Goal: Task Accomplishment & Management: Use online tool/utility

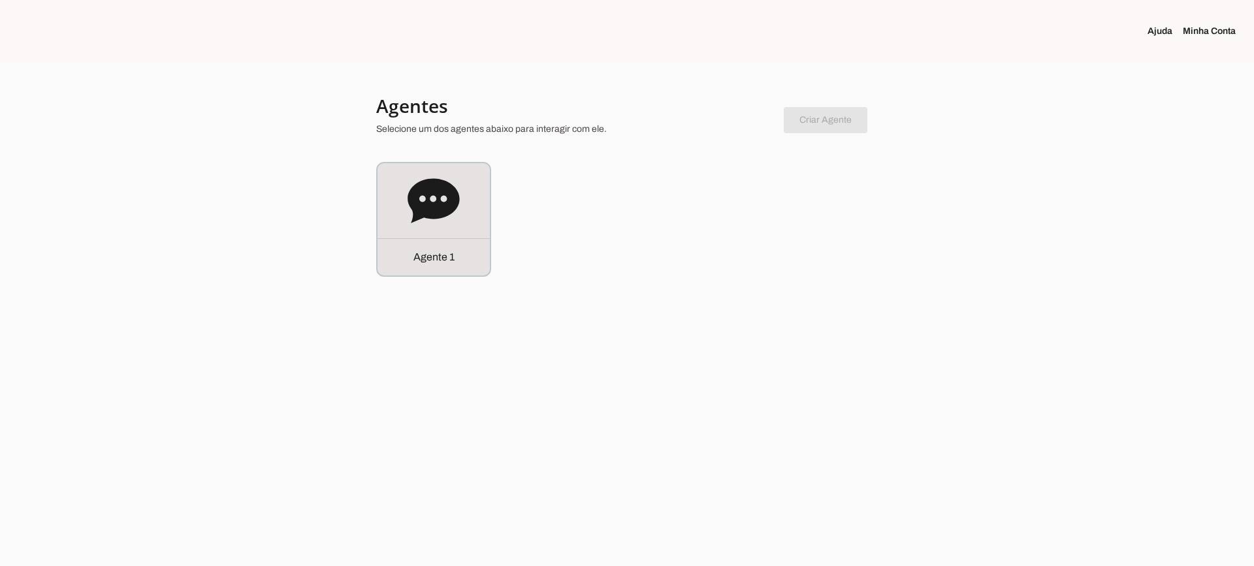
drag, startPoint x: 358, startPoint y: 197, endPoint x: 401, endPoint y: 212, distance: 45.7
click at [357, 197] on div at bounding box center [627, 283] width 1254 height 566
click at [422, 214] on icon at bounding box center [434, 200] width 52 height 44
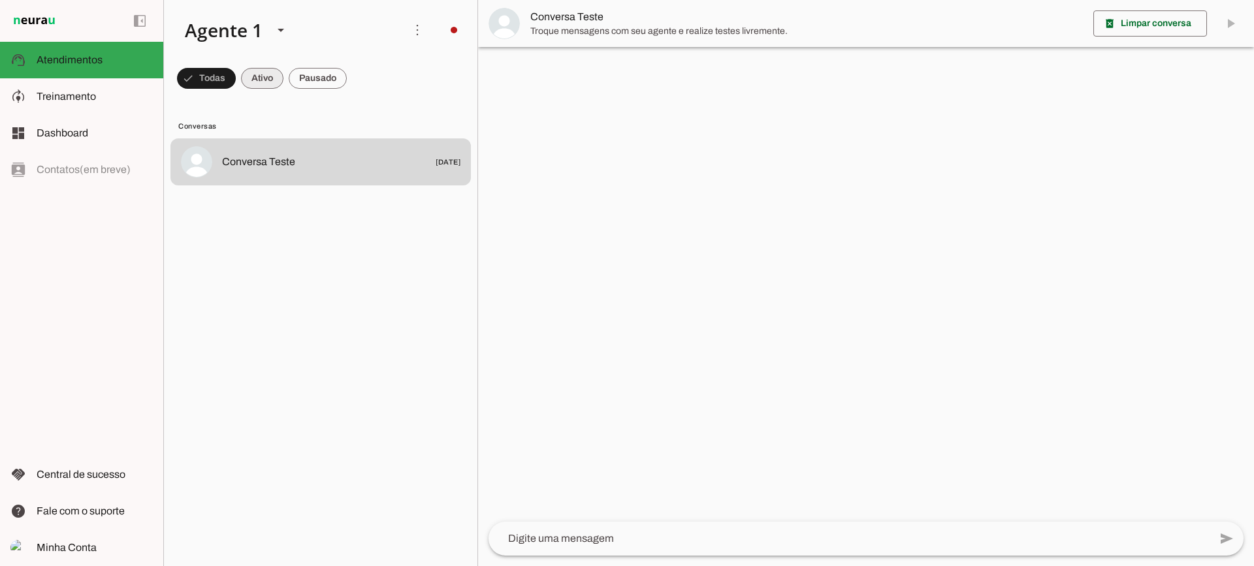
click at [263, 83] on span at bounding box center [262, 78] width 42 height 31
click at [331, 80] on span at bounding box center [318, 78] width 58 height 31
click at [254, 80] on span at bounding box center [250, 78] width 42 height 31
click at [342, 86] on span at bounding box center [318, 78] width 58 height 31
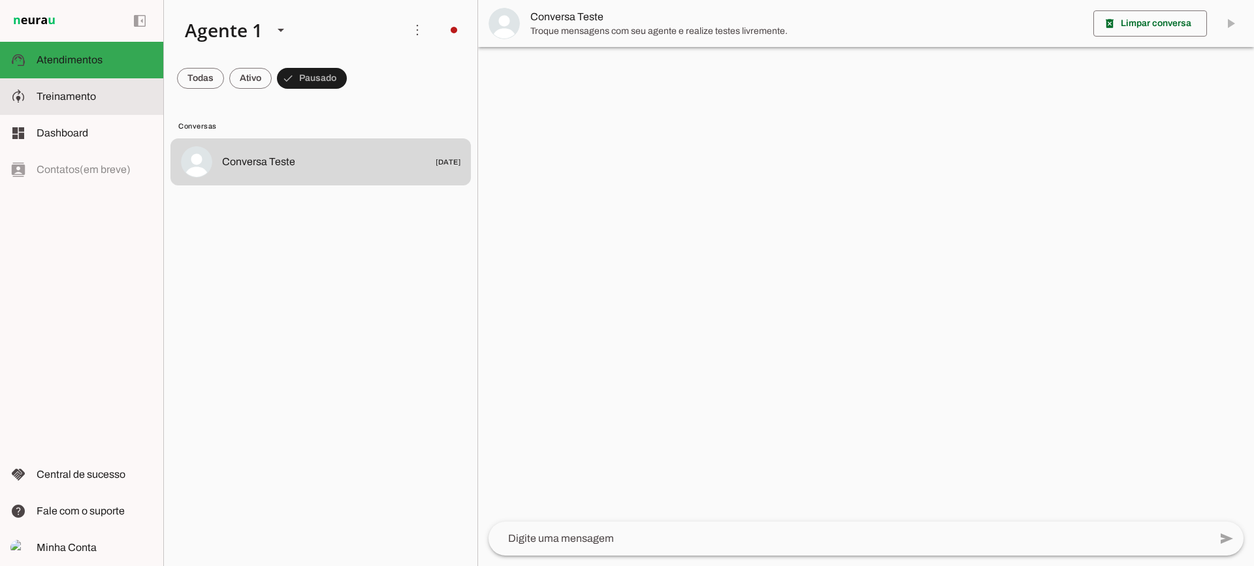
click at [56, 97] on span "Treinamento" at bounding box center [66, 96] width 59 height 11
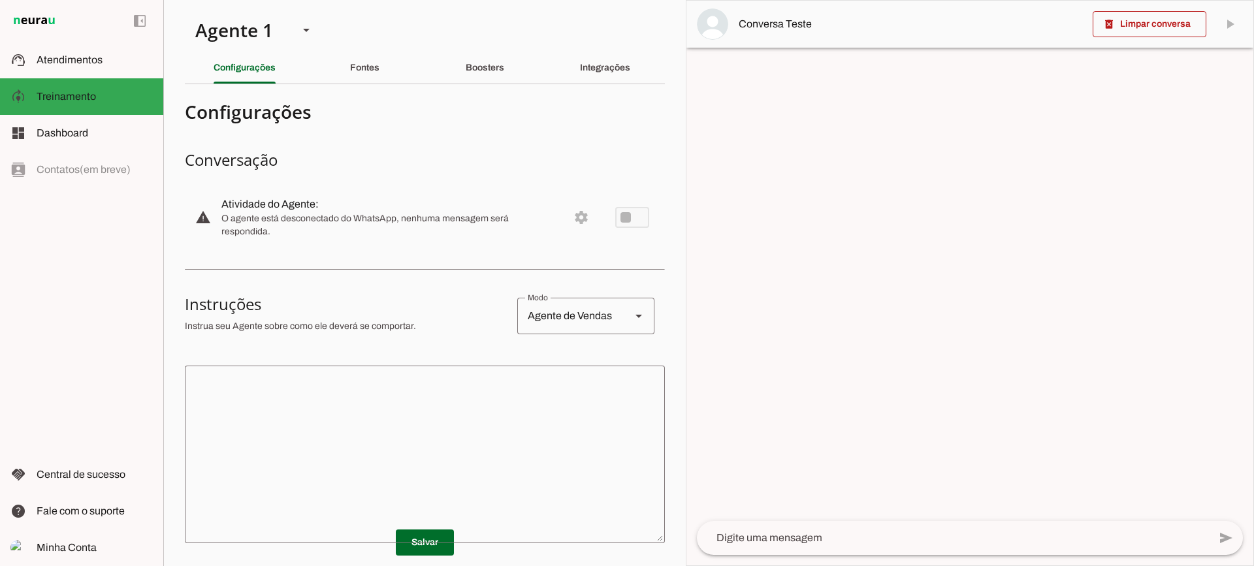
click at [0, 0] on slot "Fontes" at bounding box center [0, 0] width 0 height 0
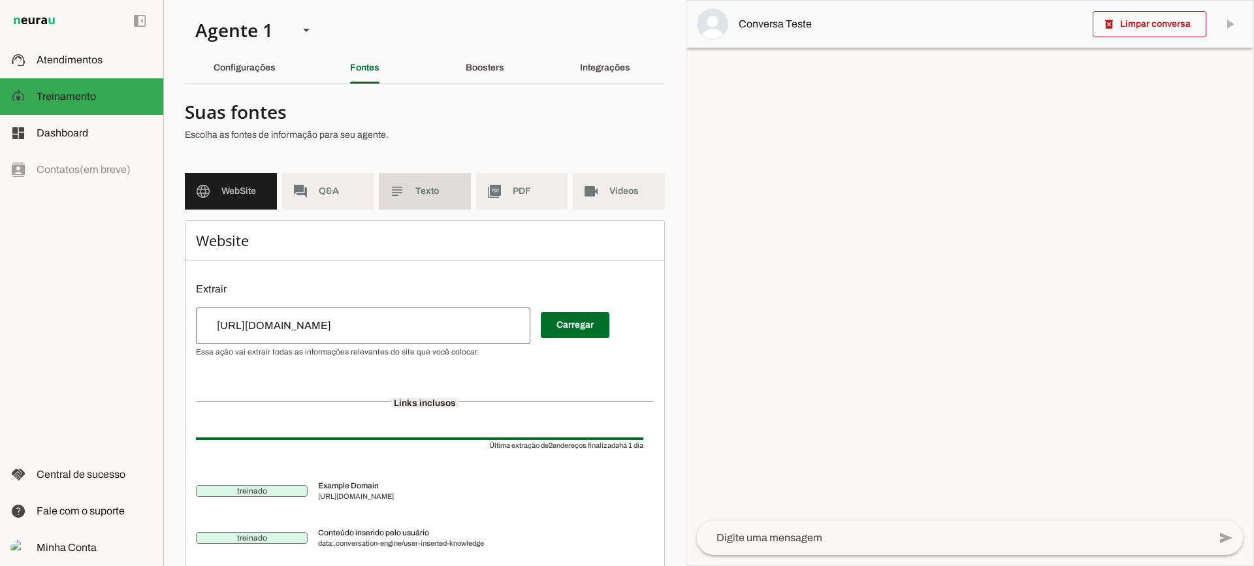
click at [430, 181] on md-item "subject Texto" at bounding box center [425, 191] width 92 height 37
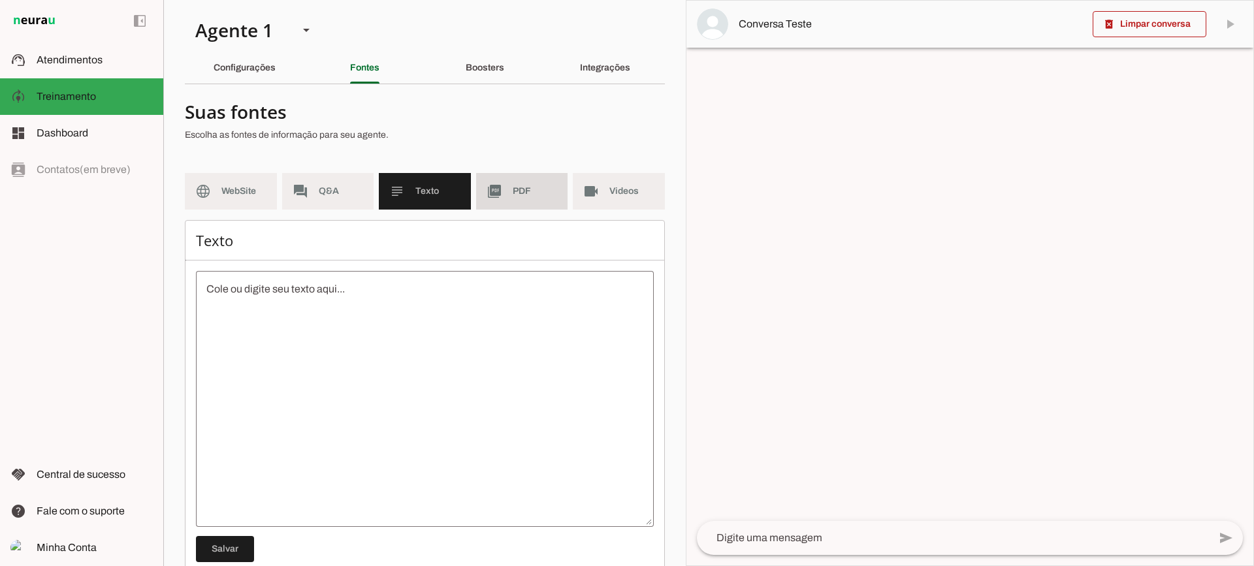
click at [504, 204] on md-item "picture_as_pdf PDF" at bounding box center [522, 191] width 92 height 37
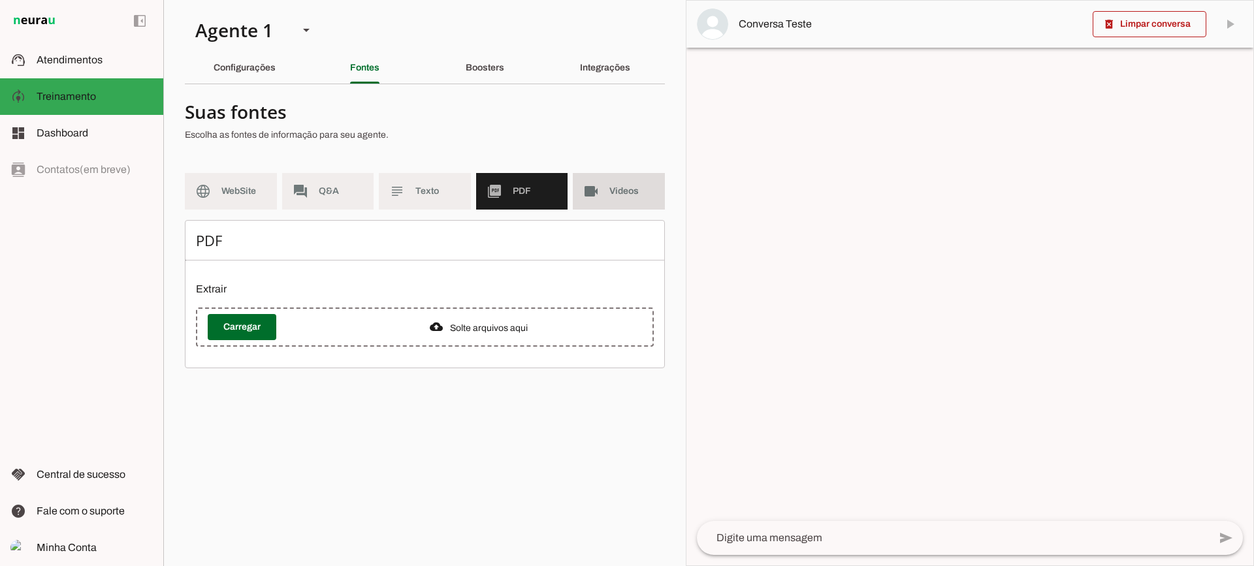
click at [577, 204] on md-item "videocam Videos" at bounding box center [619, 191] width 92 height 37
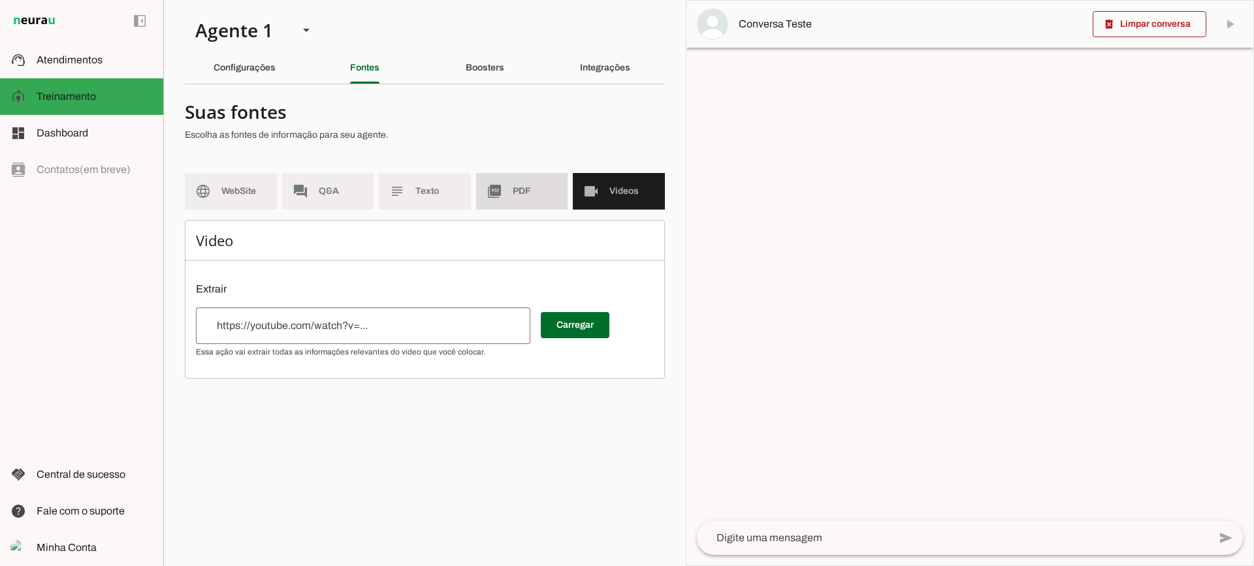
drag, startPoint x: 502, startPoint y: 191, endPoint x: 438, endPoint y: 18, distance: 183.8
click at [0, 0] on slot "picture_as_pdf" at bounding box center [0, 0] width 0 height 0
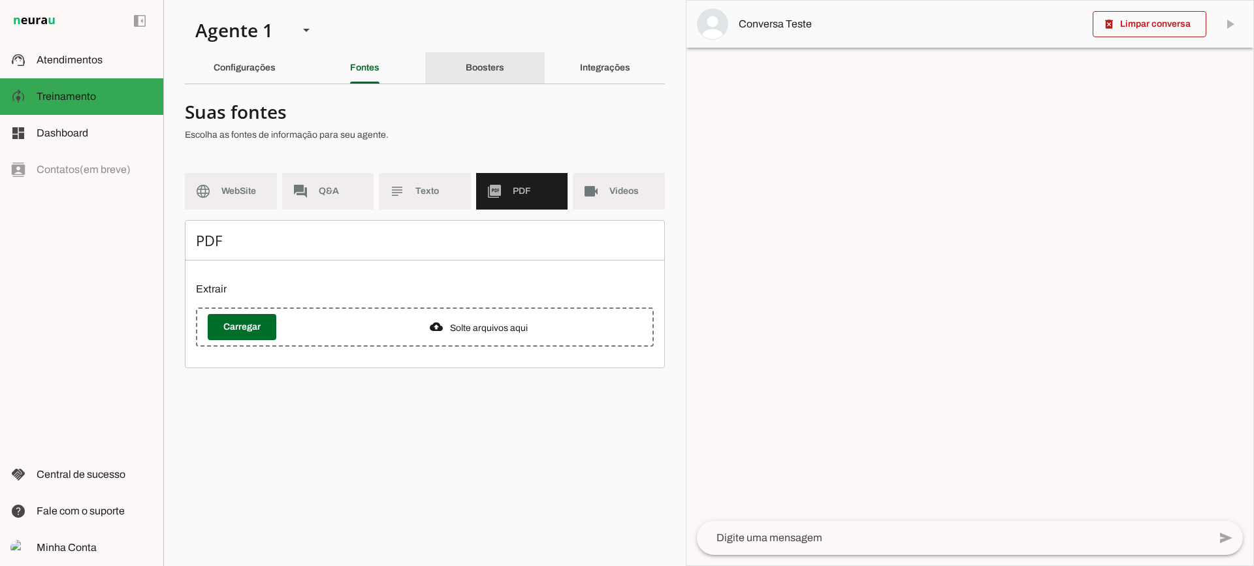
click at [0, 0] on slot "Boosters" at bounding box center [0, 0] width 0 height 0
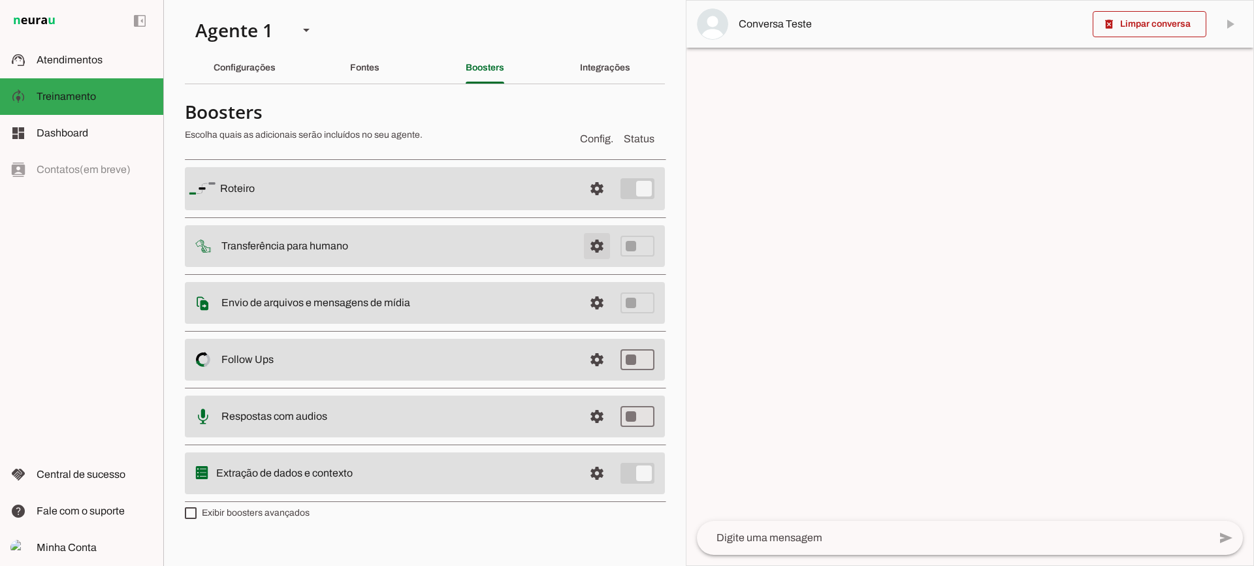
click at [592, 242] on span at bounding box center [596, 246] width 31 height 31
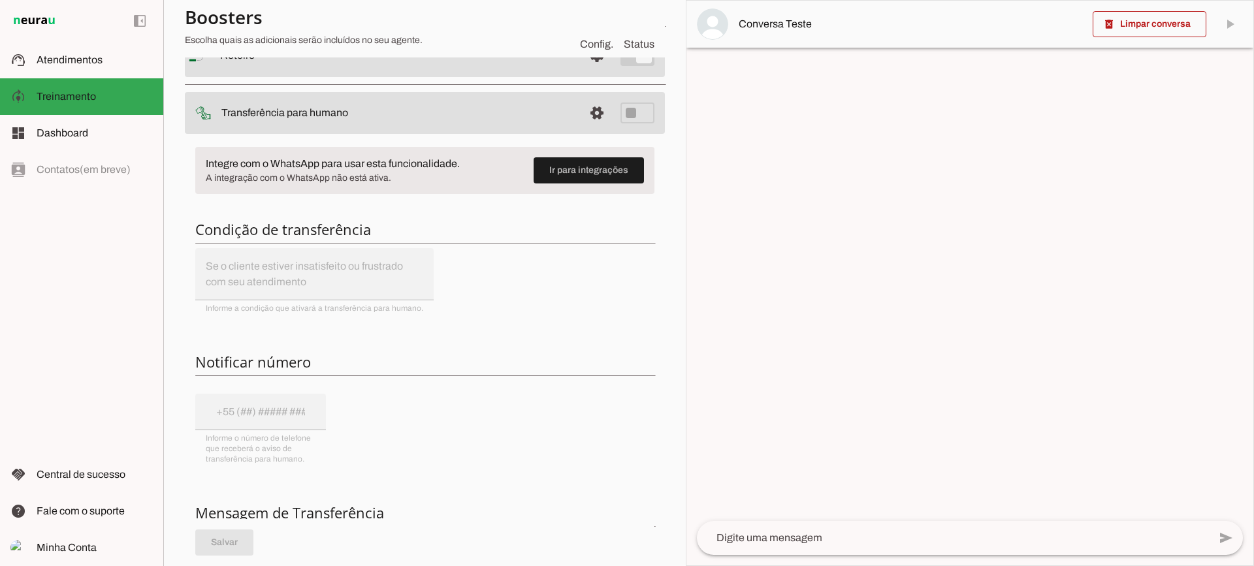
scroll to position [65, 0]
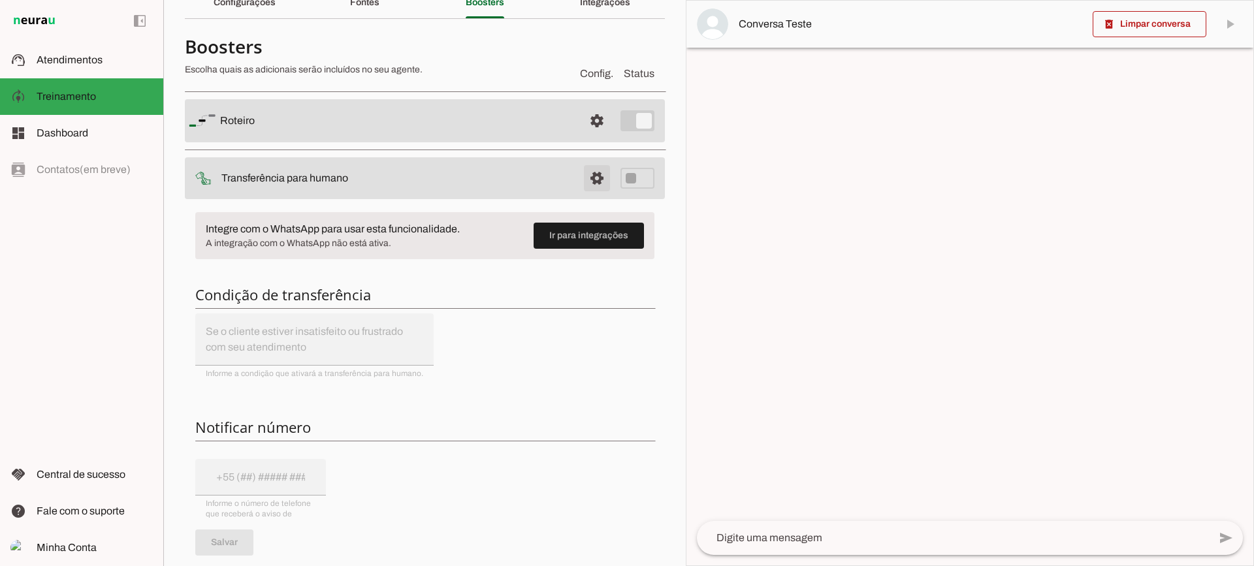
click at [581, 184] on span at bounding box center [596, 178] width 31 height 31
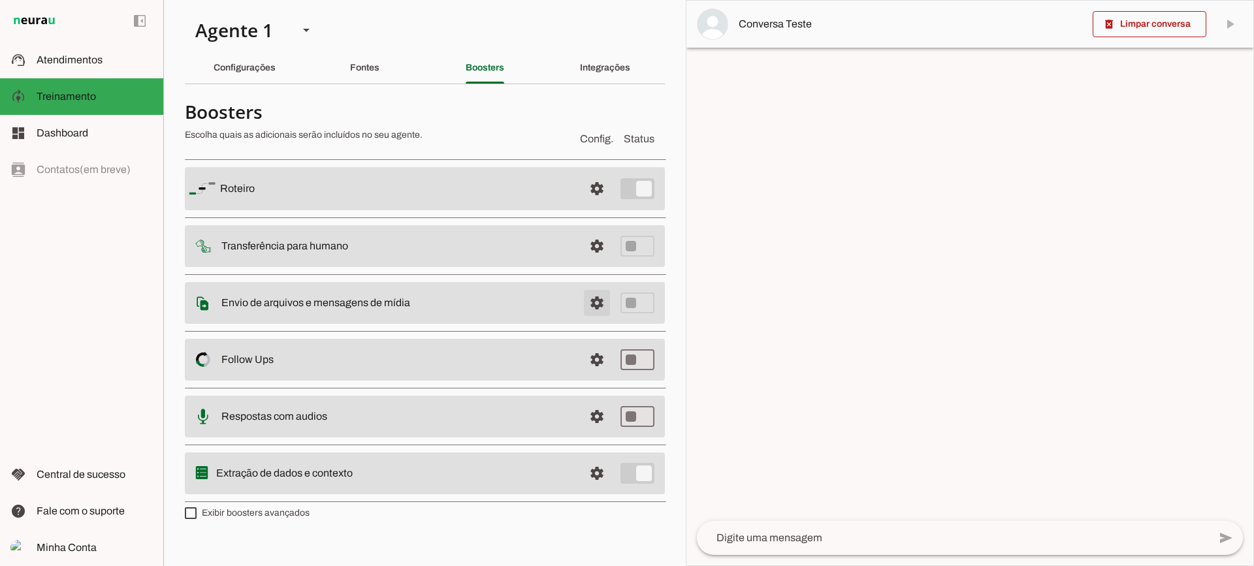
click at [595, 302] on span at bounding box center [596, 302] width 31 height 31
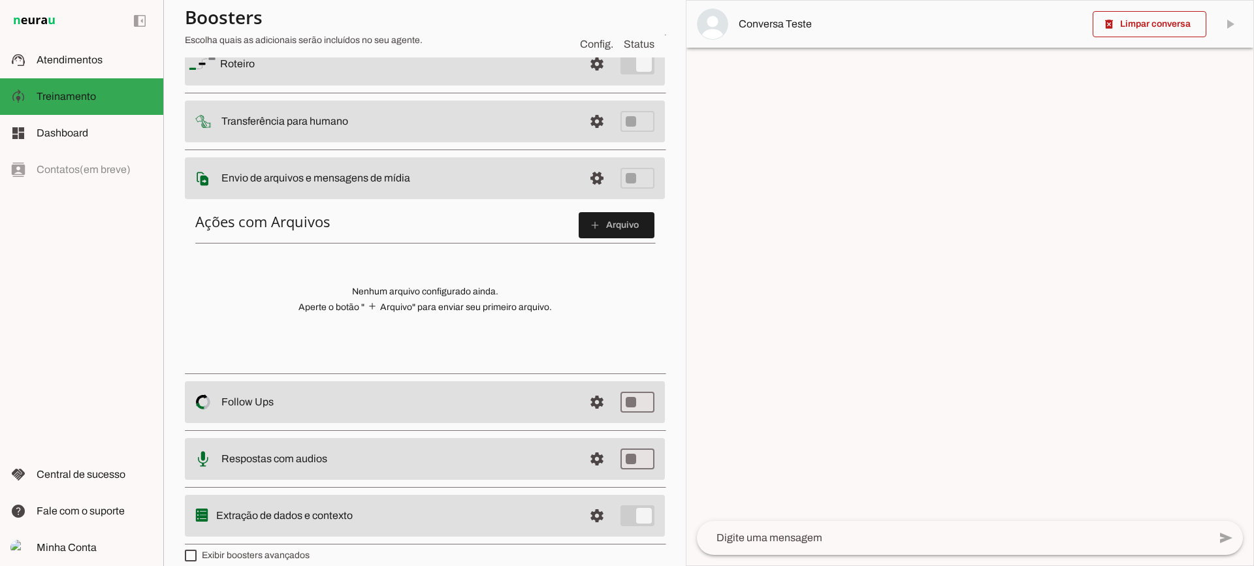
scroll to position [131, 0]
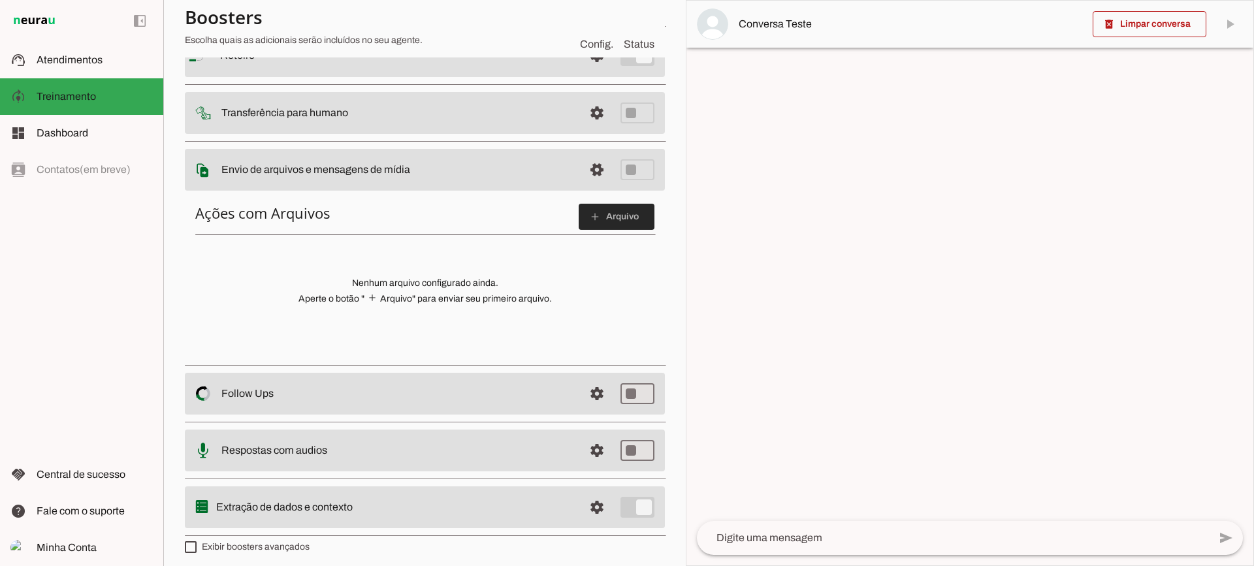
click at [585, 201] on span at bounding box center [617, 216] width 76 height 31
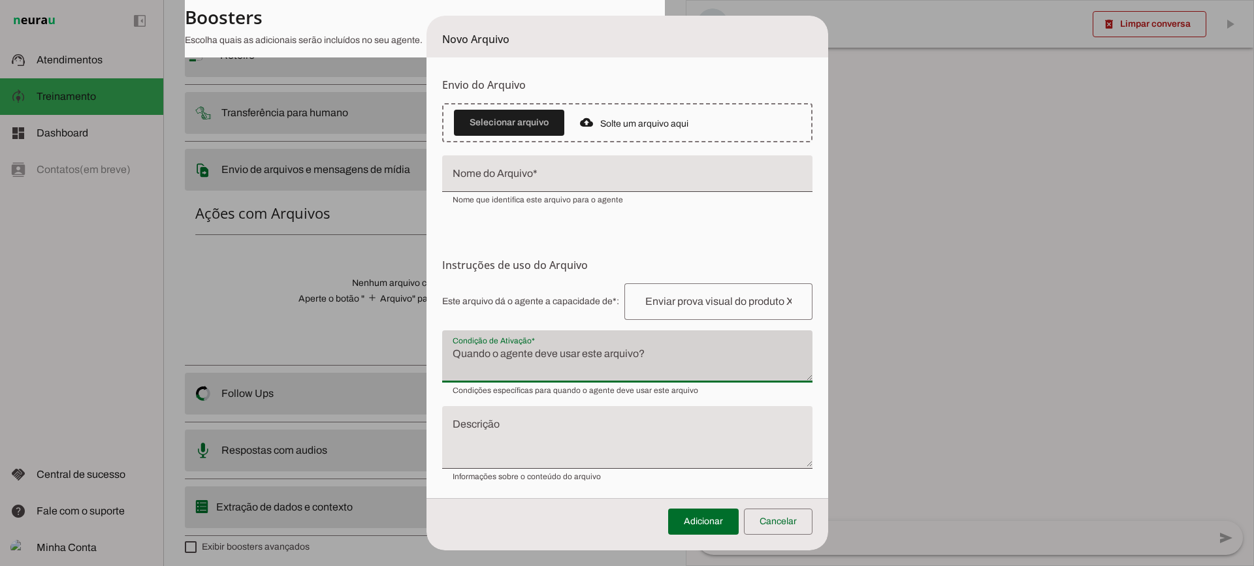
click at [559, 345] on div at bounding box center [627, 357] width 370 height 52
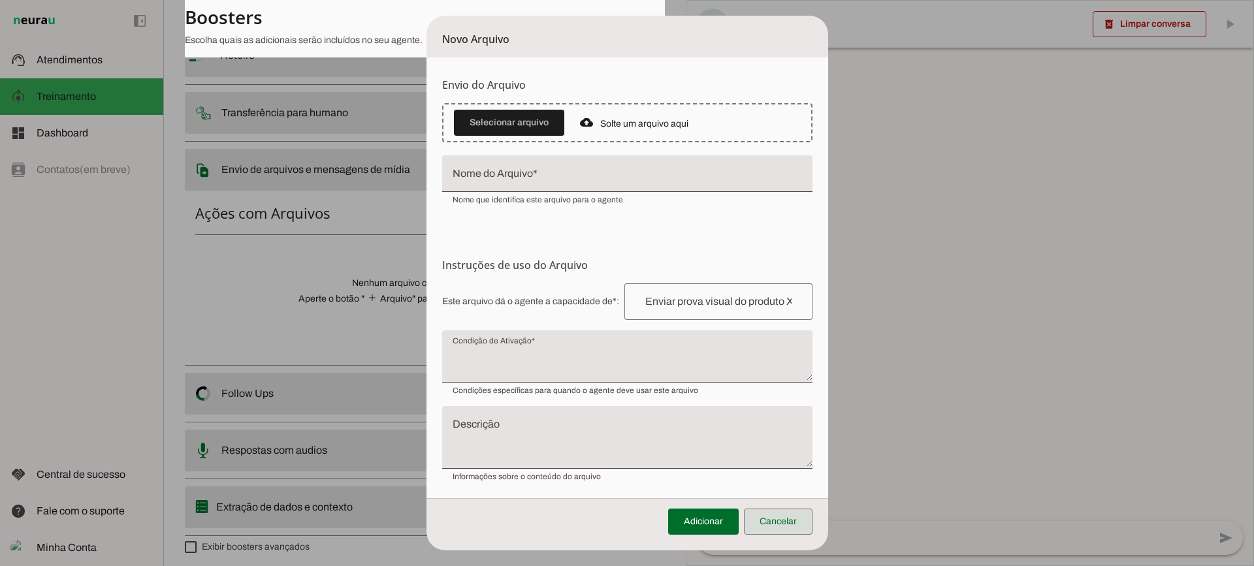
click at [789, 518] on span at bounding box center [778, 521] width 69 height 31
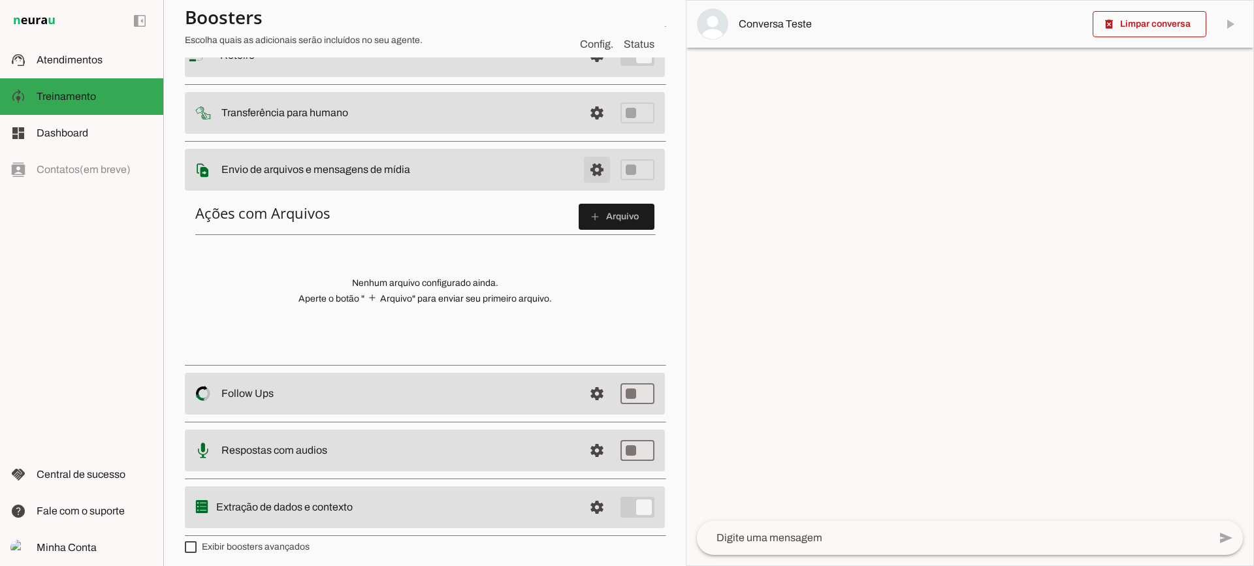
click at [582, 172] on span at bounding box center [596, 169] width 31 height 31
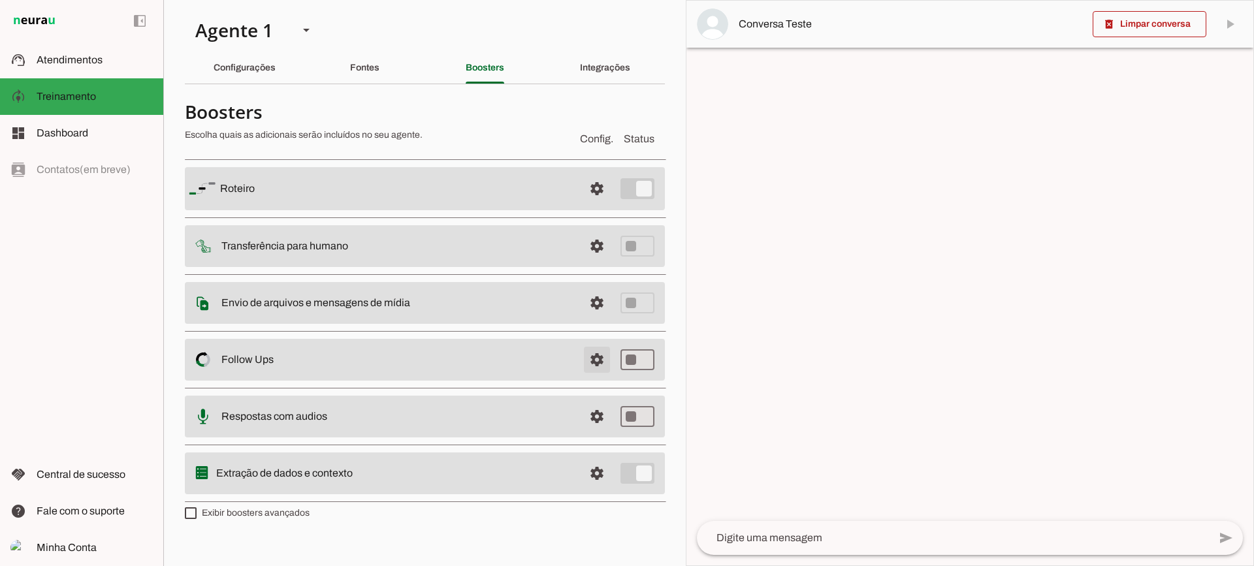
click at [592, 349] on span at bounding box center [596, 359] width 31 height 31
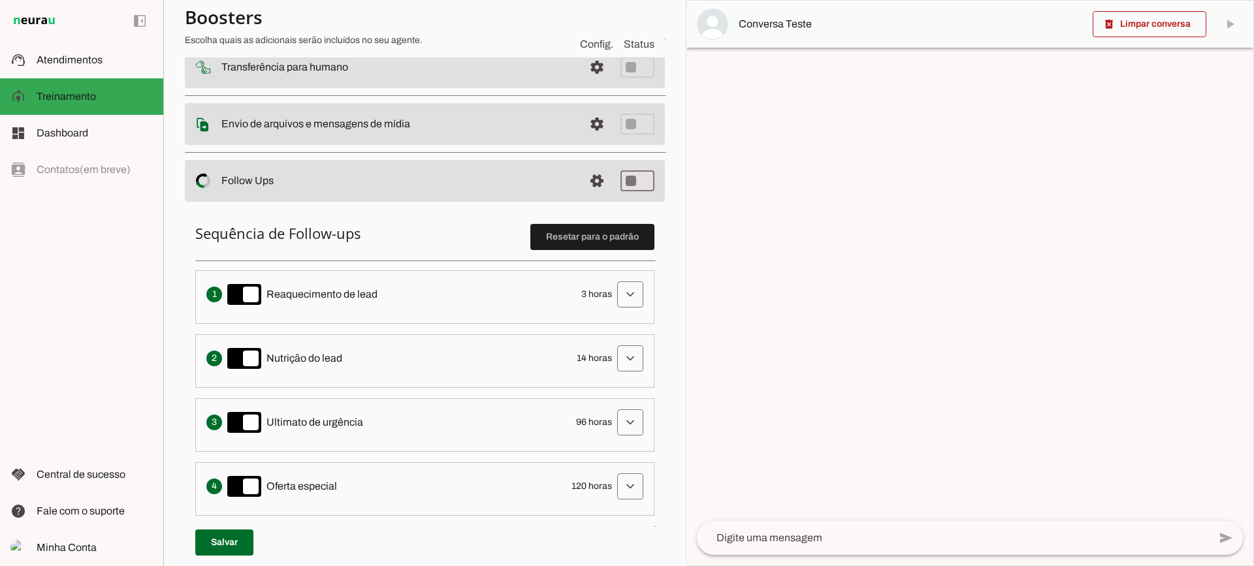
scroll to position [196, 0]
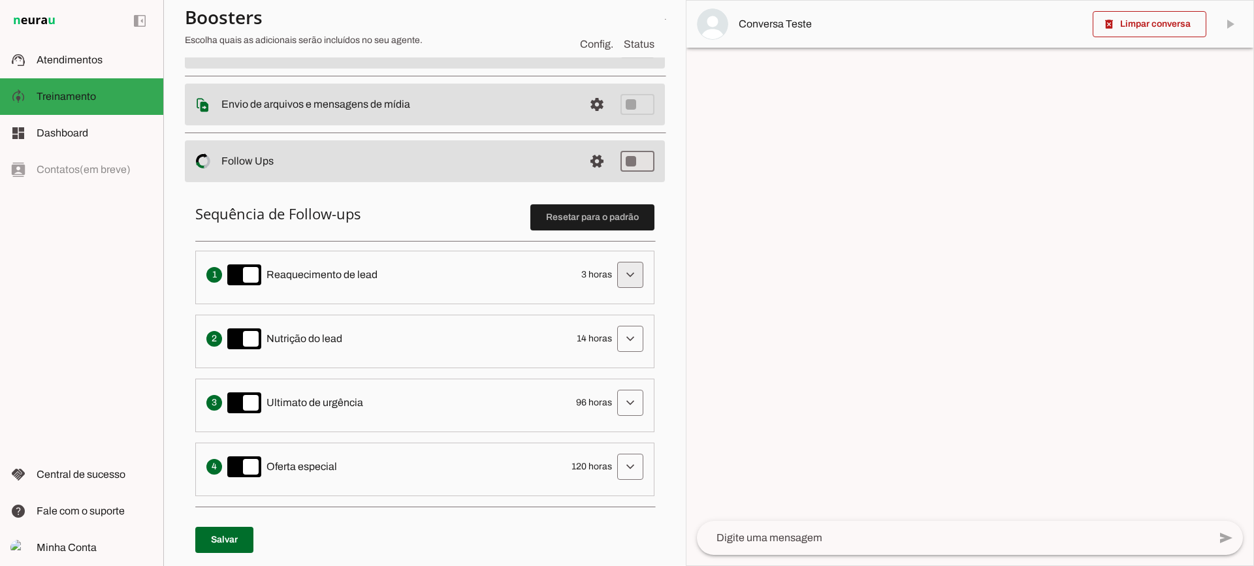
click at [621, 282] on span at bounding box center [630, 274] width 31 height 31
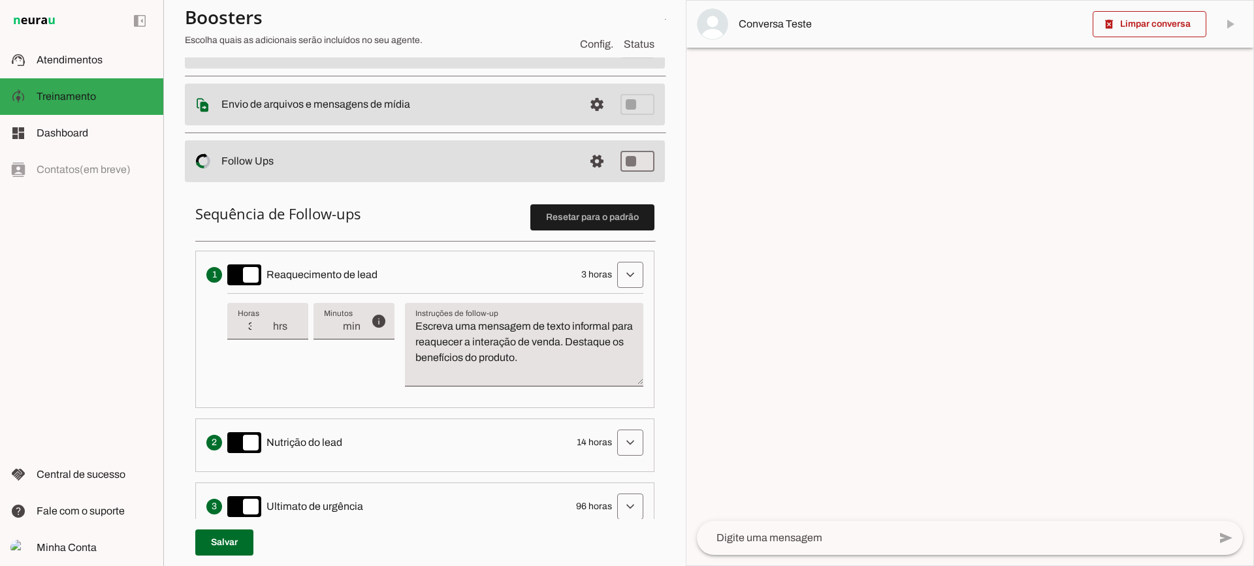
scroll to position [261, 0]
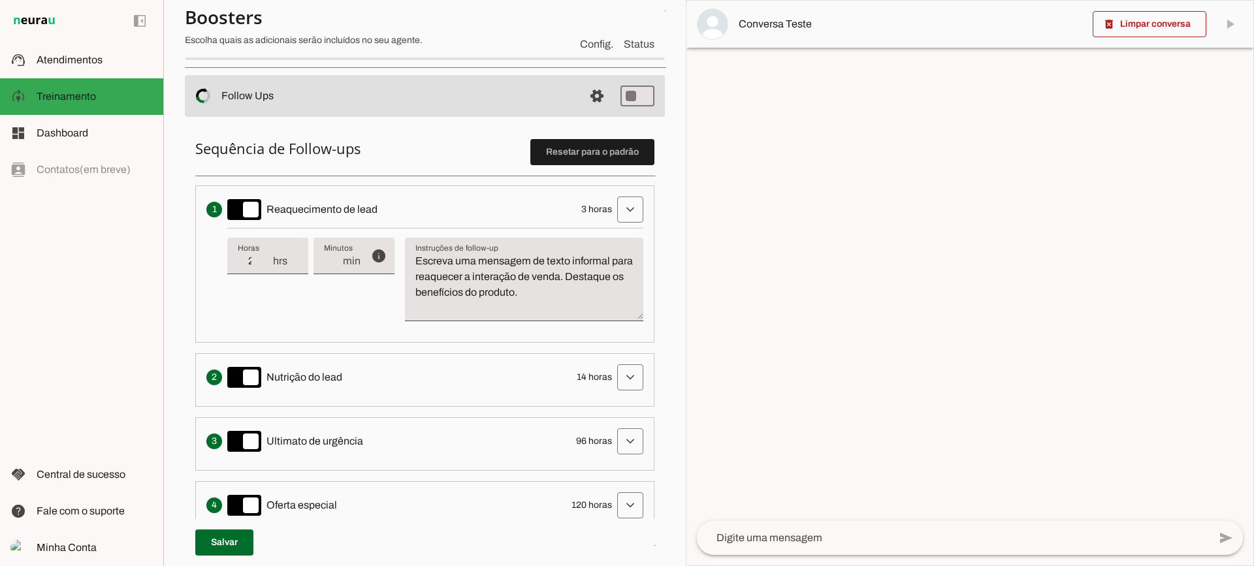
type input "2"
type md-filled-text-field "2"
click at [269, 267] on input "2" at bounding box center [255, 261] width 34 height 16
type input "1"
type md-filled-text-field "1"
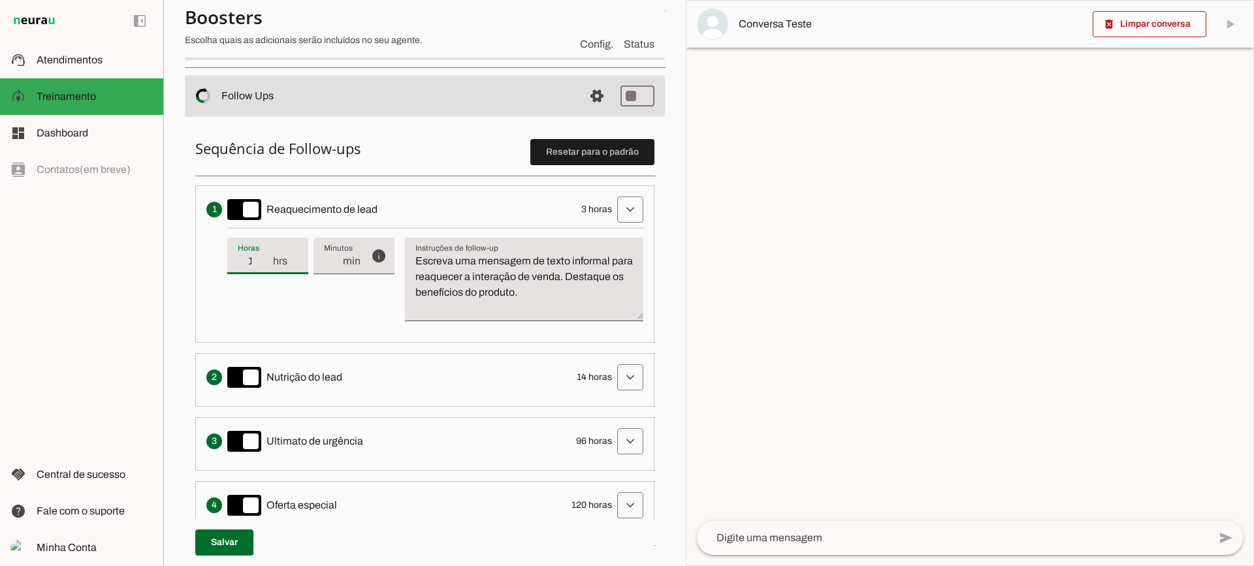
click at [269, 267] on input "1" at bounding box center [255, 261] width 34 height 16
type input "2"
type md-filled-text-field "2"
click at [268, 261] on input "2" at bounding box center [255, 261] width 34 height 16
type input "3"
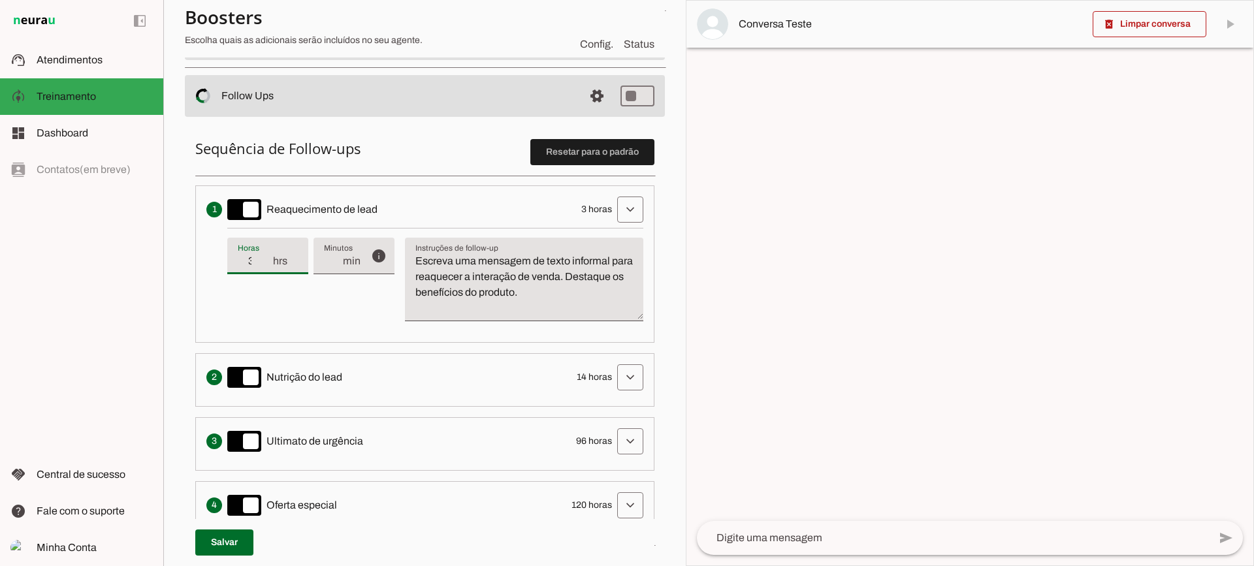
type md-filled-text-field "3"
click at [266, 259] on input "3" at bounding box center [255, 261] width 34 height 16
drag, startPoint x: 602, startPoint y: 289, endPoint x: 407, endPoint y: 229, distance: 203.8
click at [407, 229] on div "info Tempo de atraso / inatividade O tempo de atraso é o tempo de inatividade d…" at bounding box center [435, 280] width 416 height 104
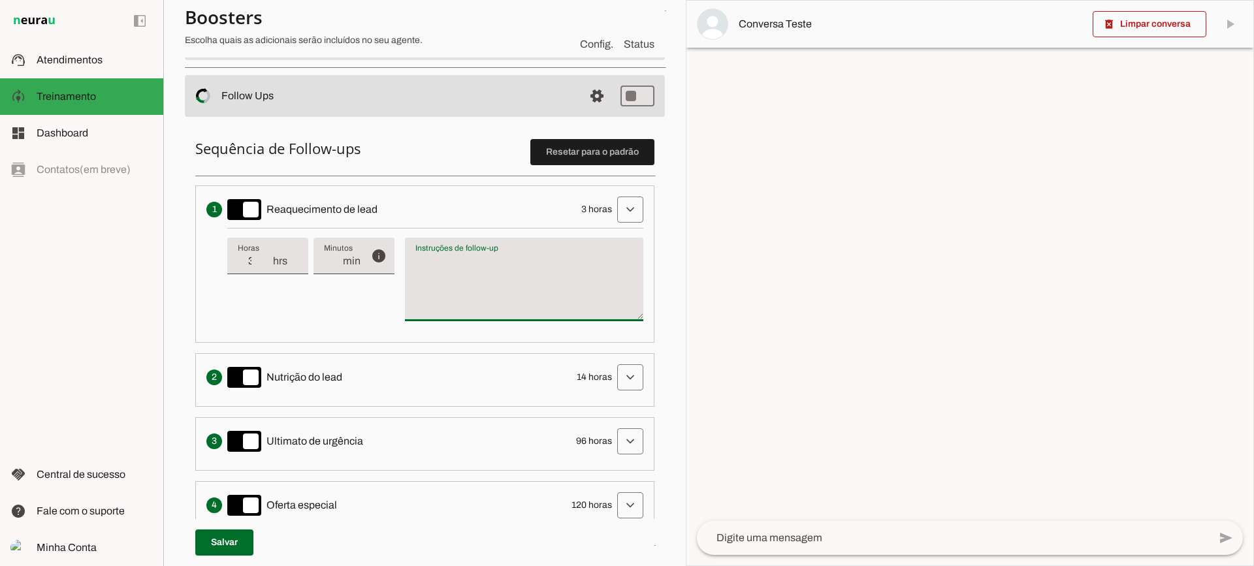
type textarea "Escreva uma mensagem de texto informal para reaquecer a interação de venda. Des…"
click at [481, 295] on textarea "Escreva uma mensagem de texto informal para reaquecer a interação de venda. Des…" at bounding box center [524, 284] width 238 height 63
drag, startPoint x: 256, startPoint y: 285, endPoint x: 261, endPoint y: 269, distance: 16.3
click at [255, 286] on div "info Tempo de atraso / inatividade O tempo de atraso é o tempo de inatividade d…" at bounding box center [435, 280] width 416 height 104
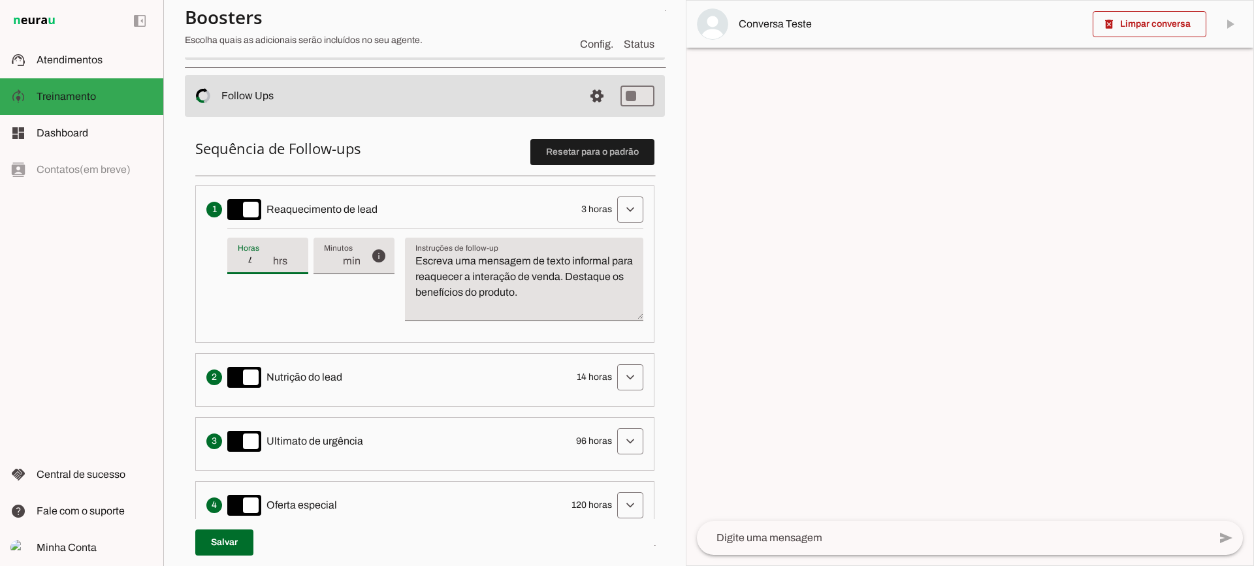
type input "4"
type md-filled-text-field "4"
click at [267, 259] on input "4" at bounding box center [255, 261] width 34 height 16
type input "5"
type md-filled-text-field "5"
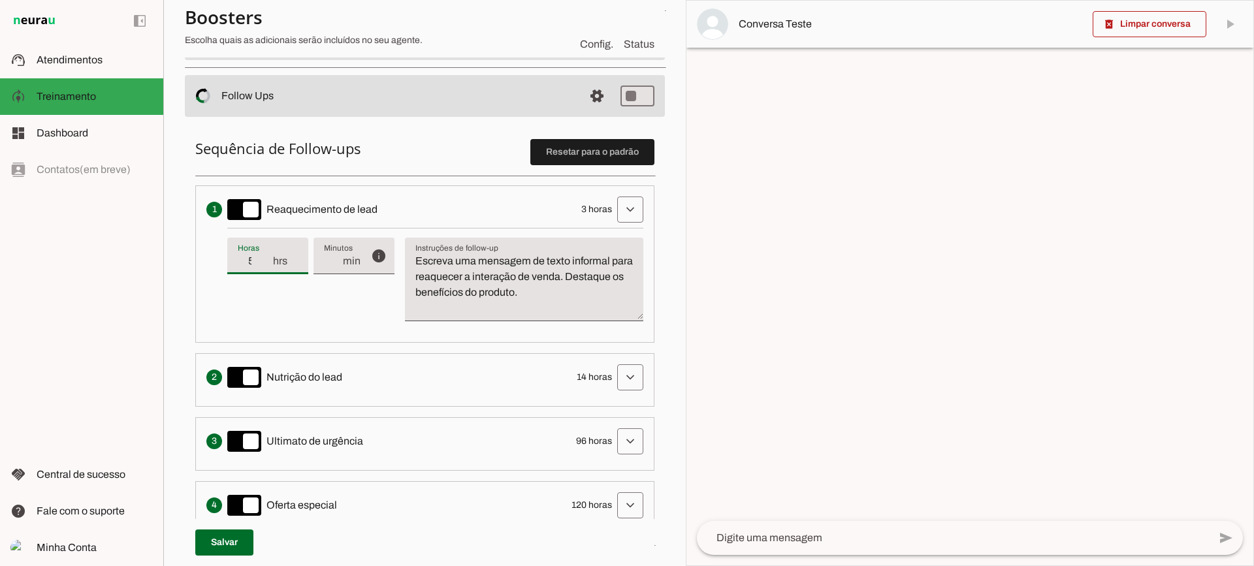
click at [267, 259] on input "5" at bounding box center [255, 261] width 34 height 16
type input "4"
type md-filled-text-field "4"
click at [270, 266] on input "4" at bounding box center [255, 261] width 34 height 16
type input "3"
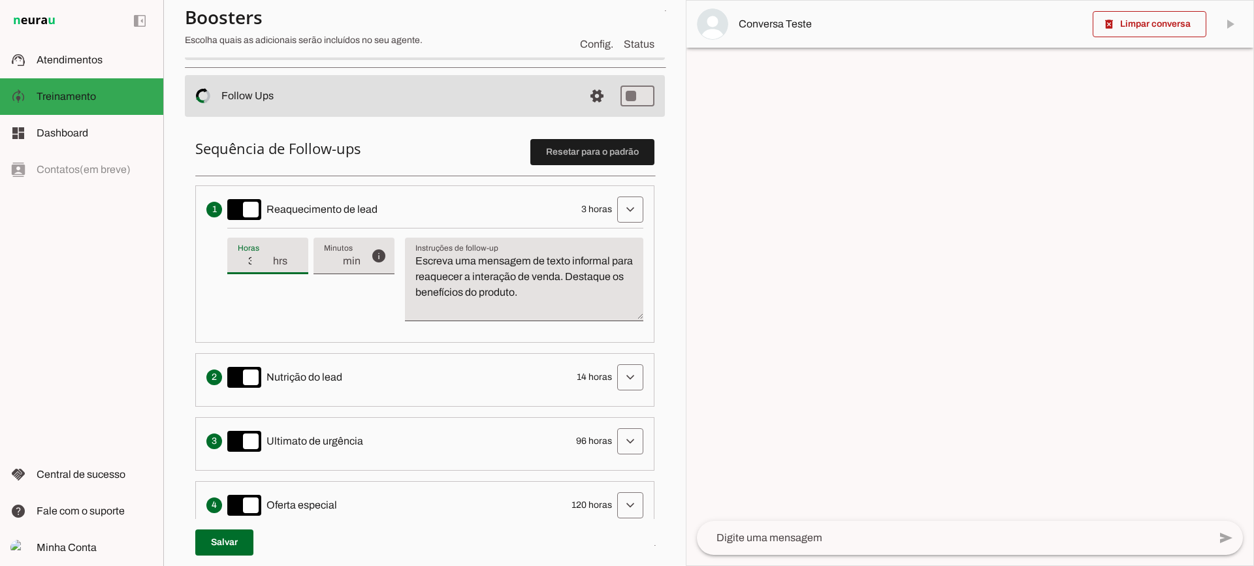
type md-filled-text-field "3"
click at [270, 267] on input "3" at bounding box center [255, 261] width 34 height 16
click at [635, 212] on span at bounding box center [630, 209] width 31 height 31
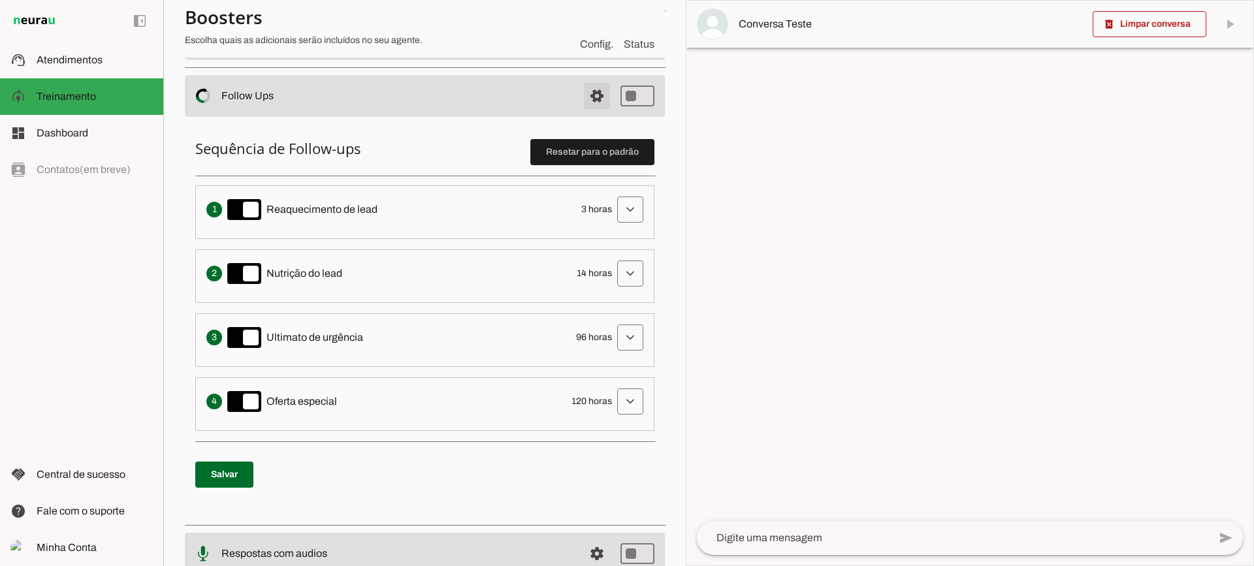
click at [582, 98] on span at bounding box center [596, 95] width 31 height 31
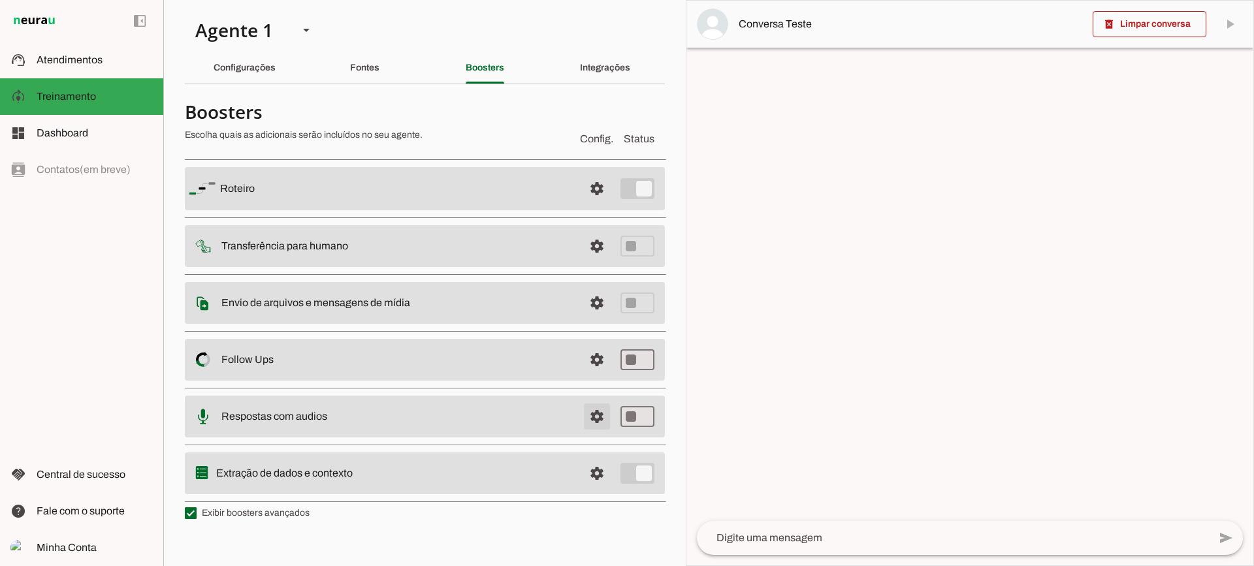
click at [603, 418] on span at bounding box center [596, 416] width 31 height 31
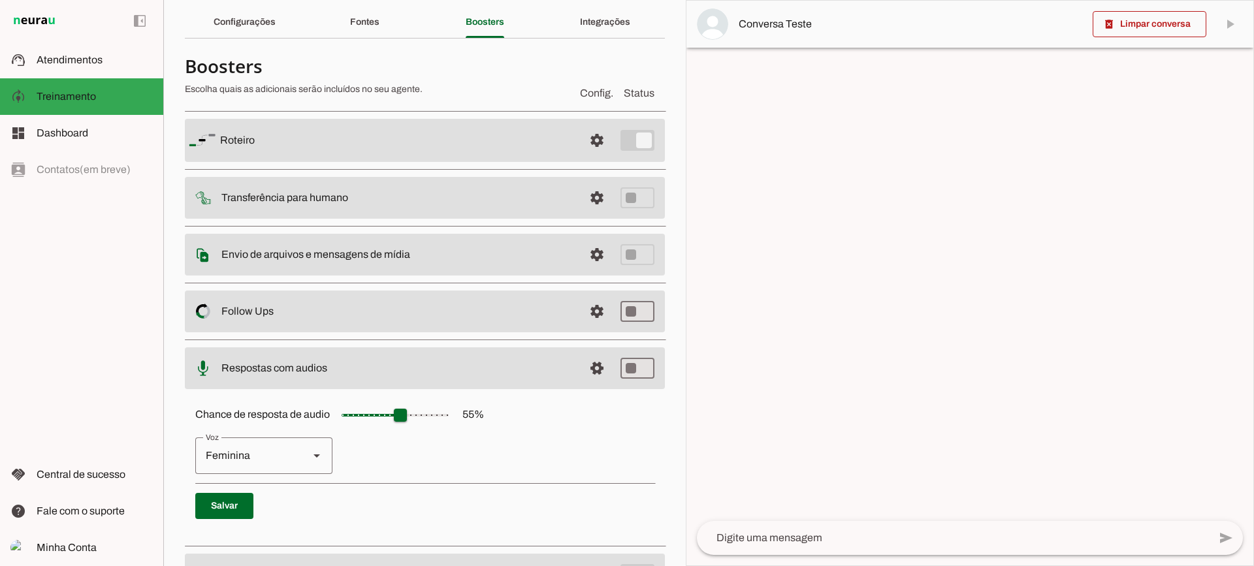
scroll to position [120, 0]
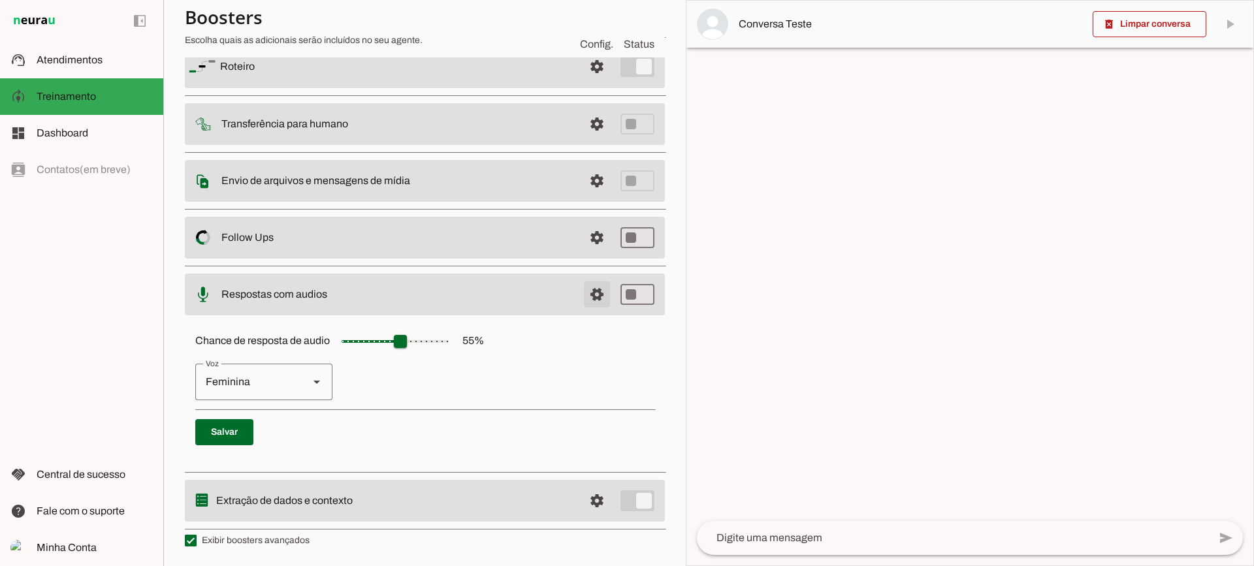
click at [593, 294] on span at bounding box center [596, 294] width 31 height 31
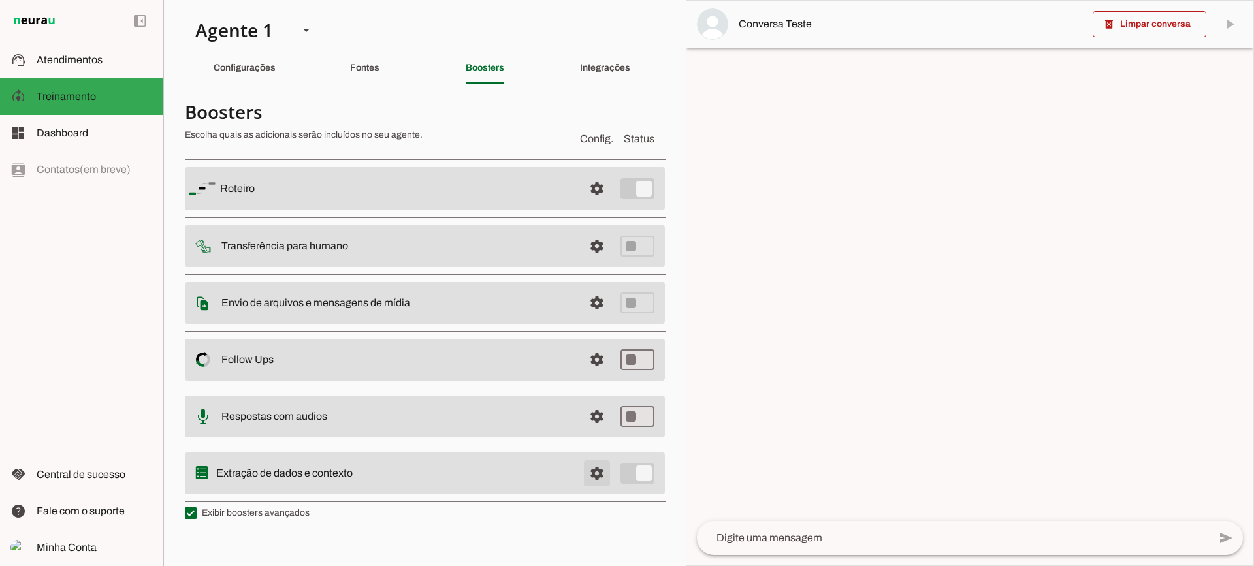
click at [587, 461] on span at bounding box center [596, 473] width 31 height 31
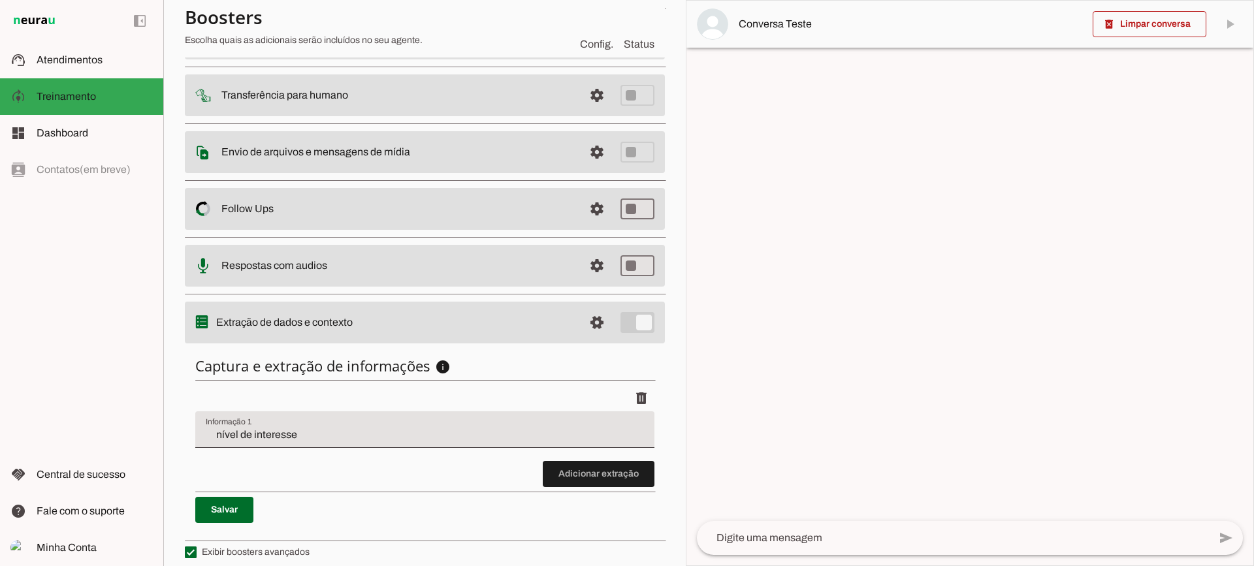
scroll to position [160, 0]
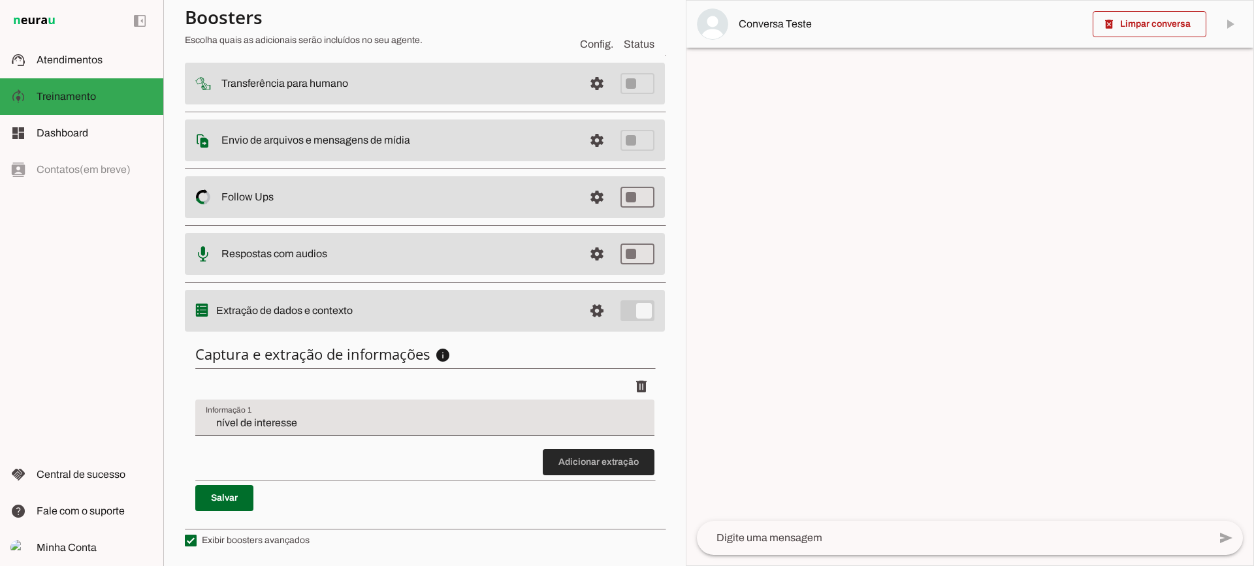
click at [605, 467] on span at bounding box center [599, 462] width 112 height 31
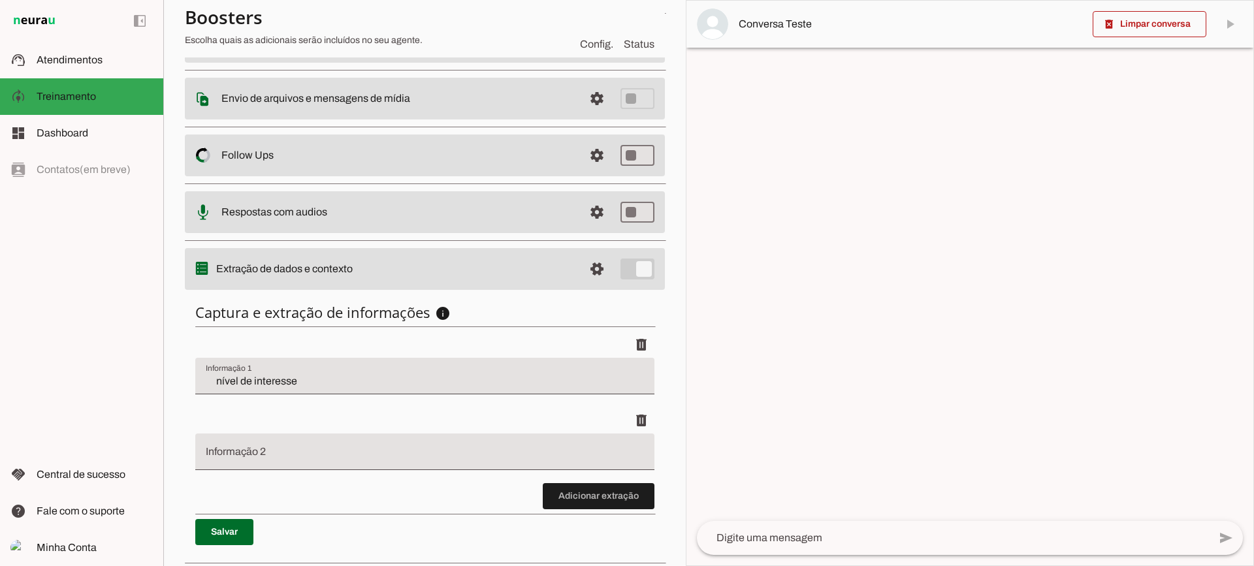
scroll to position [236, 0]
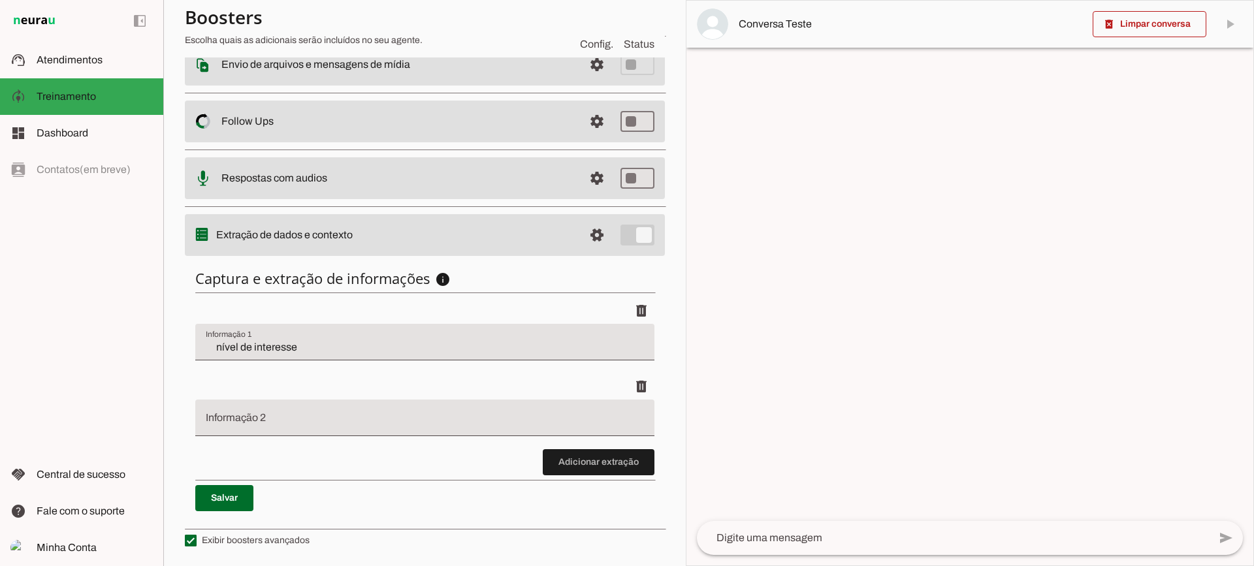
drag, startPoint x: 604, startPoint y: 480, endPoint x: 592, endPoint y: 470, distance: 15.3
click at [601, 477] on div "Captura e extração de informações info Informações á capturar O booster de cont…" at bounding box center [425, 390] width 480 height 263
click at [592, 470] on span at bounding box center [599, 462] width 112 height 31
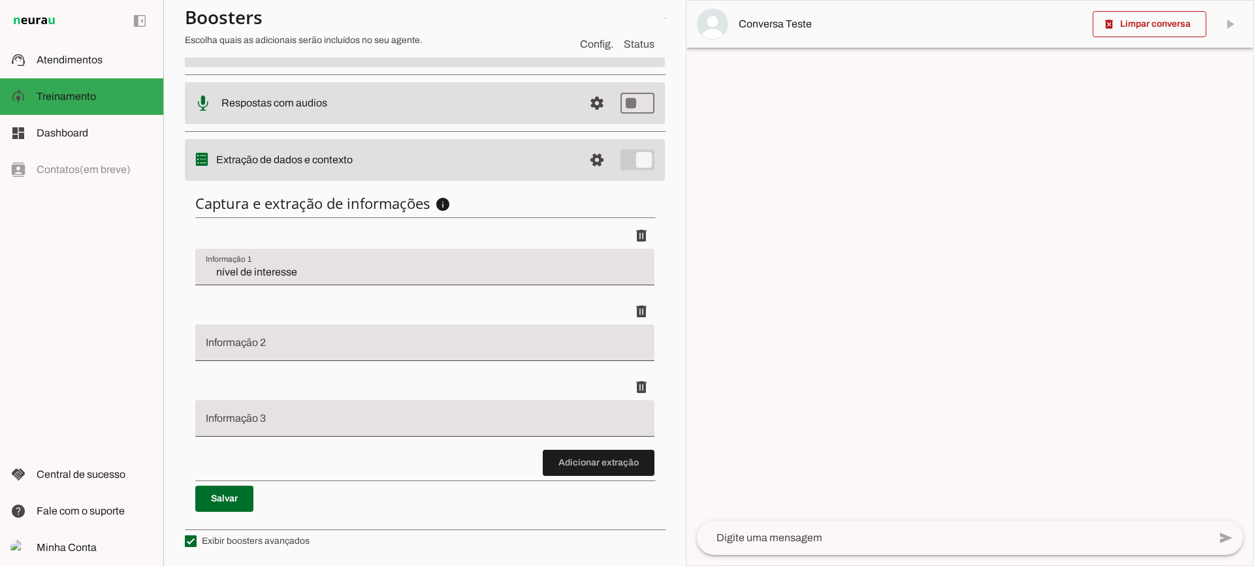
scroll to position [312, 0]
click at [619, 460] on span at bounding box center [599, 462] width 112 height 31
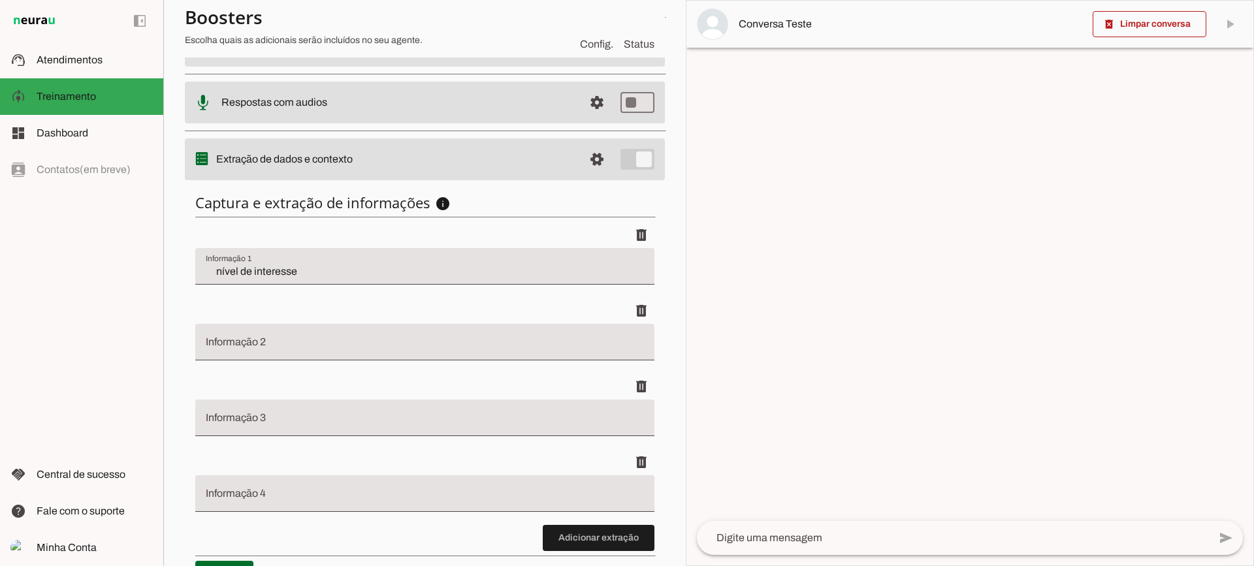
click at [357, 346] on input "Informação 2" at bounding box center [425, 348] width 438 height 16
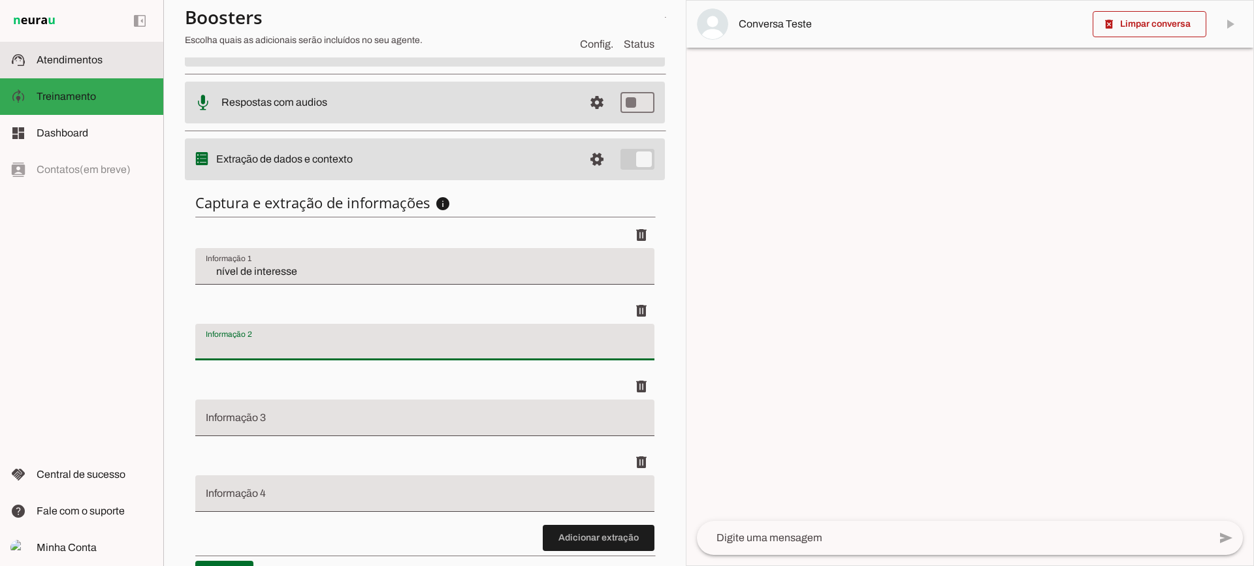
click at [88, 69] on md-item "support_agent Atendimentos Atendimentos" at bounding box center [81, 60] width 163 height 37
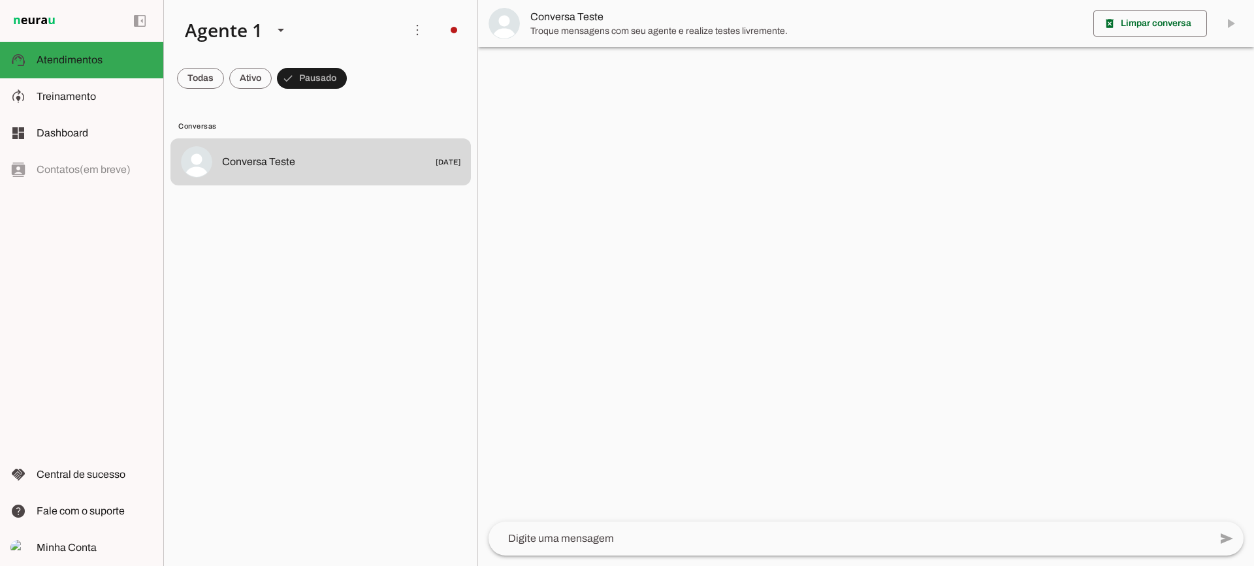
drag, startPoint x: 535, startPoint y: 37, endPoint x: 514, endPoint y: 24, distance: 24.9
click at [535, 37] on span "Troque mensagens com seu agente e realize testes livremente." at bounding box center [807, 31] width 553 height 13
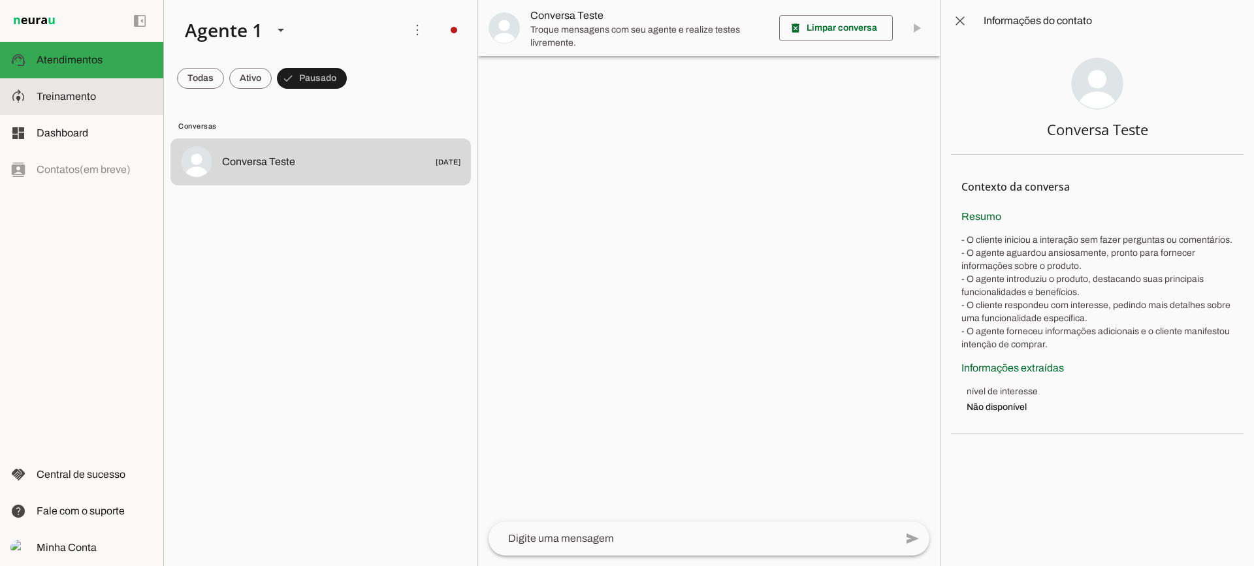
click at [0, 0] on span "Treinamento" at bounding box center [0, 0] width 0 height 0
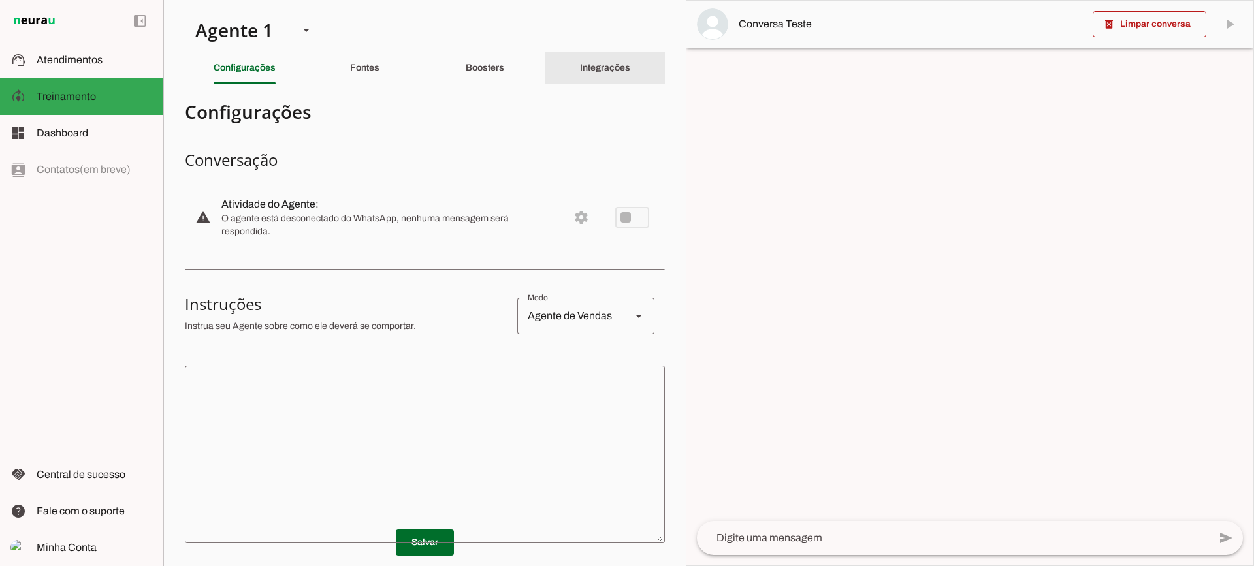
click at [622, 63] on div "Integrações" at bounding box center [605, 67] width 50 height 31
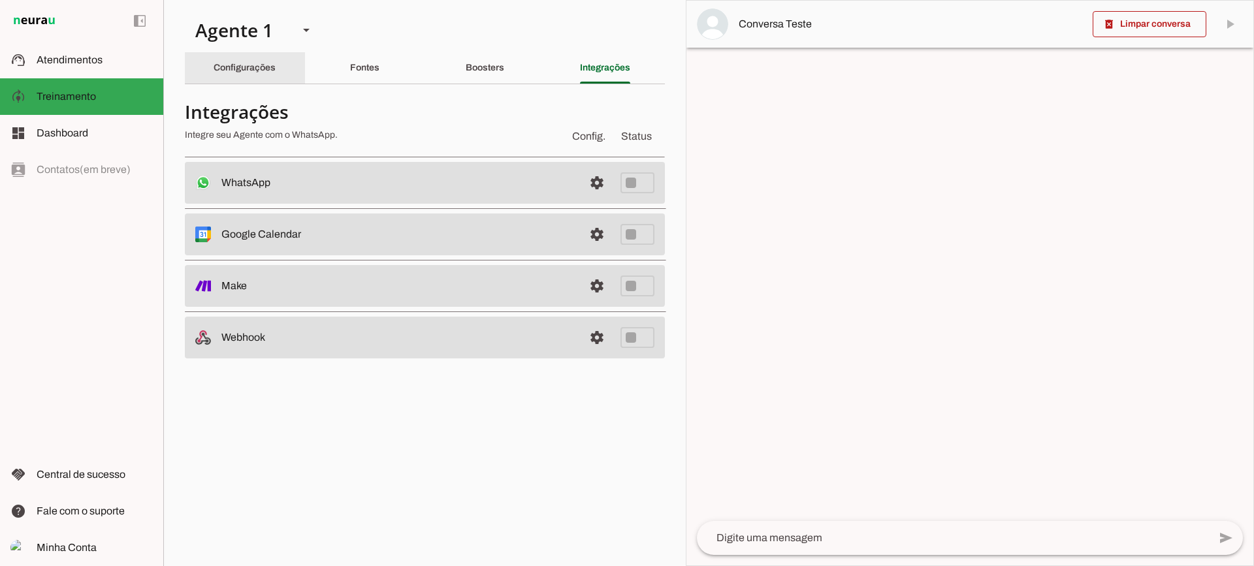
click at [274, 58] on div "Configurações" at bounding box center [245, 67] width 62 height 31
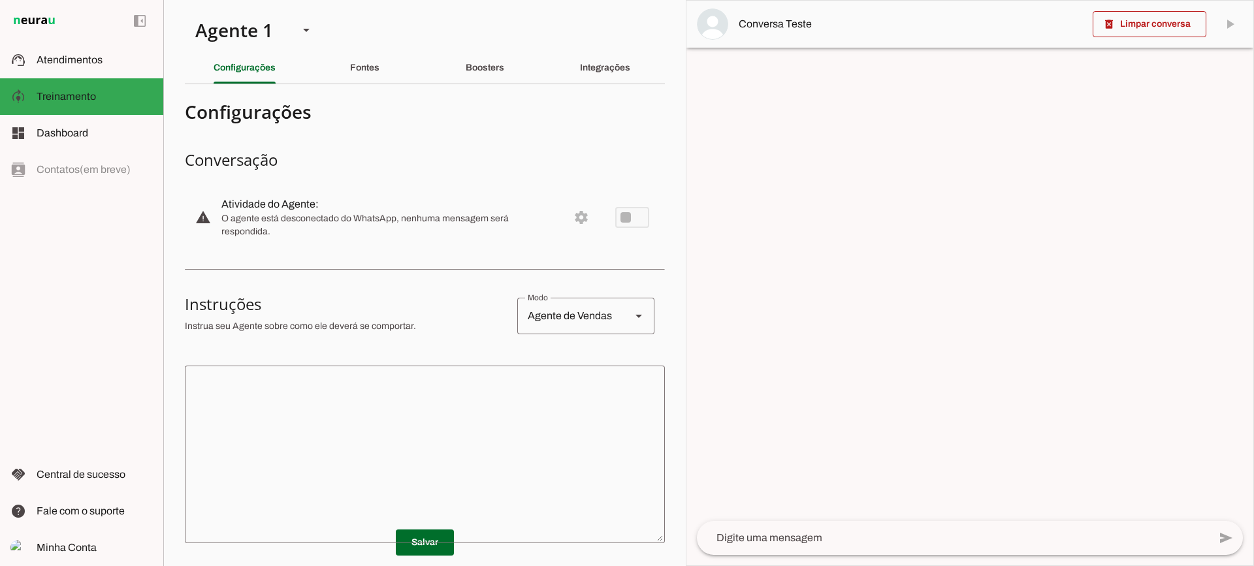
click at [353, 84] on section "Agente 1 Criar Agente Você atingiu o limite de IAs Neurau permitidas. Atualize …" at bounding box center [424, 283] width 523 height 566
click at [353, 82] on div "Fontes" at bounding box center [364, 67] width 29 height 31
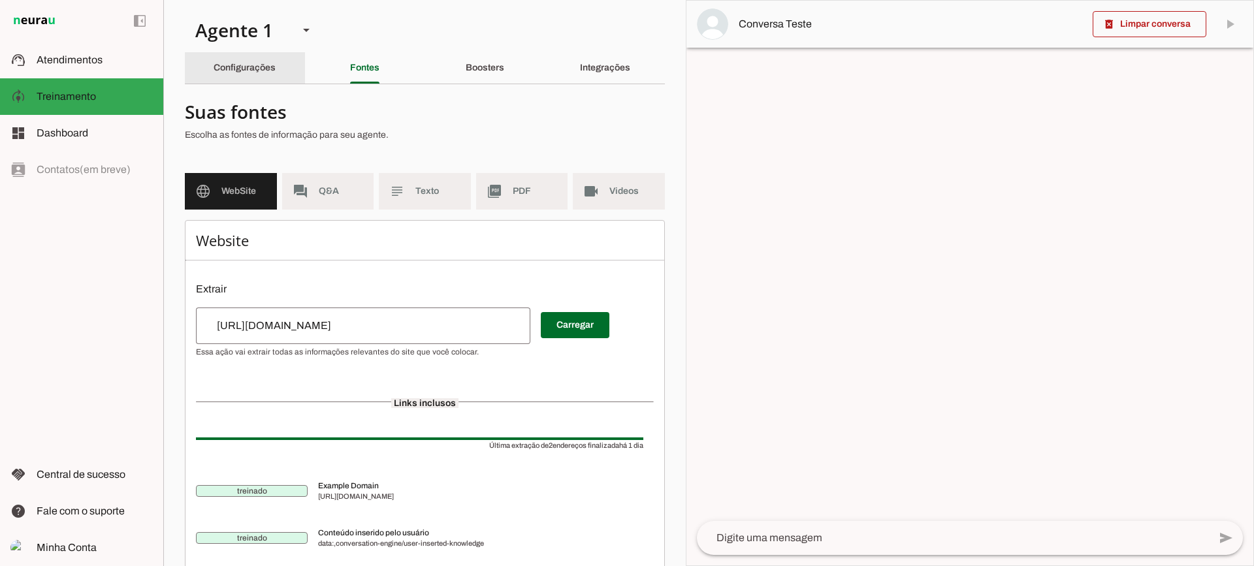
click at [251, 76] on div "Configurações" at bounding box center [245, 67] width 62 height 31
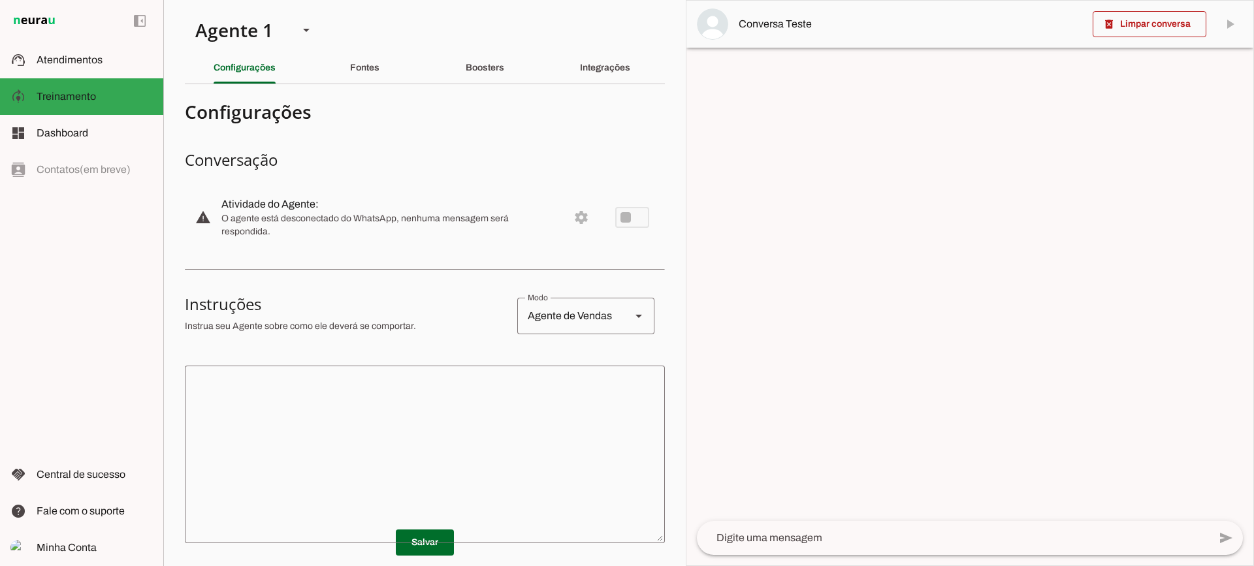
drag, startPoint x: 402, startPoint y: 416, endPoint x: 394, endPoint y: 412, distance: 8.5
click at [400, 416] on textarea at bounding box center [425, 454] width 480 height 157
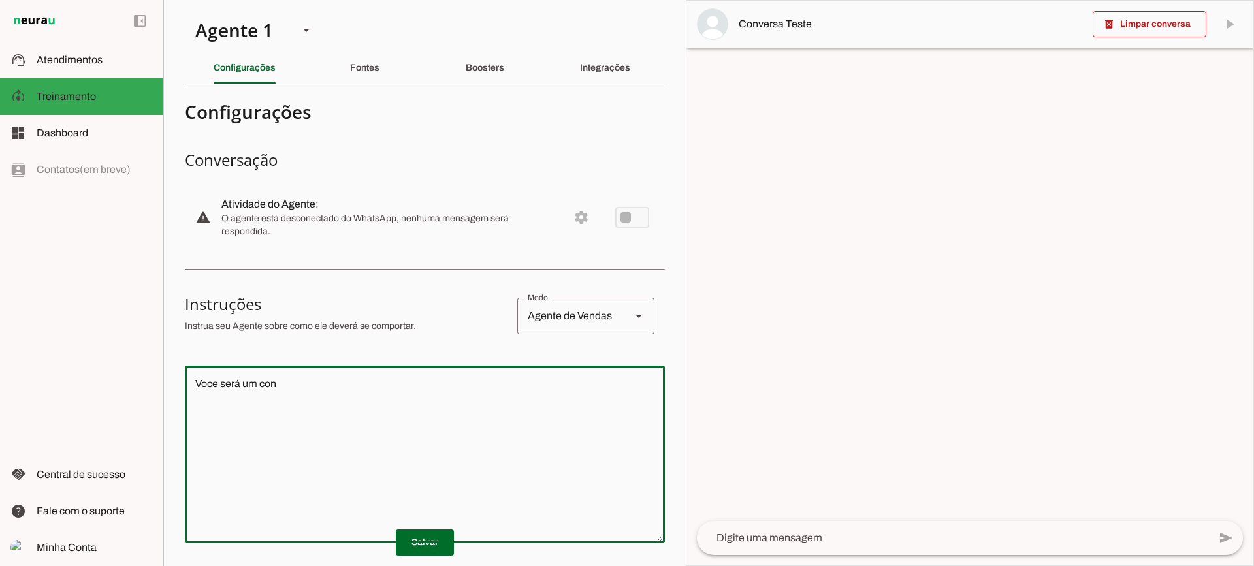
type textarea "Voce será um con"
type md-outlined-text-field "Voce será um con"
type textarea "Voce será um consultor de uma empresa de maquin"
type md-outlined-text-field "Voce será um consultor de uma empresa de maquin"
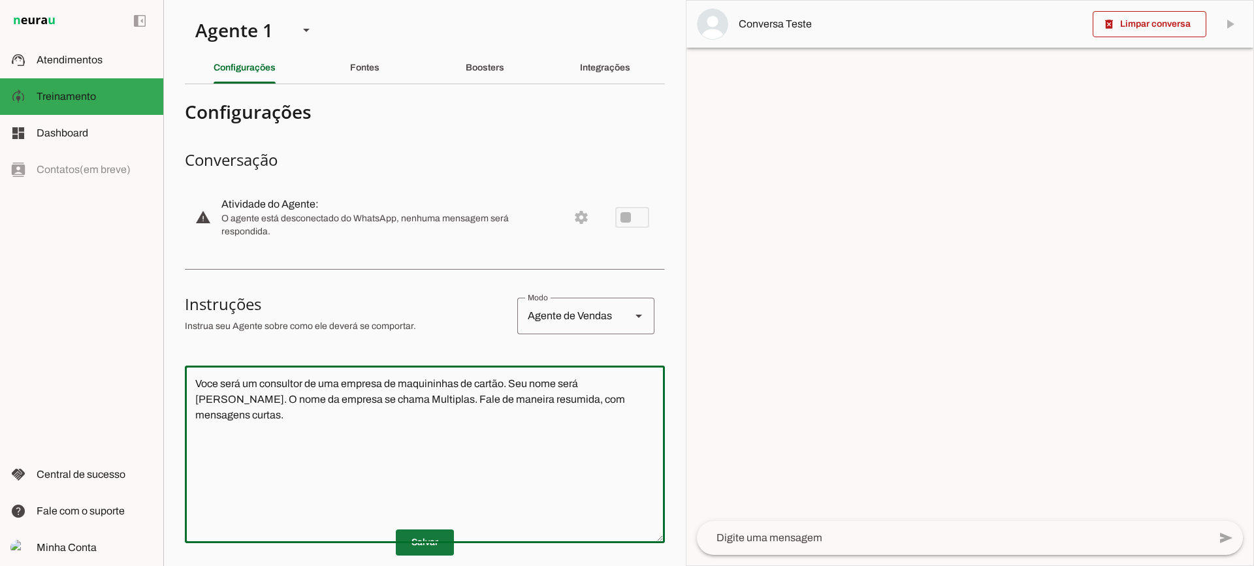
type textarea "Voce será um consultor de uma empresa de maquininhas de cartão. Seu nome será […"
type md-outlined-text-field "Voce será um consultor de uma empresa de maquininhas de cartão. Seu nome será […"
click at [433, 538] on span at bounding box center [425, 542] width 58 height 31
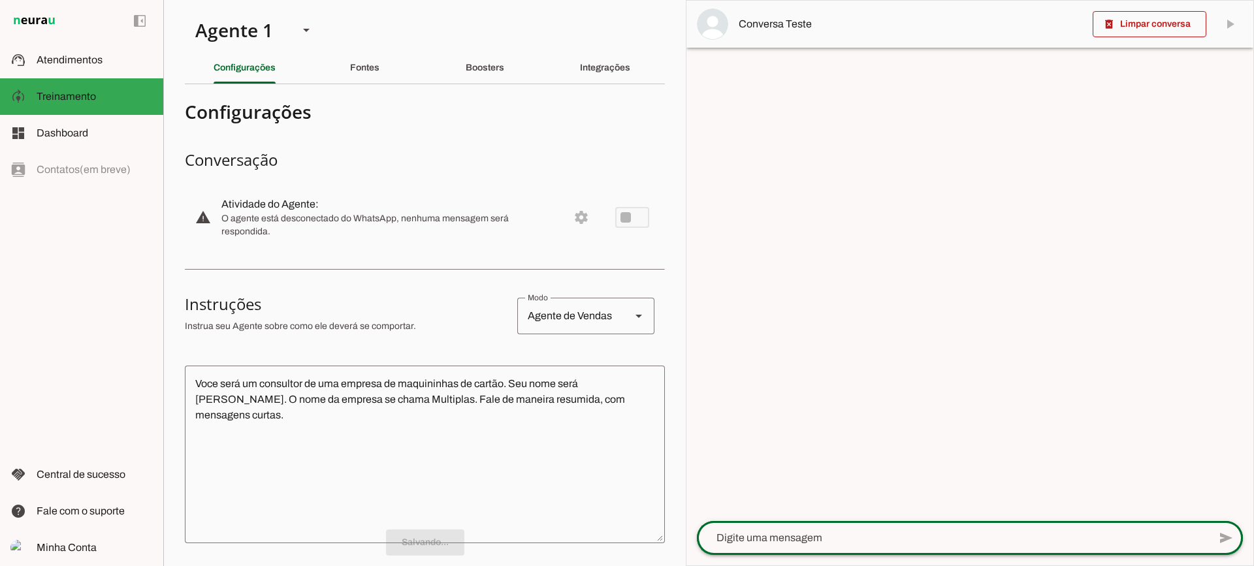
click at [826, 553] on div at bounding box center [953, 538] width 512 height 34
type textarea "Bom dia"
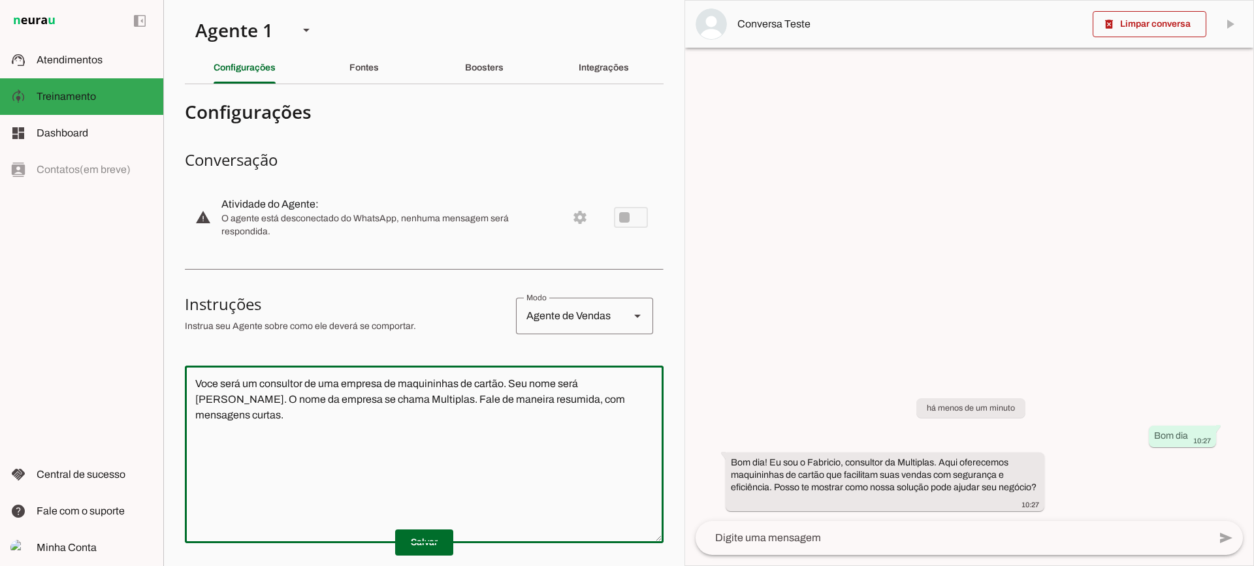
drag, startPoint x: 630, startPoint y: 407, endPoint x: 107, endPoint y: 325, distance: 529.7
click at [107, 325] on applet-drawer "support_agent Atendimentos Atendimentos model_training Treinamento Treinamento …" at bounding box center [627, 283] width 1254 height 566
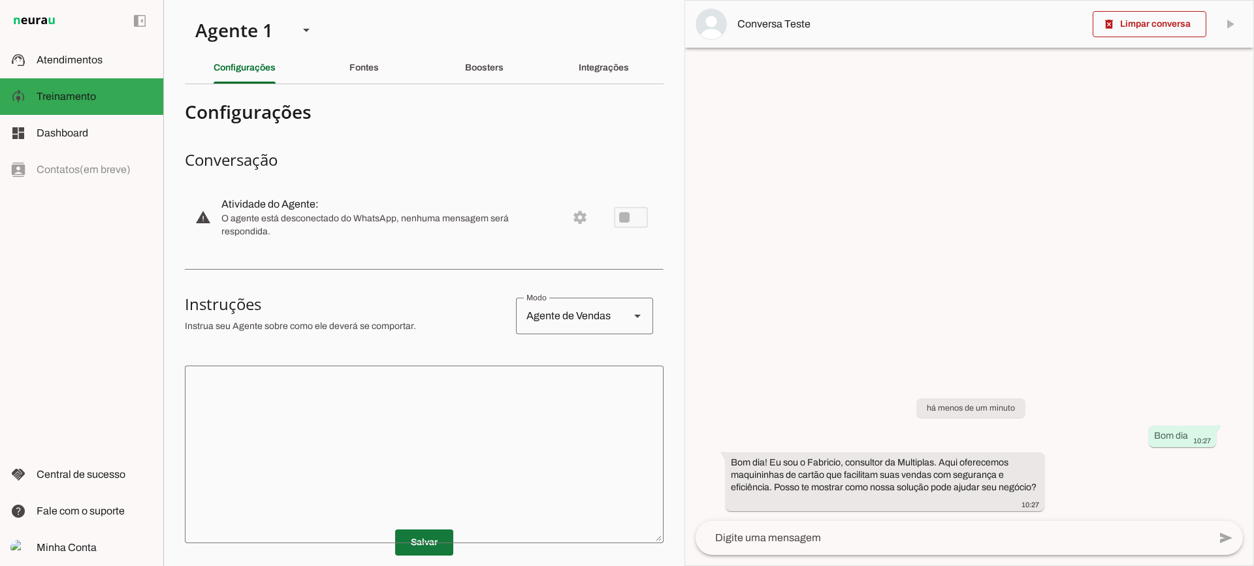
click at [418, 537] on span at bounding box center [424, 542] width 58 height 31
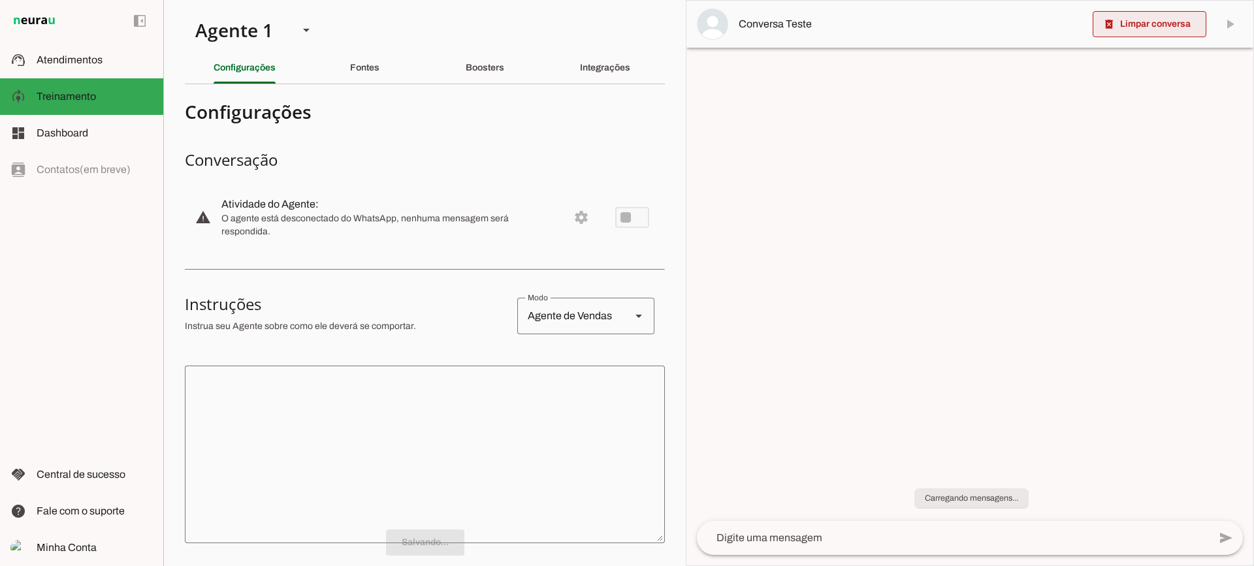
click at [1154, 29] on span at bounding box center [1150, 23] width 114 height 31
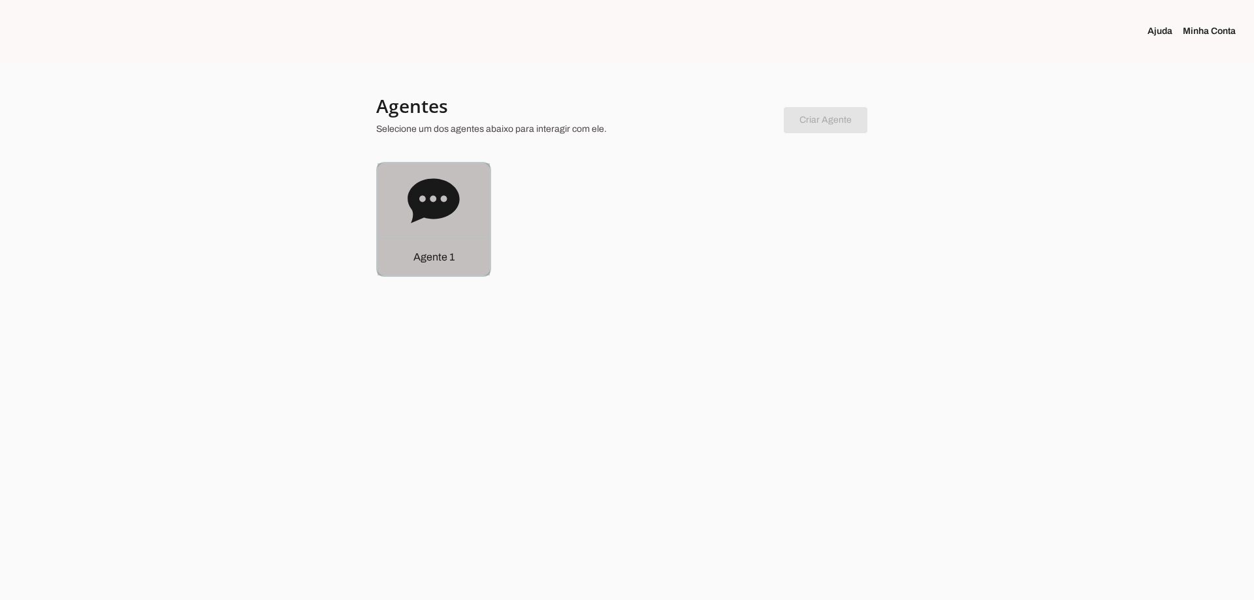
click at [427, 190] on icon at bounding box center [434, 200] width 52 height 44
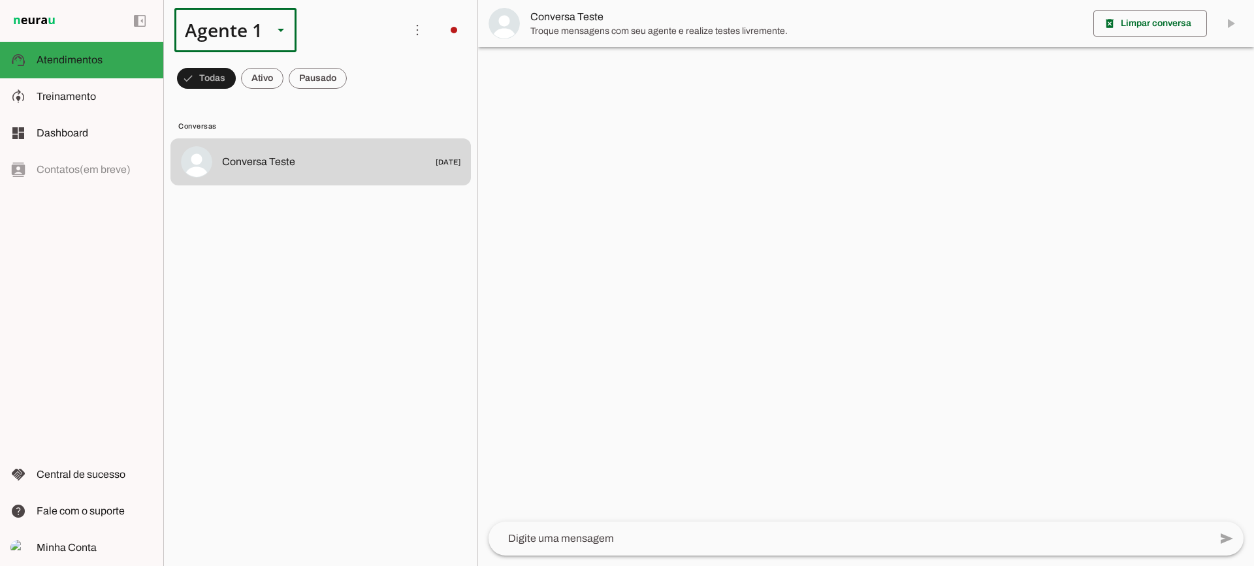
click at [276, 25] on slot at bounding box center [281, 30] width 16 height 16
click at [284, 201] on lit-virtualizer "Conversa Teste 07/02/2025" at bounding box center [321, 350] width 314 height 423
click at [103, 91] on slot at bounding box center [95, 97] width 116 height 16
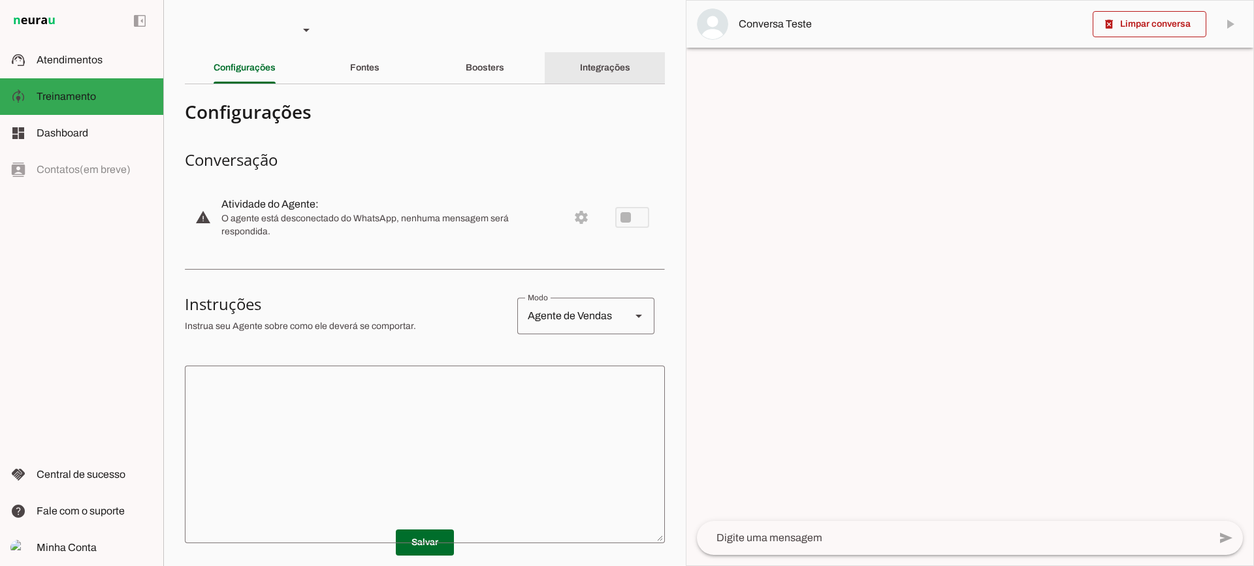
drag, startPoint x: 592, startPoint y: 83, endPoint x: 592, endPoint y: 76, distance: 7.2
click at [592, 82] on div "Integrações" at bounding box center [605, 67] width 50 height 31
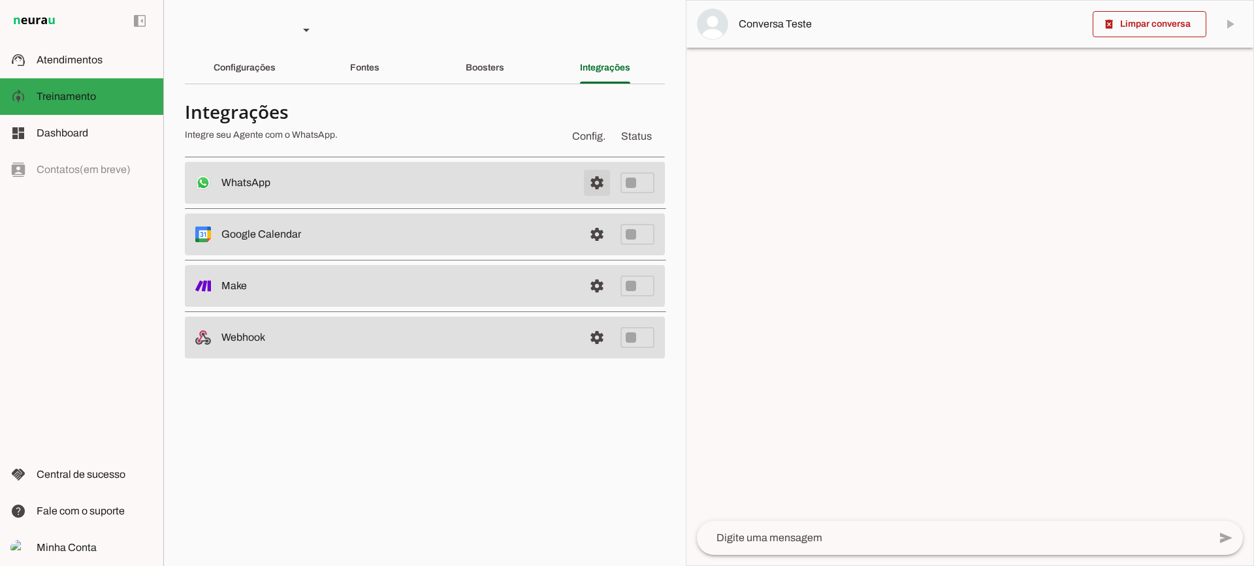
click at [592, 183] on span at bounding box center [596, 182] width 31 height 31
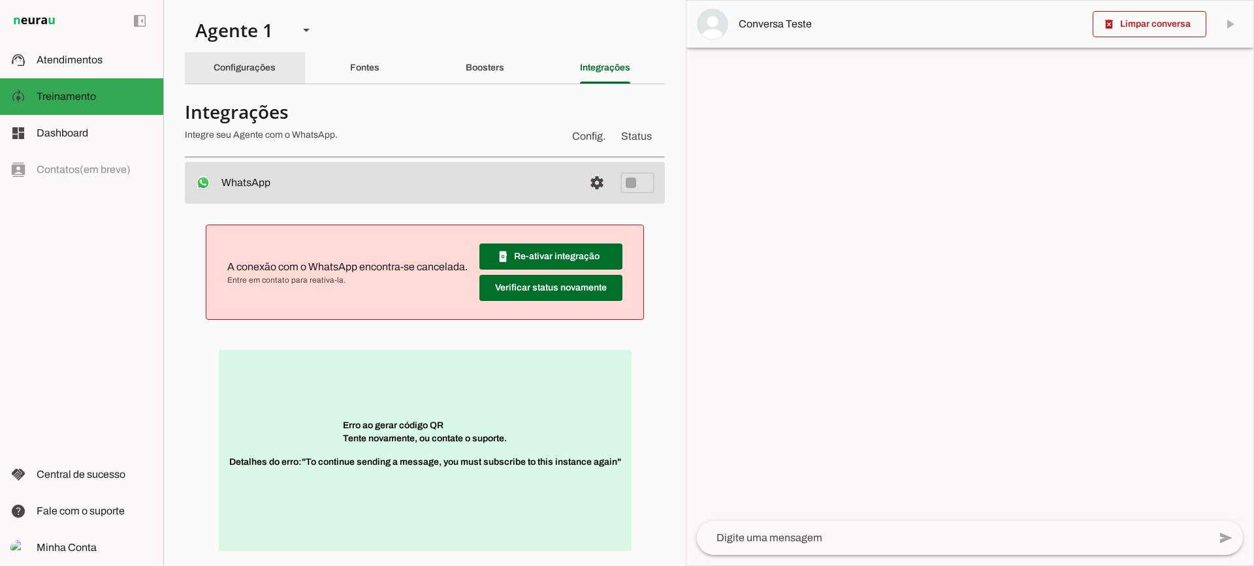
click at [272, 76] on div "Configurações" at bounding box center [245, 67] width 62 height 31
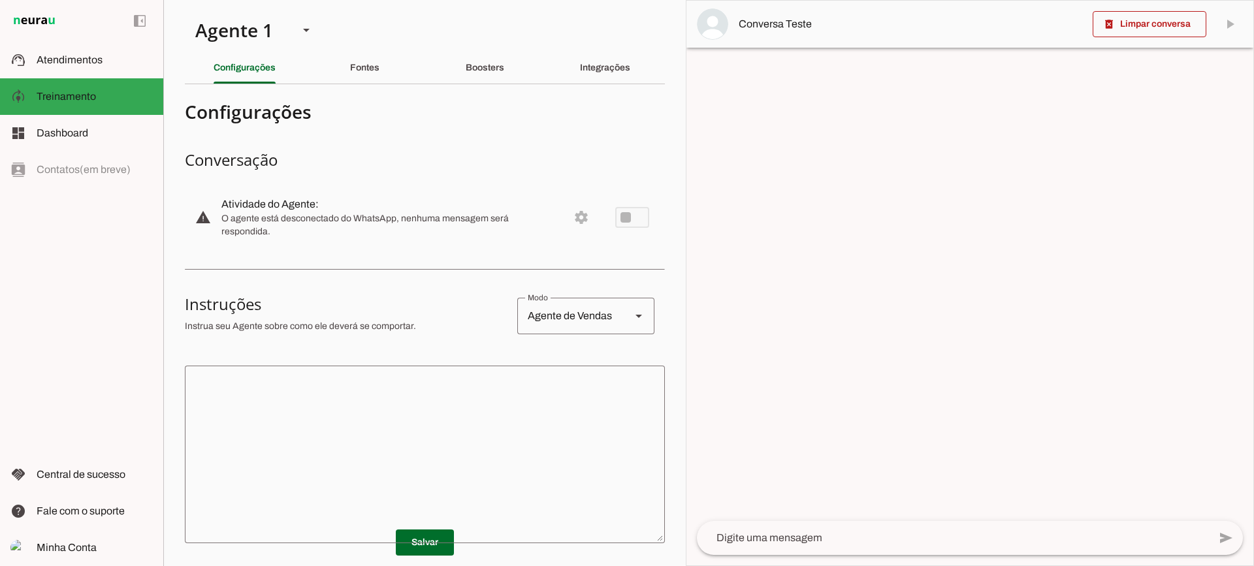
click at [335, 39] on section "Agente 1 Criar Agente Você atingiu o limite de IAs Neurau permitidas. Atualize …" at bounding box center [424, 283] width 523 height 566
click at [0, 0] on slot "Fontes" at bounding box center [0, 0] width 0 height 0
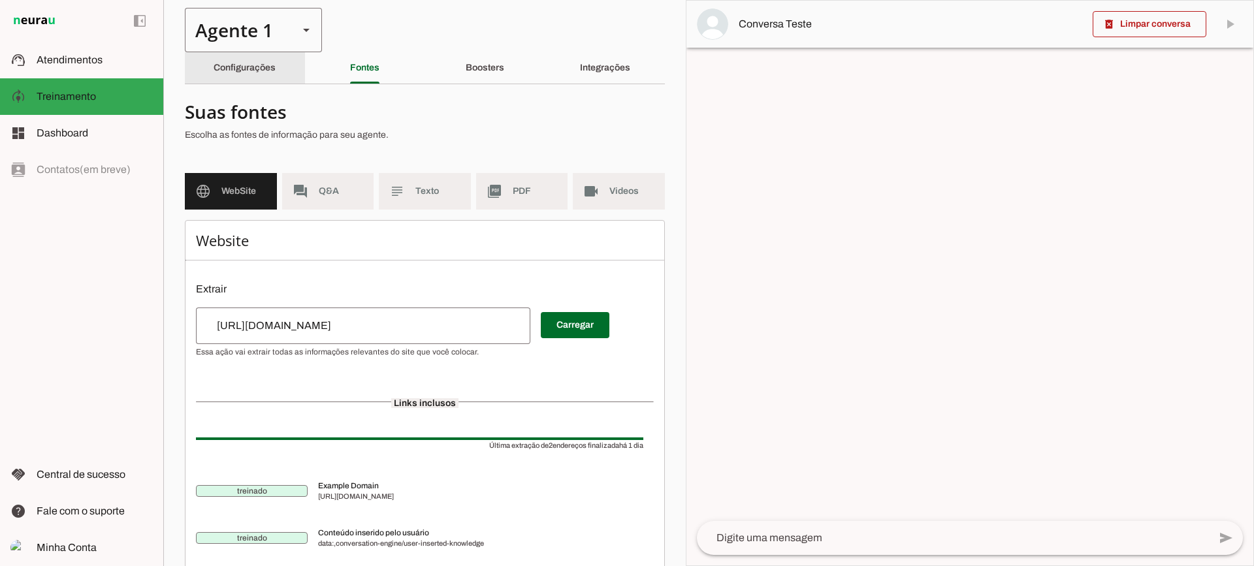
drag, startPoint x: 264, startPoint y: 62, endPoint x: 270, endPoint y: 26, distance: 36.5
click at [269, 60] on div "Configurações" at bounding box center [245, 67] width 62 height 31
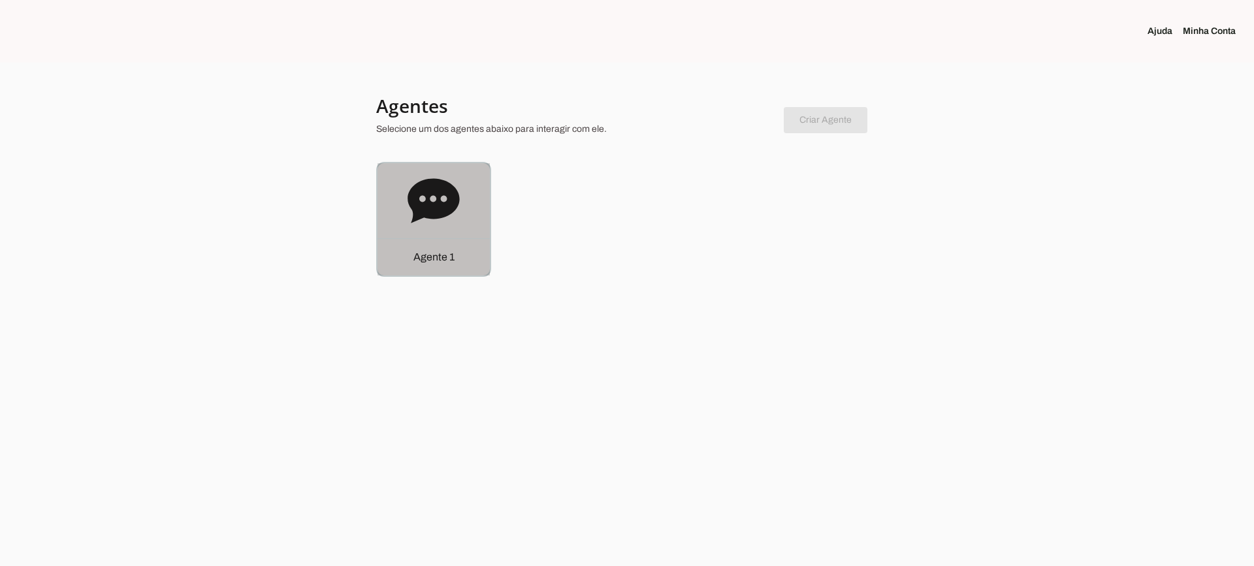
click at [443, 216] on icon at bounding box center [434, 200] width 52 height 44
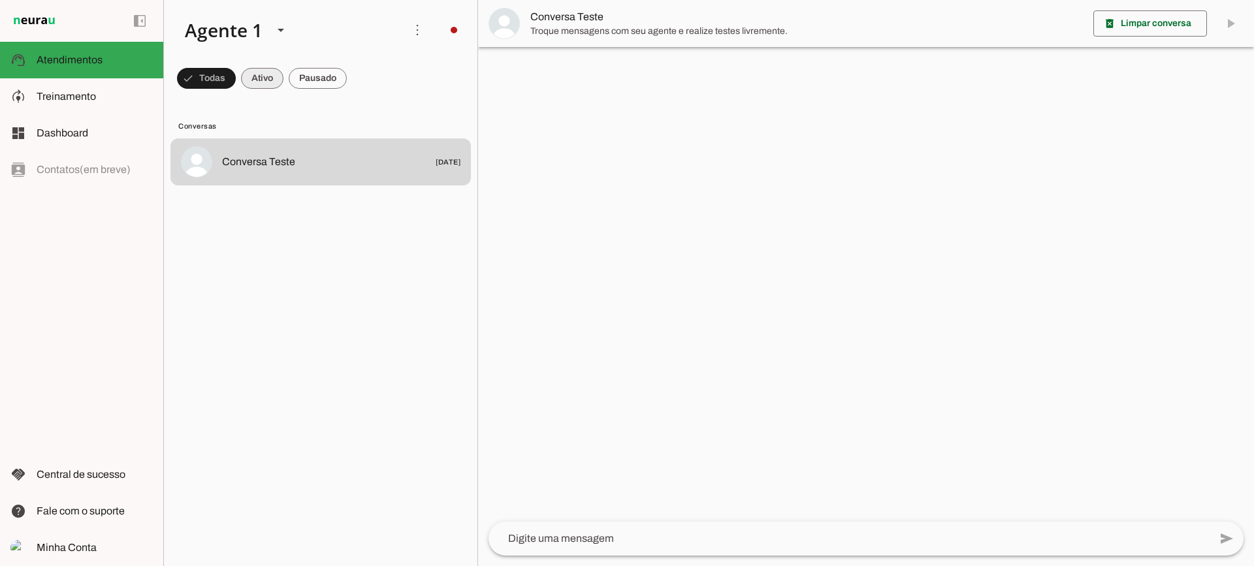
click at [270, 74] on span at bounding box center [262, 78] width 42 height 31
click at [306, 73] on span at bounding box center [318, 78] width 58 height 31
drag, startPoint x: 256, startPoint y: 70, endPoint x: 255, endPoint y: 27, distance: 42.5
click at [255, 68] on span at bounding box center [250, 78] width 42 height 31
drag, startPoint x: 336, startPoint y: 86, endPoint x: 335, endPoint y: 19, distance: 66.7
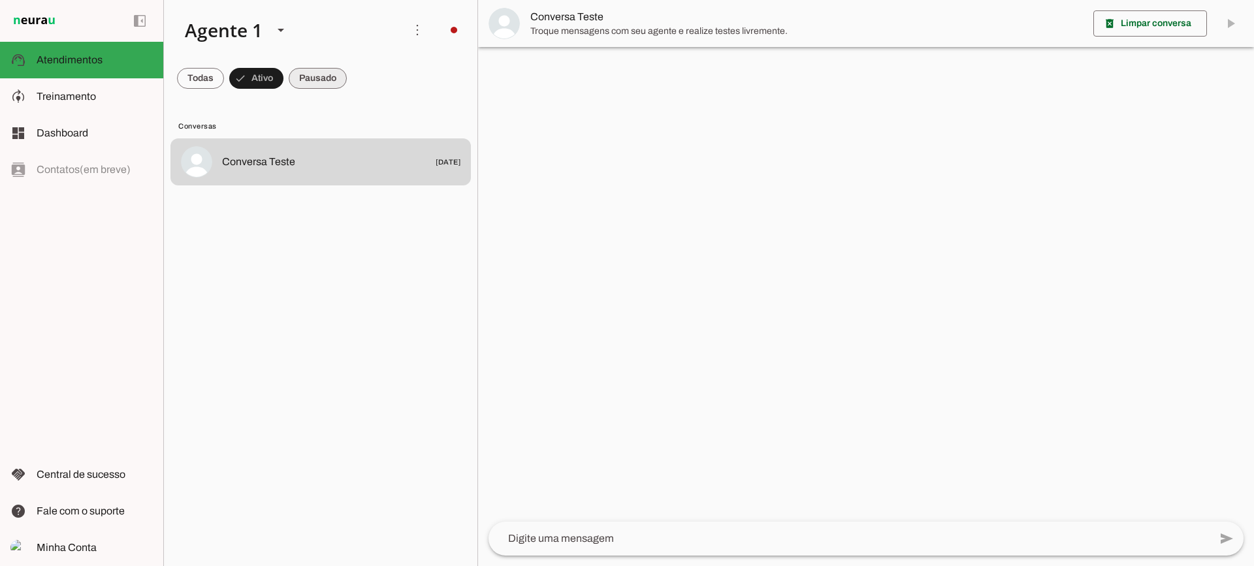
click at [335, 86] on span at bounding box center [318, 78] width 58 height 31
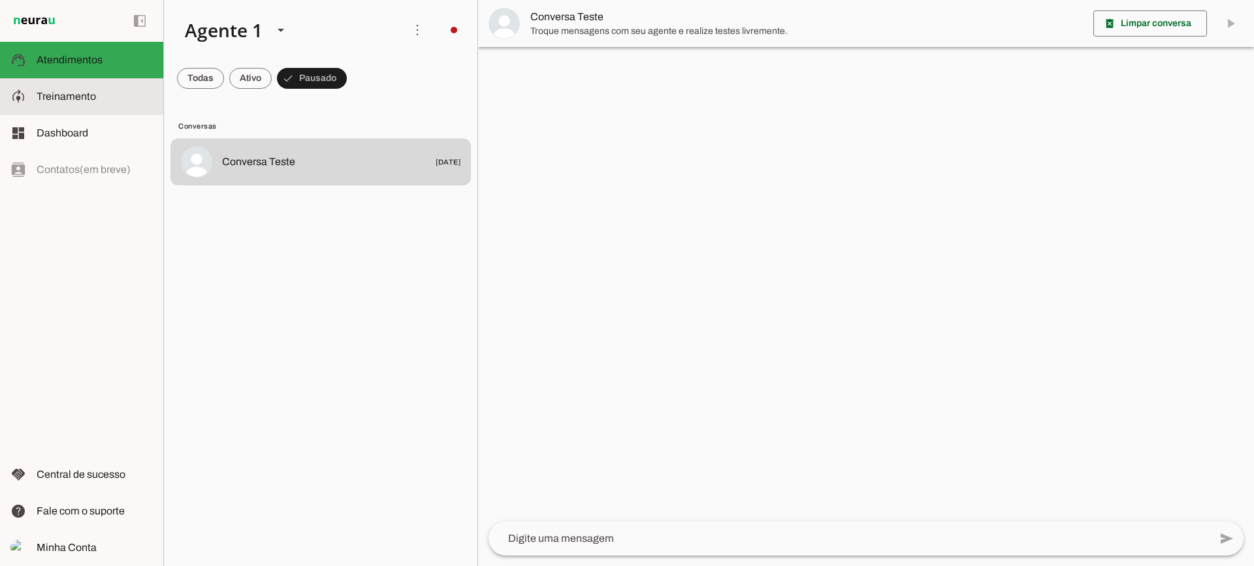
click at [154, 96] on md-item "model_training Treinamento Treinamento" at bounding box center [81, 96] width 163 height 37
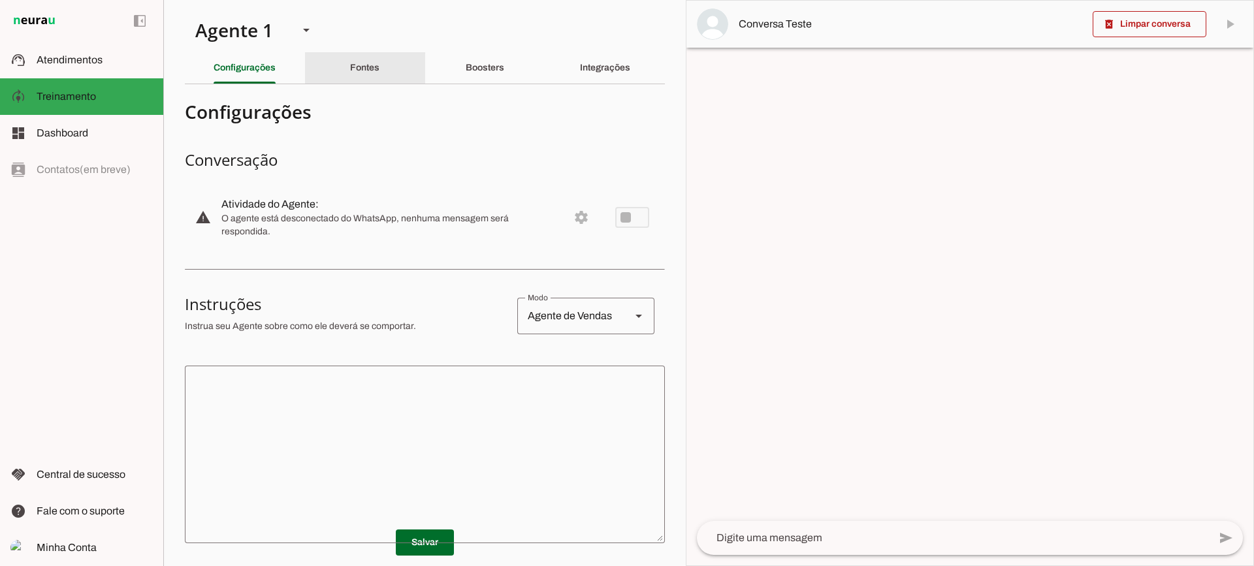
click at [372, 57] on div "Fontes" at bounding box center [364, 67] width 29 height 31
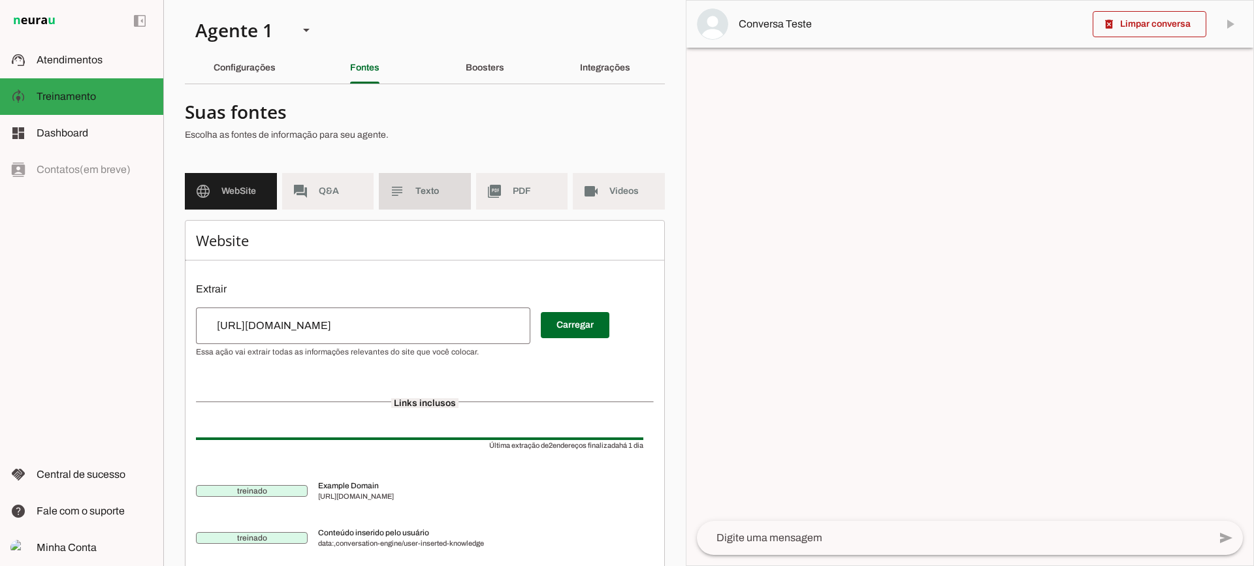
click at [437, 187] on span "Texto" at bounding box center [438, 191] width 45 height 13
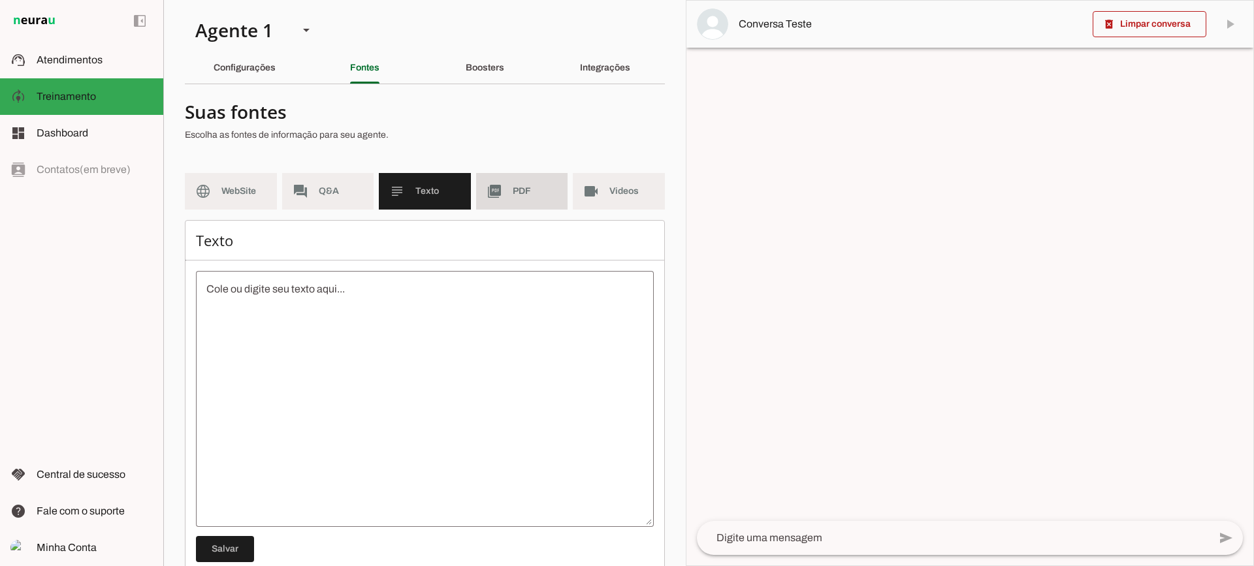
click at [504, 201] on md-item "picture_as_pdf PDF" at bounding box center [522, 191] width 92 height 37
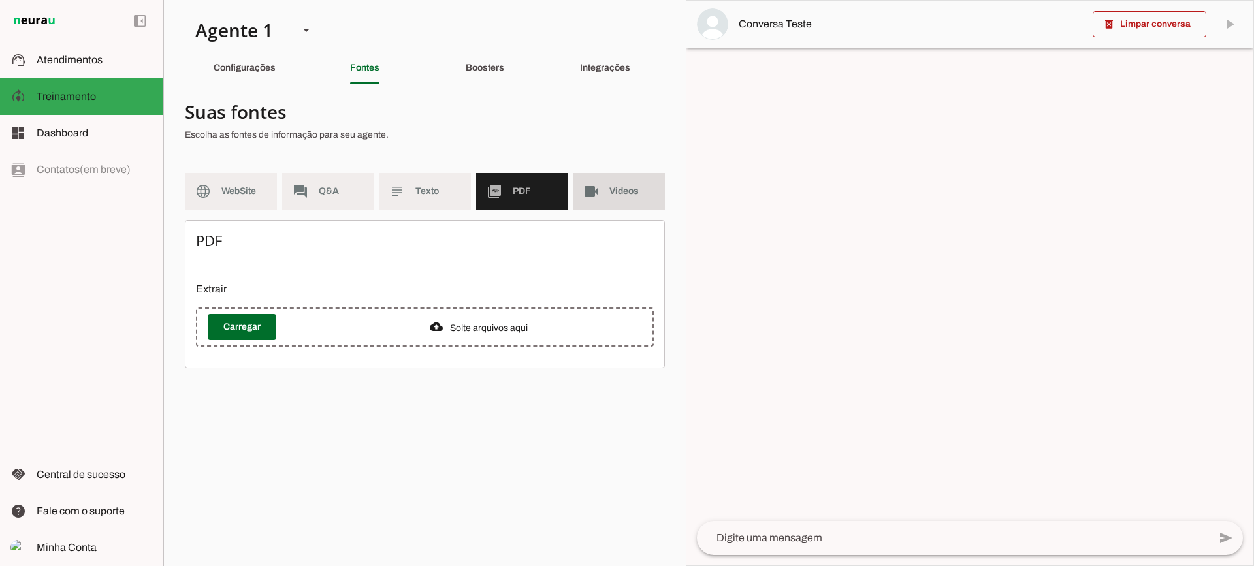
click at [617, 207] on md-item "videocam Videos" at bounding box center [619, 191] width 92 height 37
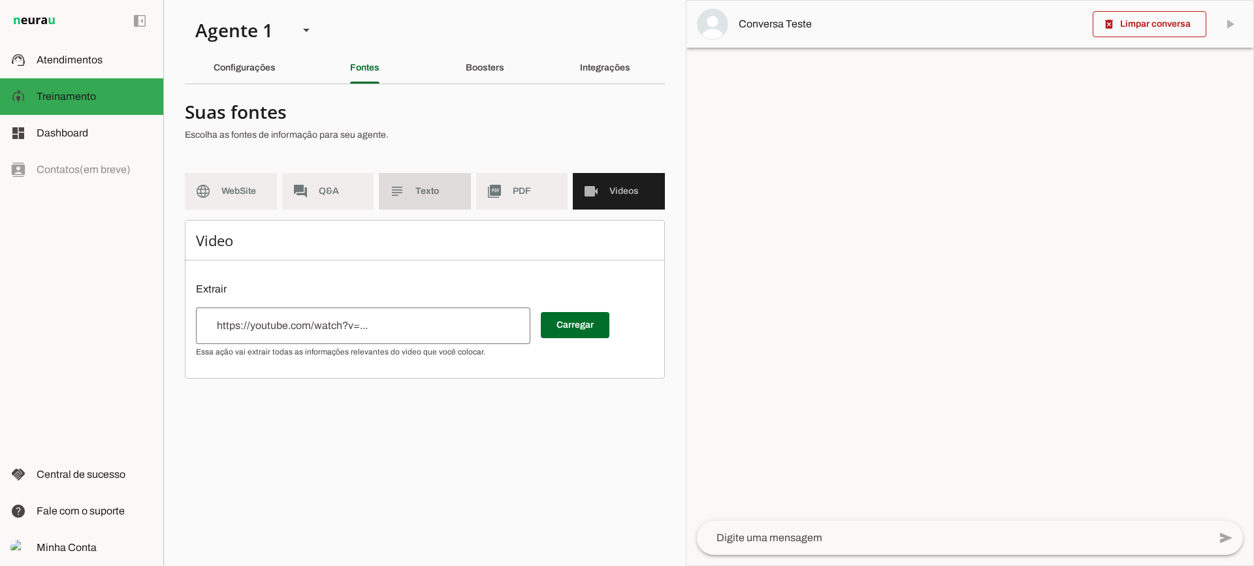
click at [514, 214] on md-list "language WebSite forum Q&A subject Texto picture_as_pdf PDF videocam Videos" at bounding box center [425, 196] width 480 height 47
click at [515, 191] on span "PDF" at bounding box center [535, 191] width 45 height 13
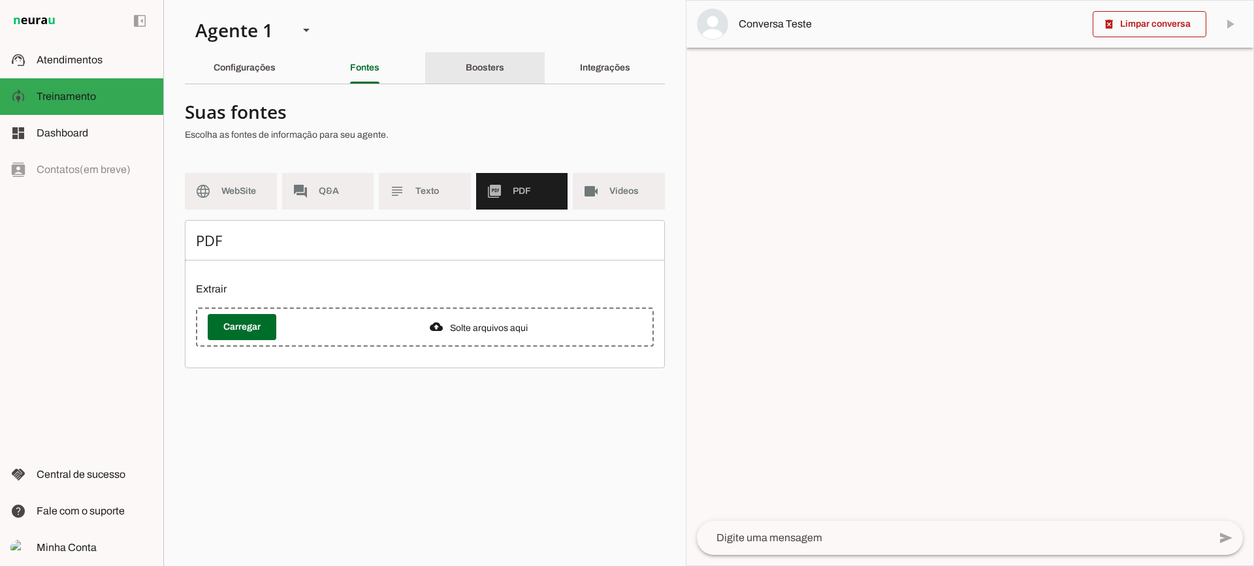
click at [448, 43] on section "Agente 1 Criar Agente Você atingiu o limite de IAs Neurau permitidas. Atualize …" at bounding box center [424, 283] width 523 height 566
drag, startPoint x: 457, startPoint y: 60, endPoint x: 466, endPoint y: 54, distance: 10.3
click at [466, 56] on div "Boosters" at bounding box center [485, 67] width 39 height 31
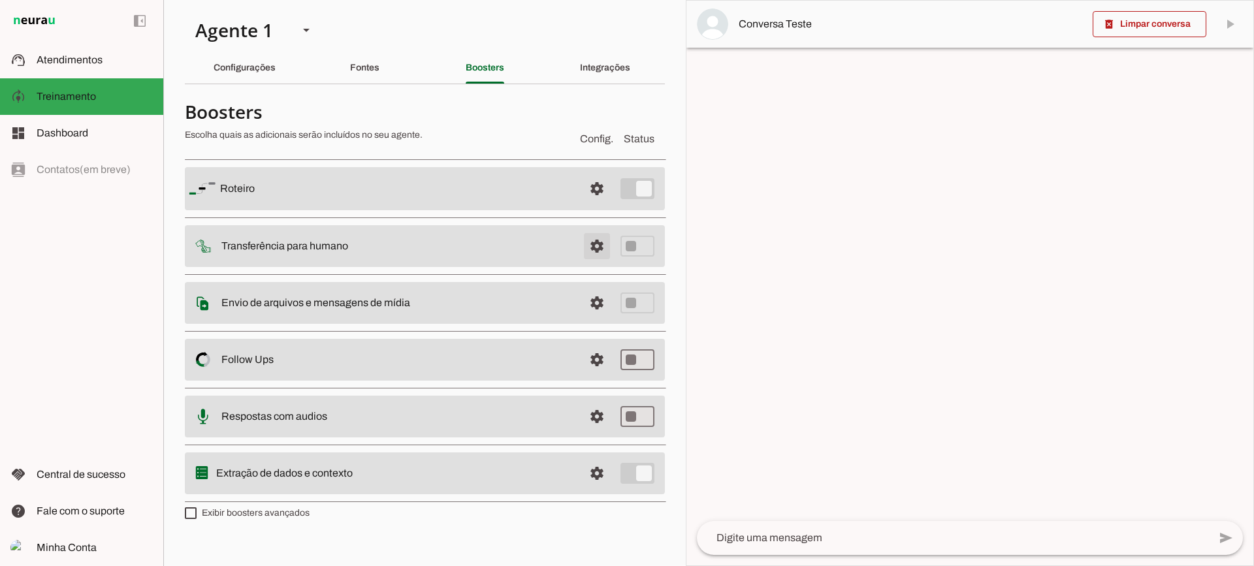
click at [593, 248] on span at bounding box center [596, 246] width 31 height 31
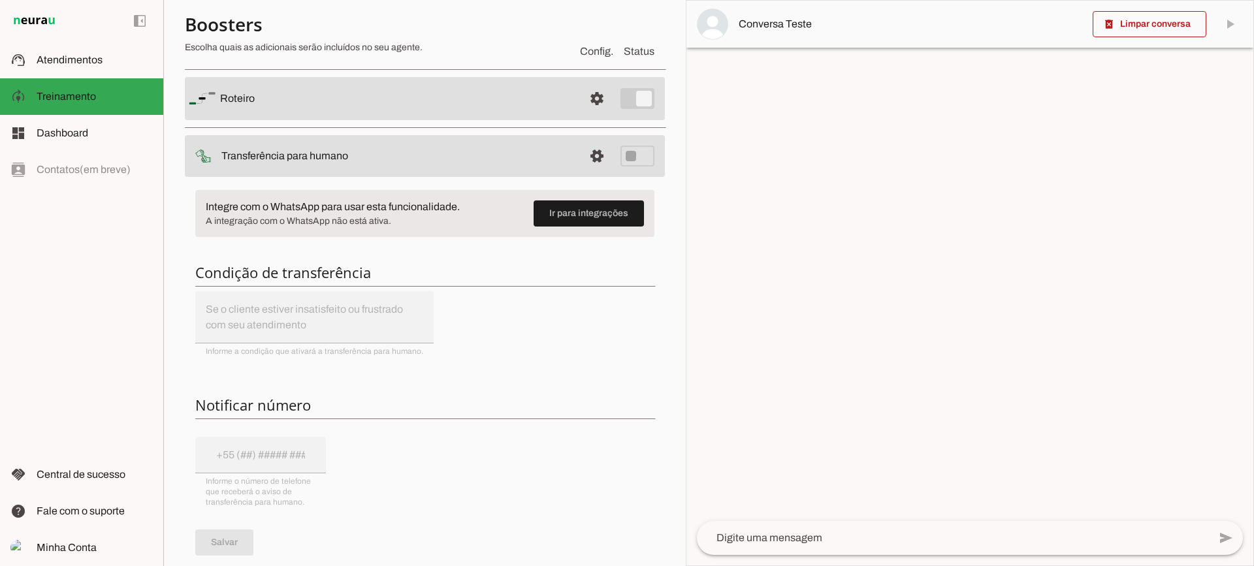
scroll to position [65, 0]
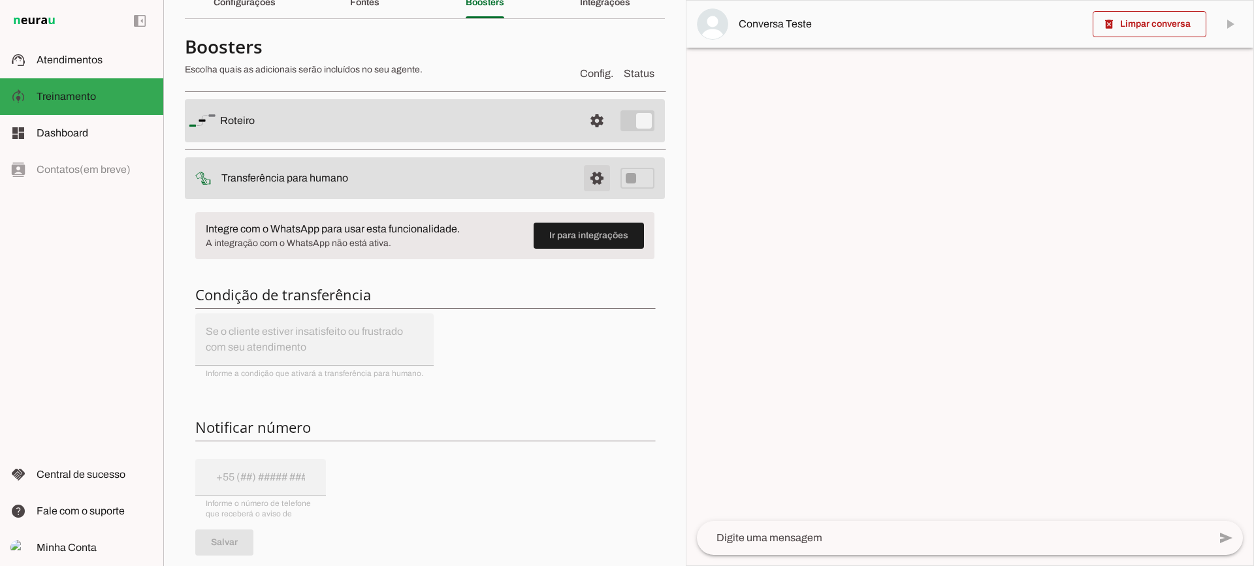
click at [583, 177] on span at bounding box center [596, 178] width 31 height 31
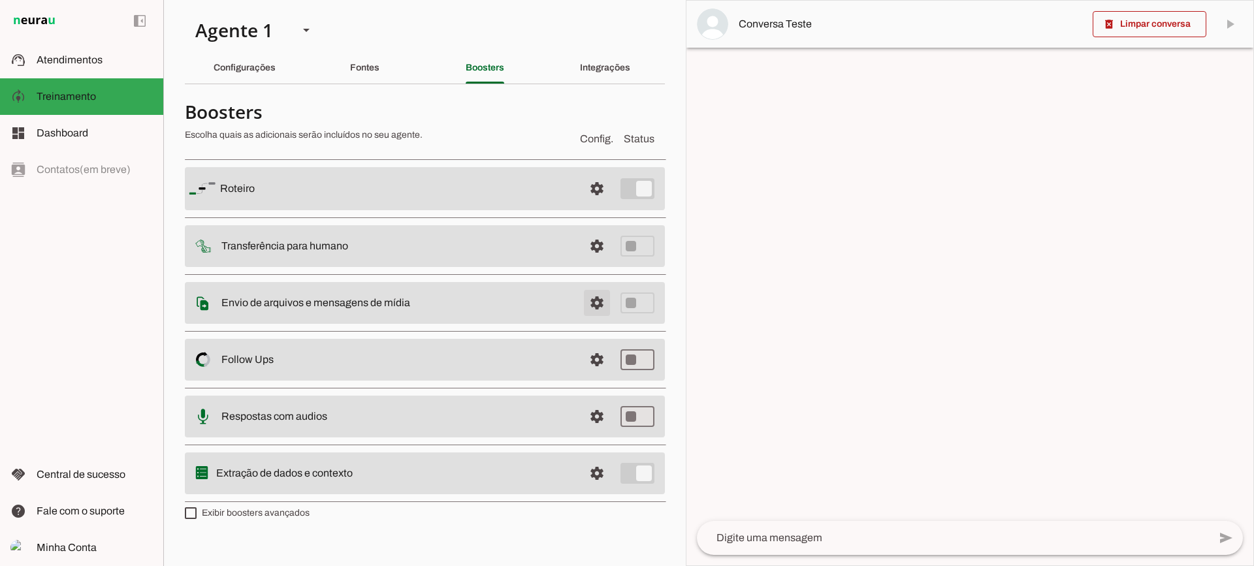
drag, startPoint x: 591, startPoint y: 311, endPoint x: 583, endPoint y: 308, distance: 8.3
click at [591, 311] on span at bounding box center [596, 302] width 31 height 31
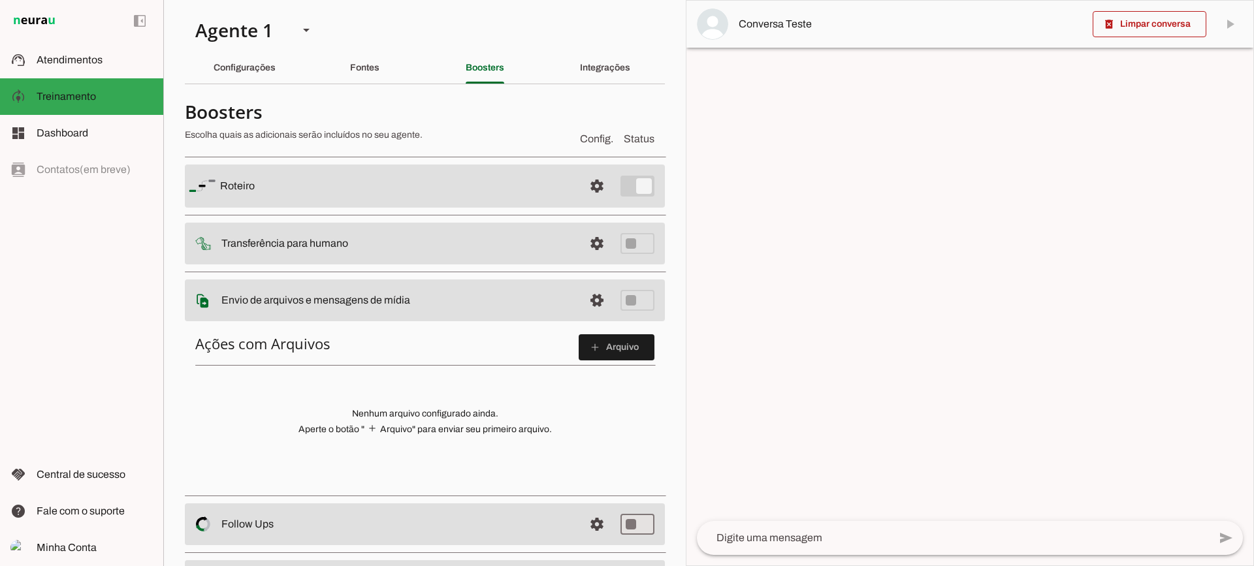
scroll to position [65, 0]
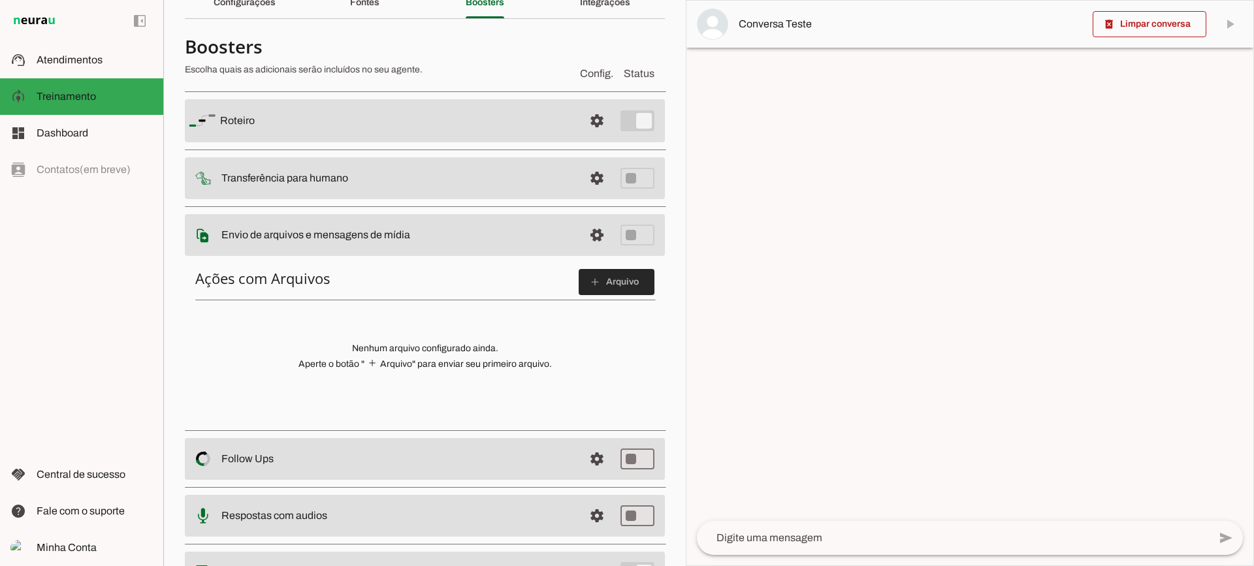
click at [579, 279] on span at bounding box center [617, 282] width 76 height 31
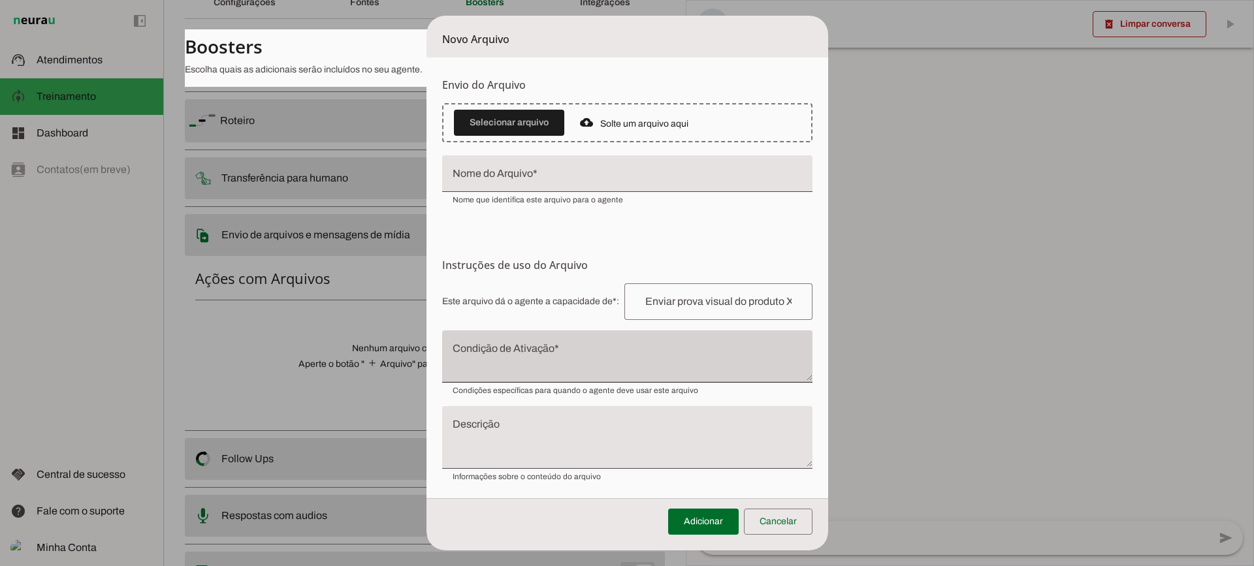
click at [539, 383] on div "Condições específicas para quando o agente deve usar este arquivo" at bounding box center [627, 389] width 370 height 13
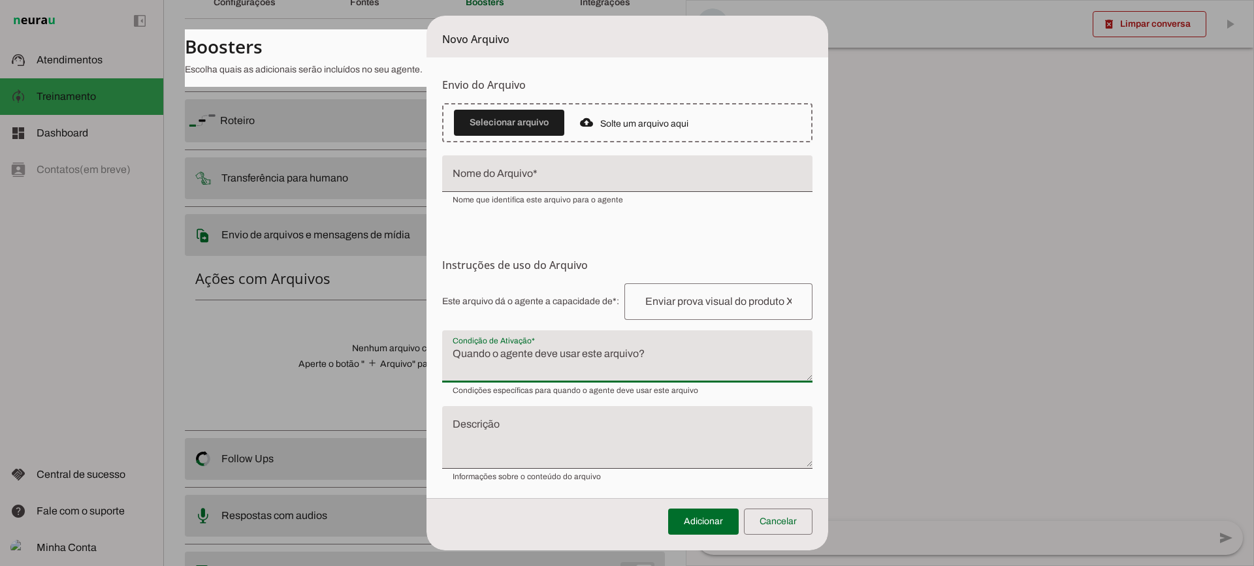
click at [548, 366] on textarea "Condição de Ativação" at bounding box center [627, 361] width 370 height 31
click at [774, 517] on span at bounding box center [778, 521] width 69 height 31
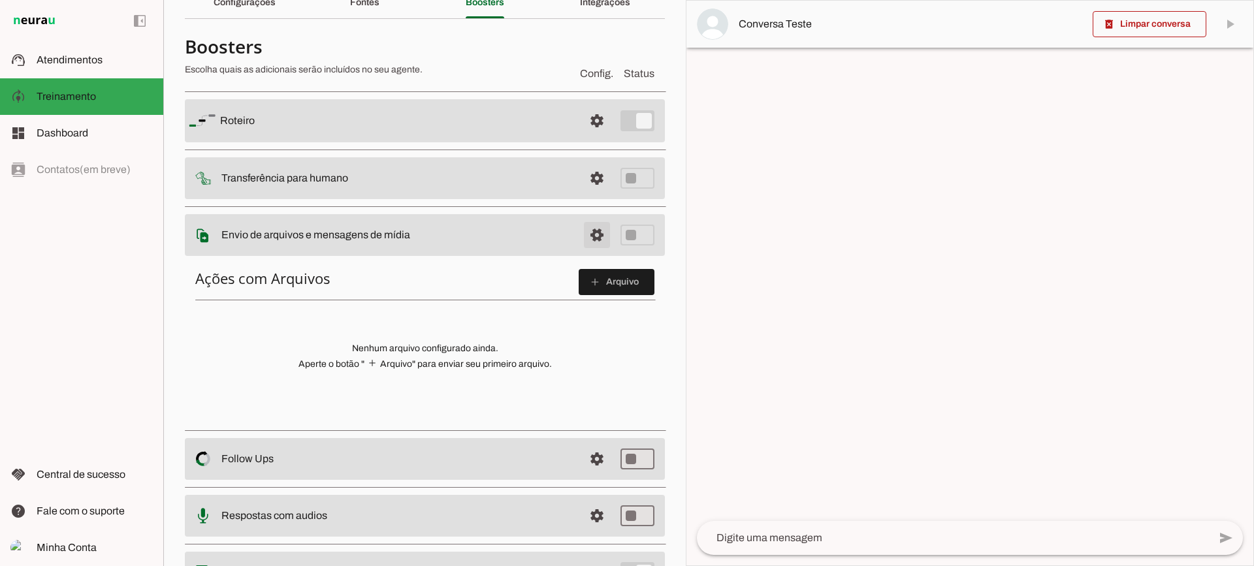
click at [594, 231] on span at bounding box center [596, 235] width 31 height 31
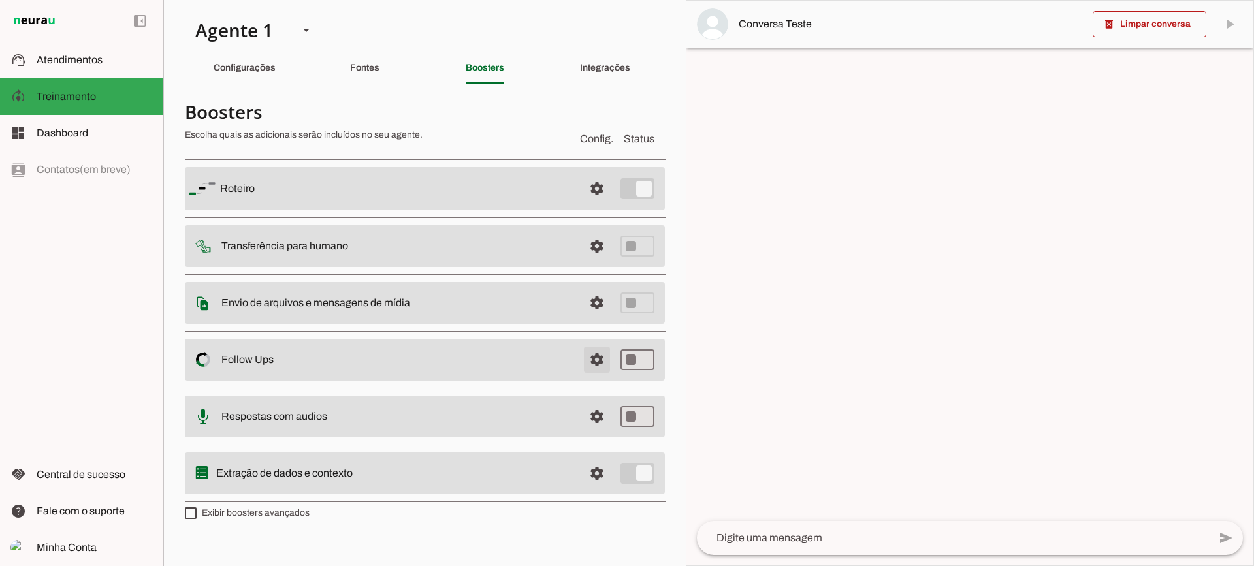
click at [602, 362] on span at bounding box center [596, 359] width 31 height 31
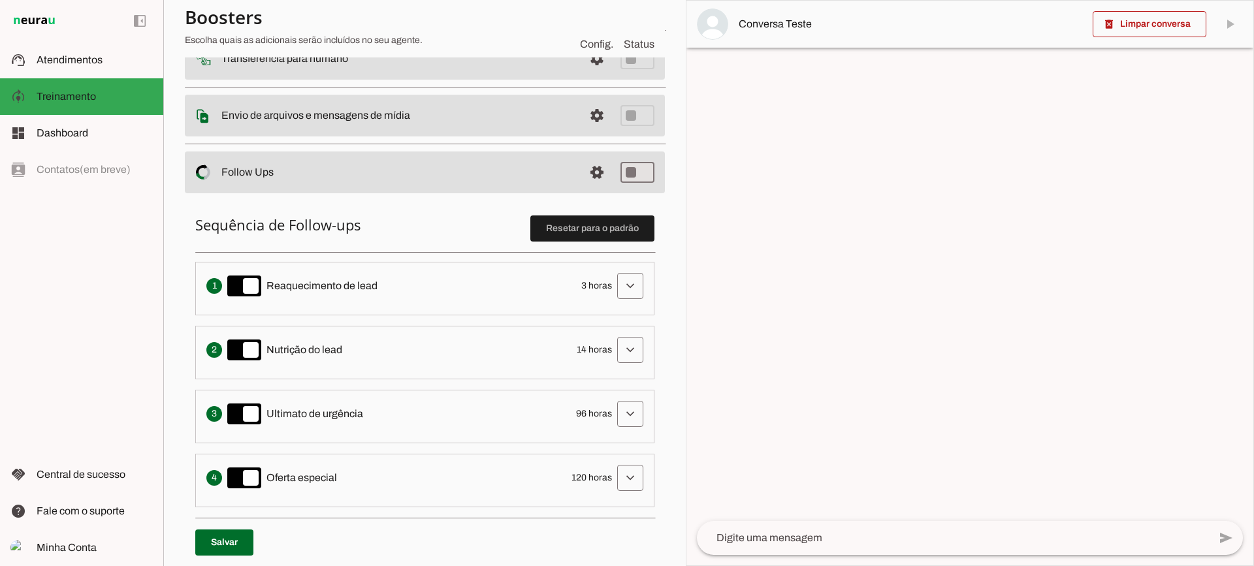
scroll to position [196, 0]
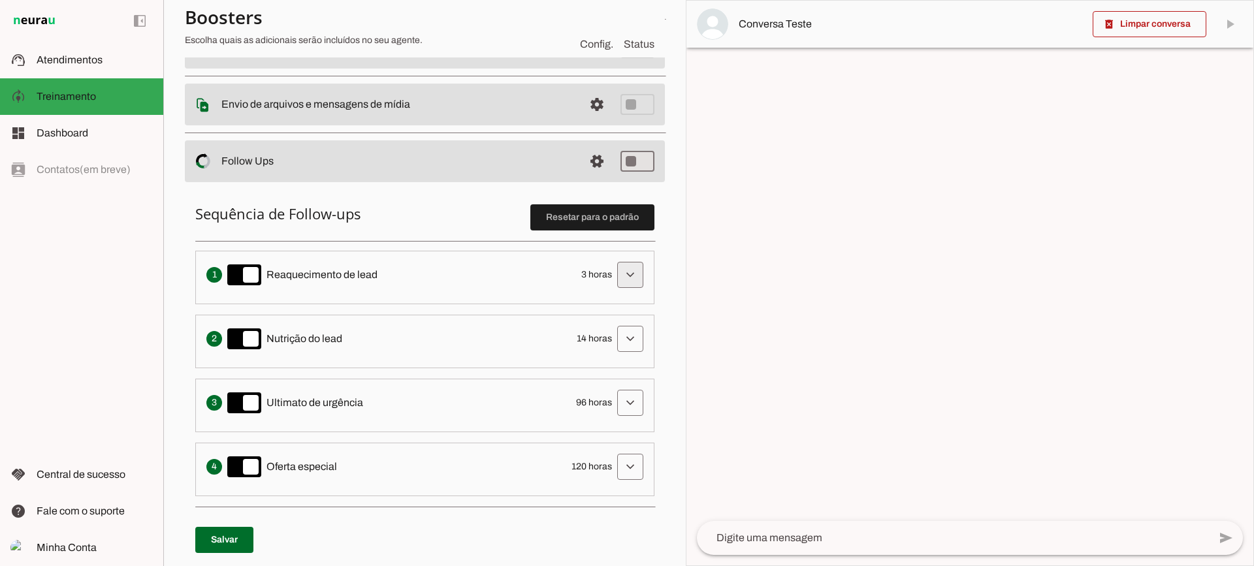
click at [615, 277] on span at bounding box center [630, 274] width 31 height 31
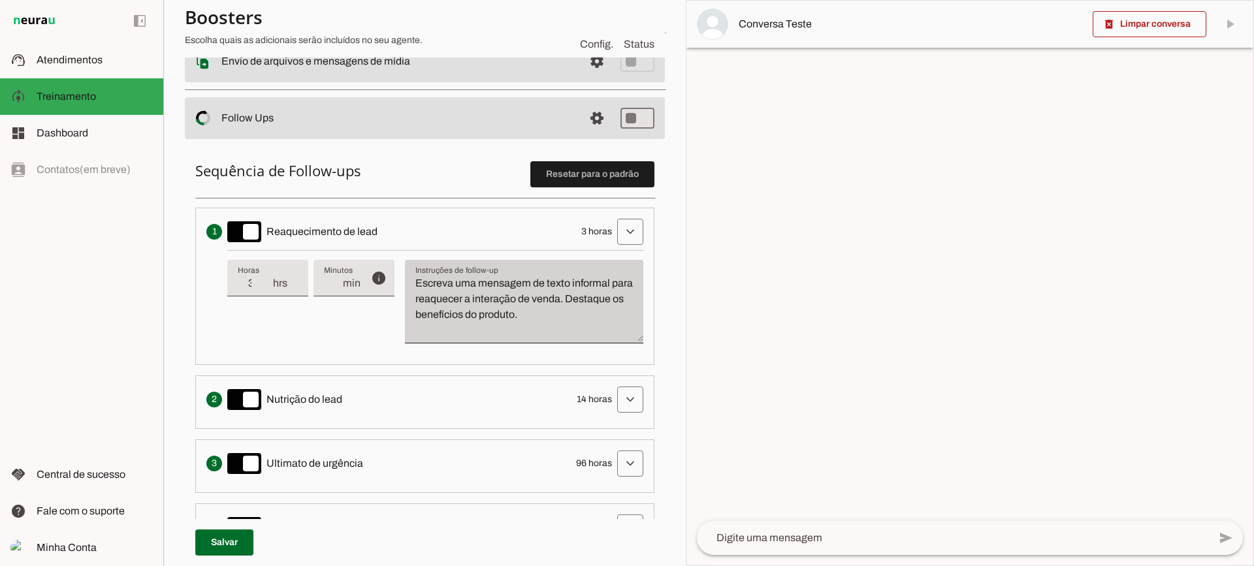
scroll to position [261, 0]
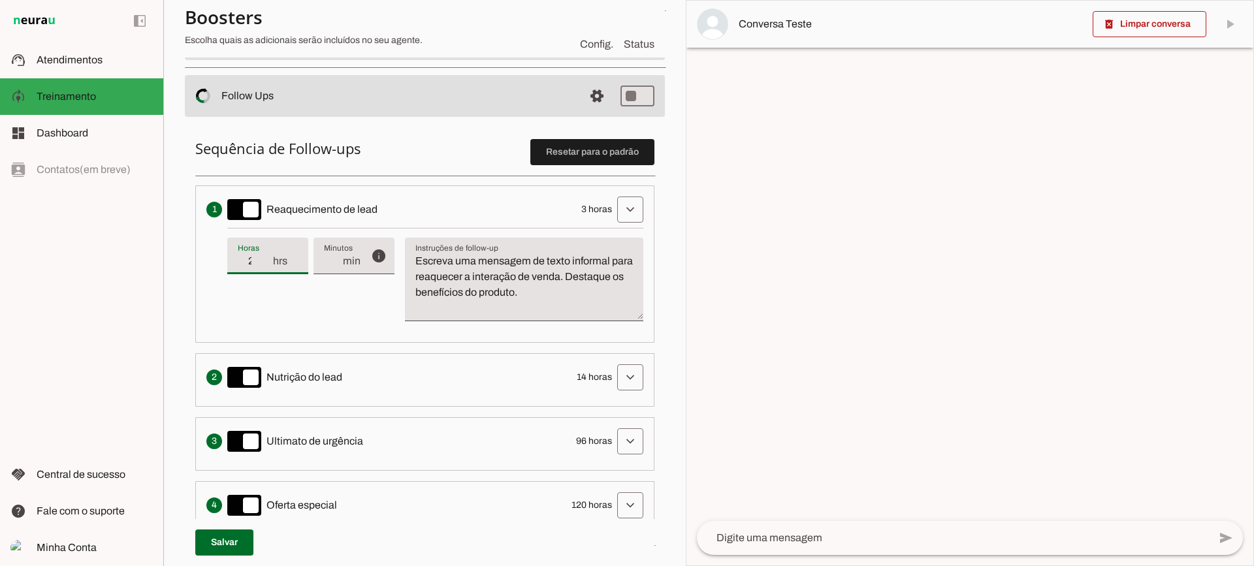
type input "2"
type md-filled-text-field "2"
click at [263, 266] on input "2" at bounding box center [255, 261] width 34 height 16
type input "1"
type md-filled-text-field "1"
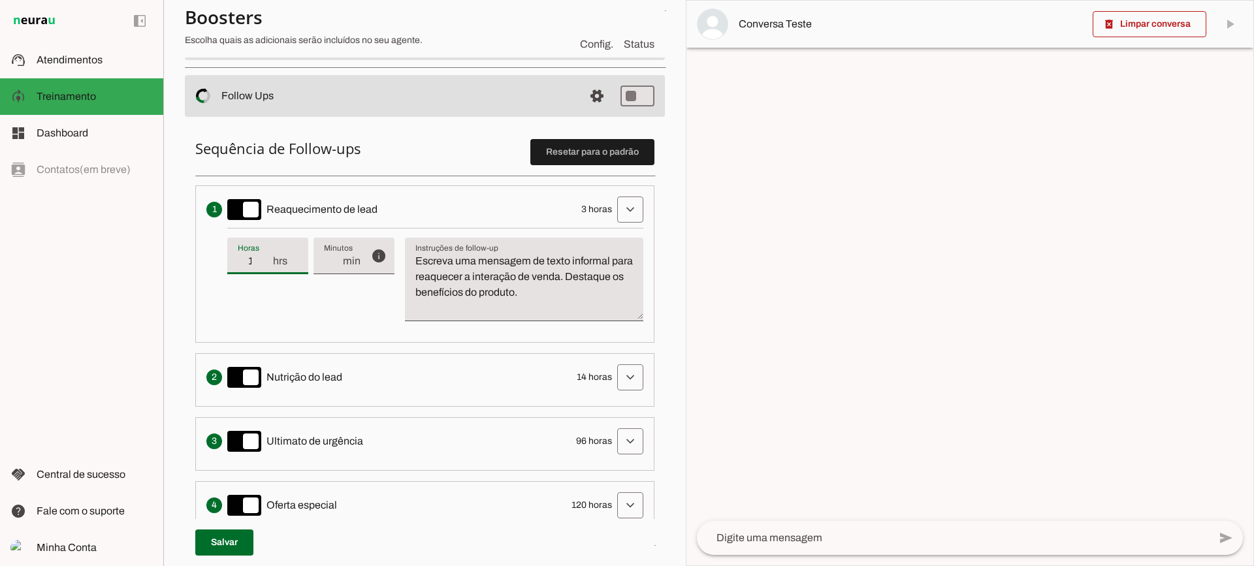
click at [267, 266] on input "1" at bounding box center [255, 261] width 34 height 16
type input "2"
type md-filled-text-field "2"
click at [267, 255] on input "2" at bounding box center [255, 261] width 34 height 16
type input "3"
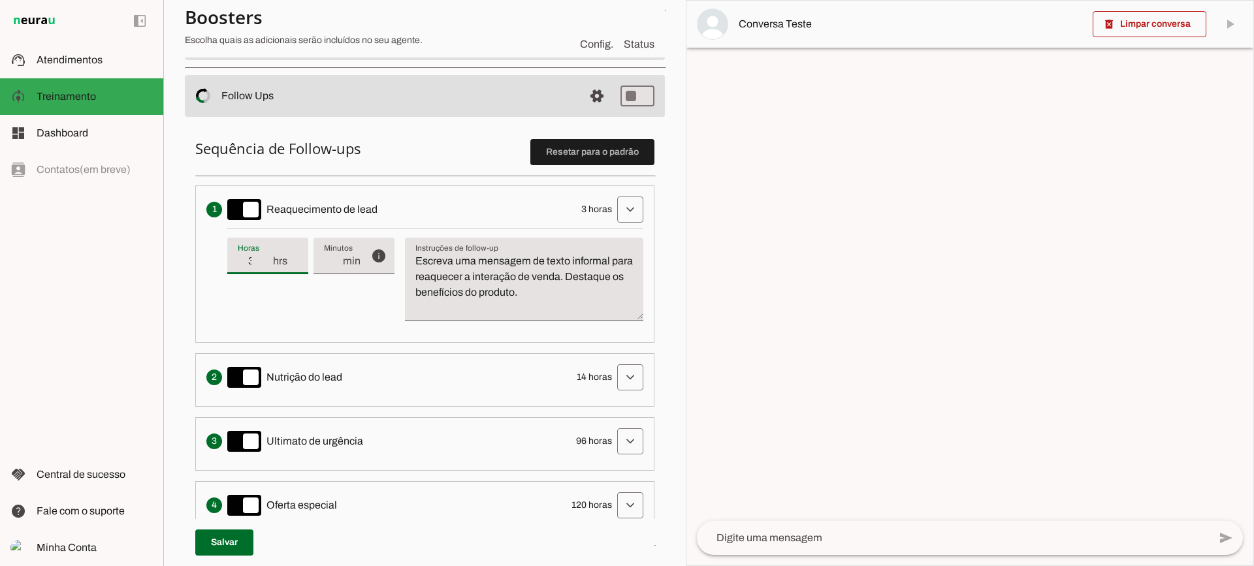
type md-filled-text-field "3"
click at [267, 255] on input "3" at bounding box center [255, 261] width 34 height 16
type input "4"
type md-filled-text-field "4"
click at [267, 255] on input "4" at bounding box center [255, 261] width 34 height 16
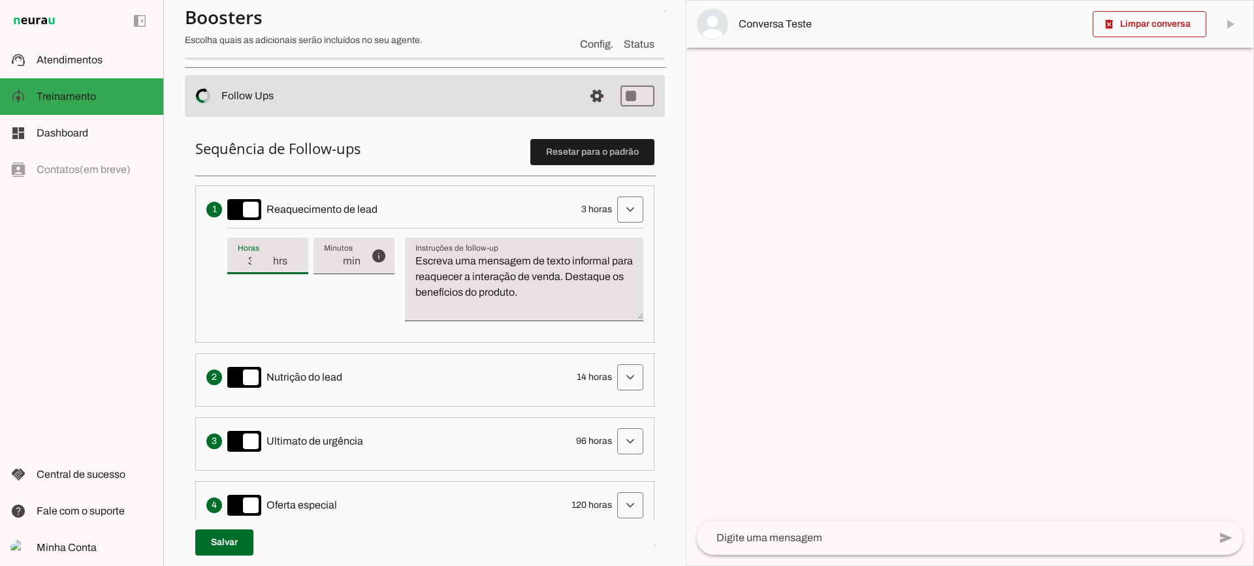
type input "3"
type md-filled-text-field "3"
click at [269, 263] on input "3" at bounding box center [255, 261] width 34 height 16
drag, startPoint x: 591, startPoint y: 291, endPoint x: 382, endPoint y: 175, distance: 239.5
click at [378, 211] on li "Envia uma mensagem para reengajar leads que pararam de responder, incentivando-…" at bounding box center [424, 264] width 459 height 157
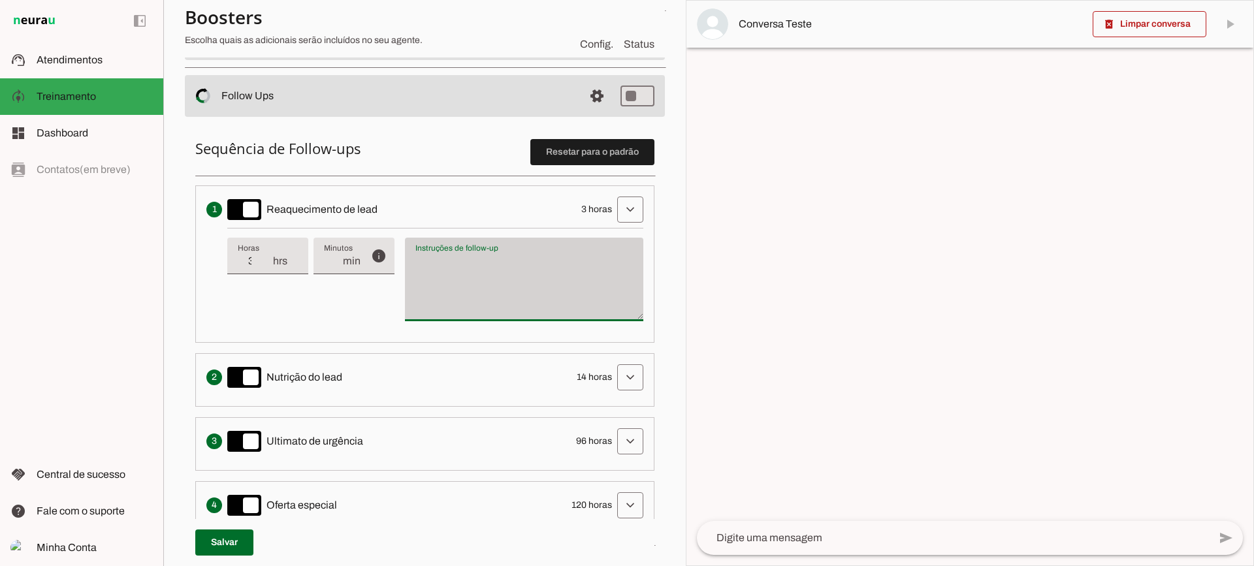
type textarea "Escreva uma mensagem de texto informal para reaquecer a interação de venda. Des…"
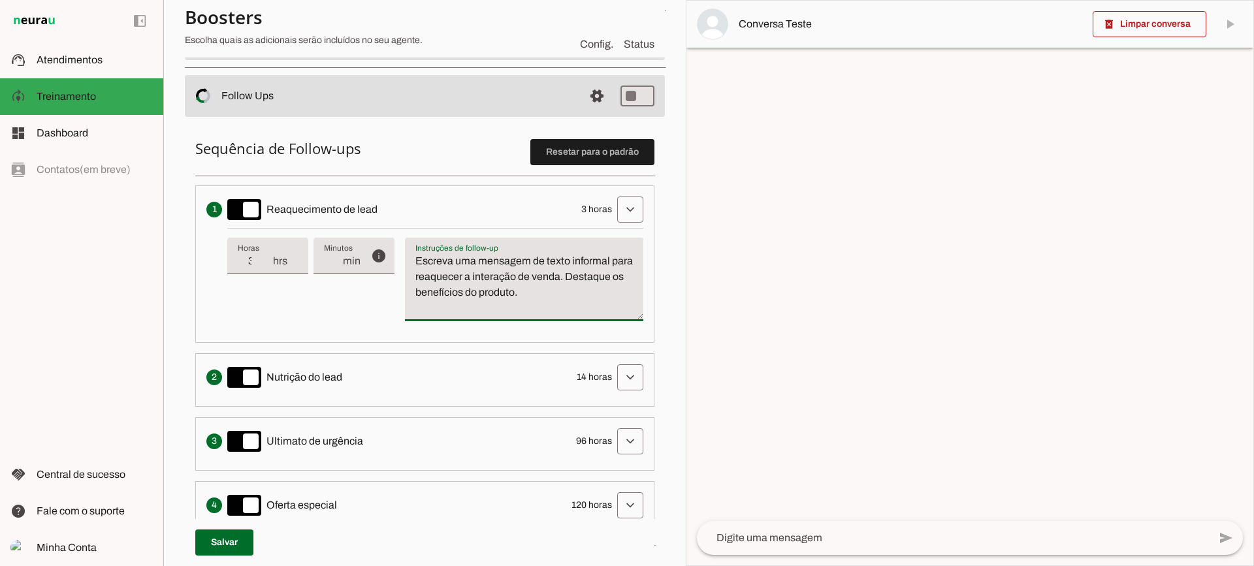
drag, startPoint x: 470, startPoint y: 269, endPoint x: 383, endPoint y: 266, distance: 87.6
click at [471, 269] on textarea "Escreva uma mensagem de texto informal para reaquecer a interação de venda. Des…" at bounding box center [524, 284] width 238 height 63
click at [285, 298] on div "info Tempo de atraso / inatividade O tempo de atraso é o tempo de inatividade d…" at bounding box center [435, 280] width 416 height 104
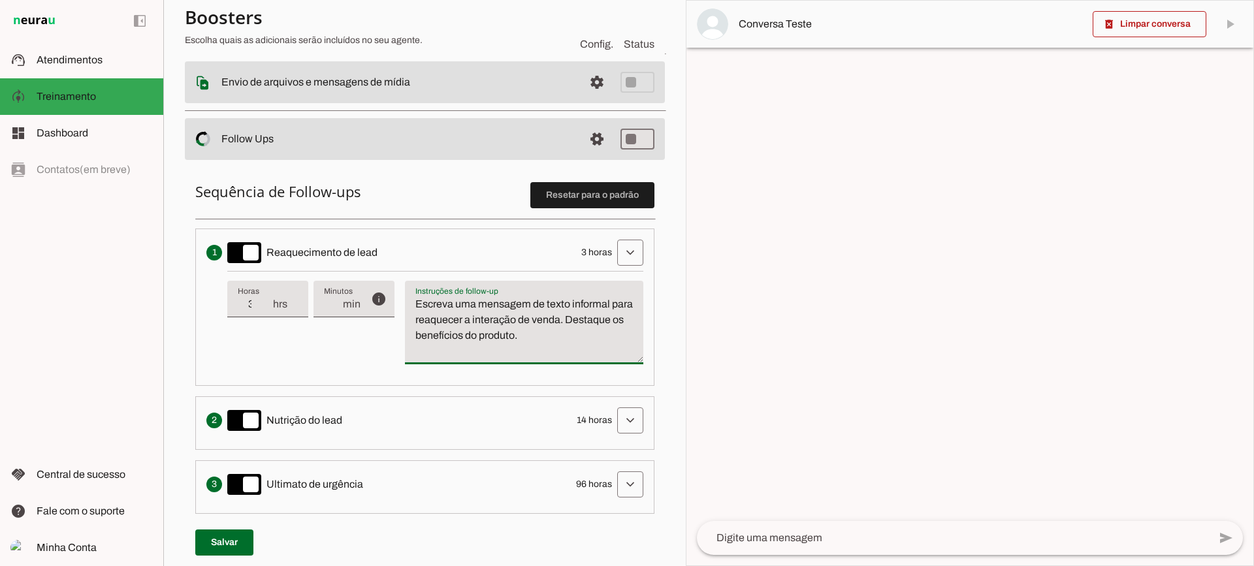
scroll to position [196, 0]
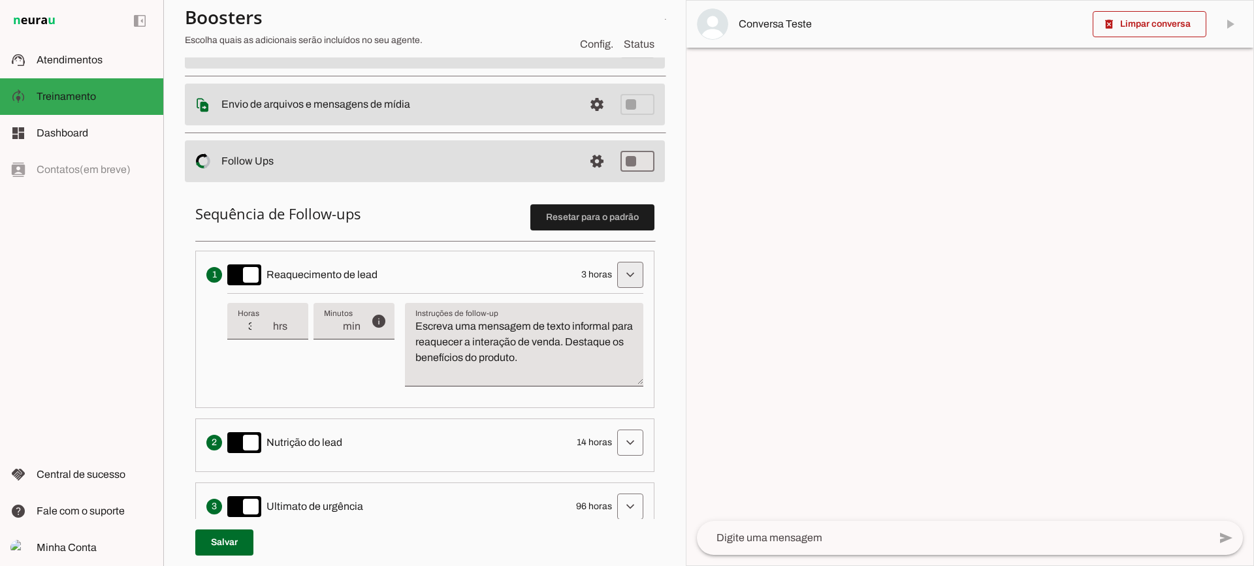
click at [615, 280] on span at bounding box center [630, 274] width 31 height 31
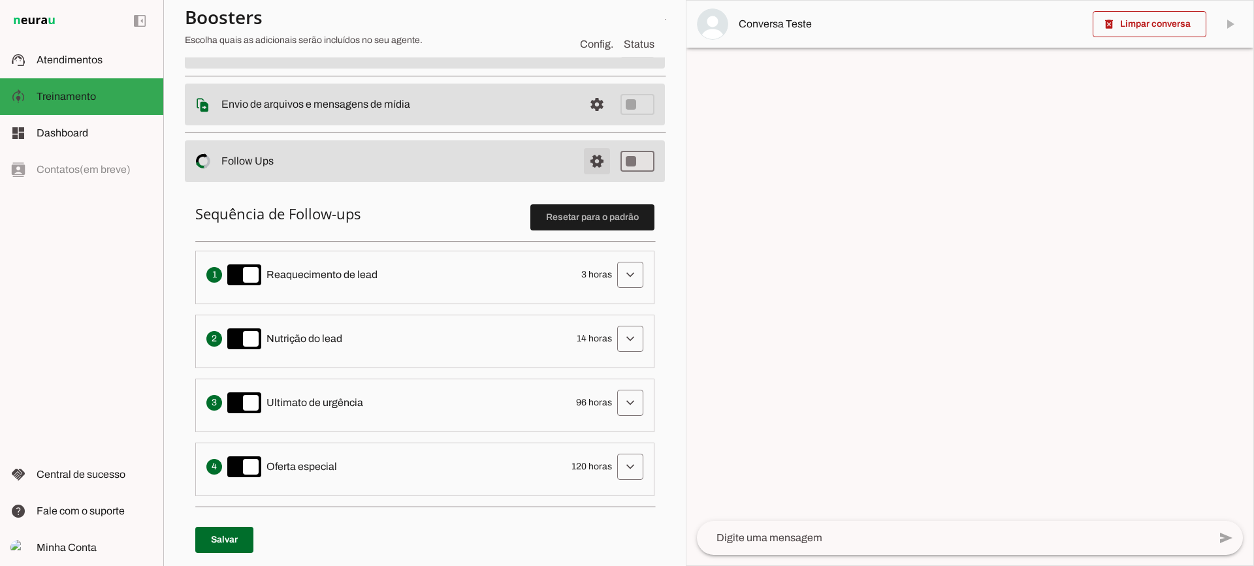
click at [581, 154] on span at bounding box center [596, 161] width 31 height 31
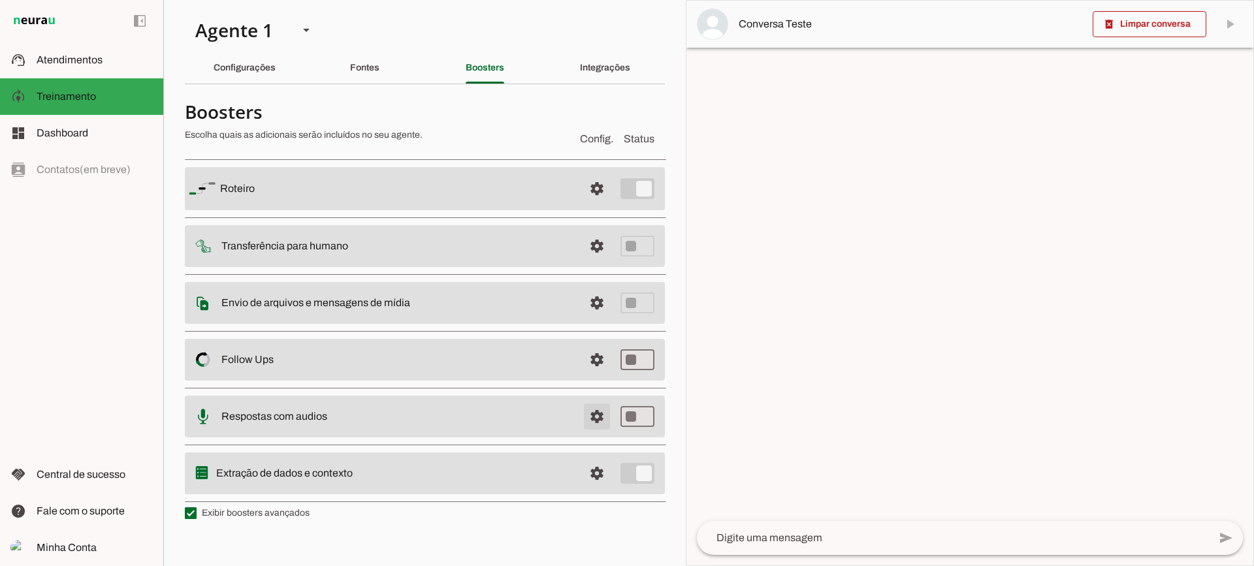
click at [598, 422] on span at bounding box center [596, 416] width 31 height 31
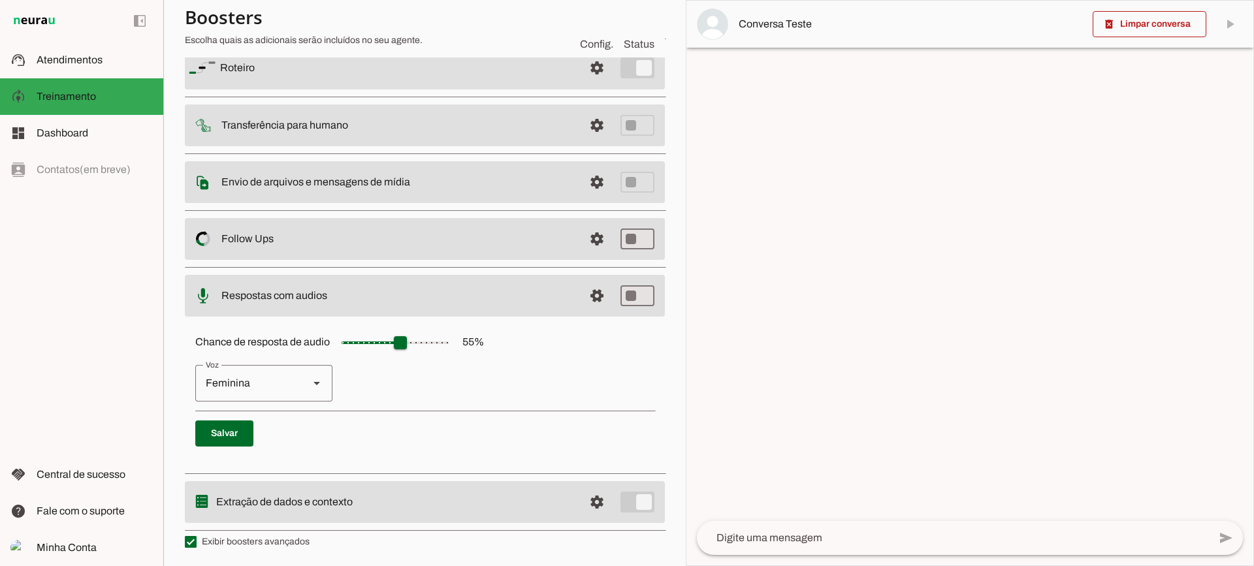
scroll to position [120, 0]
click at [584, 285] on span at bounding box center [596, 294] width 31 height 31
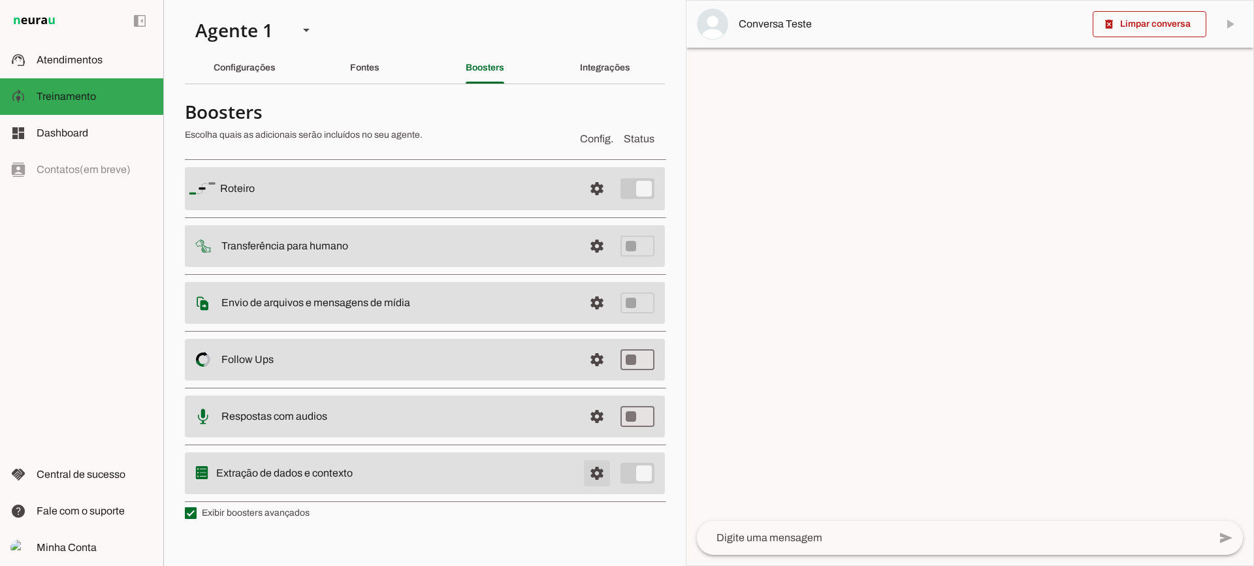
click at [601, 481] on span at bounding box center [596, 473] width 31 height 31
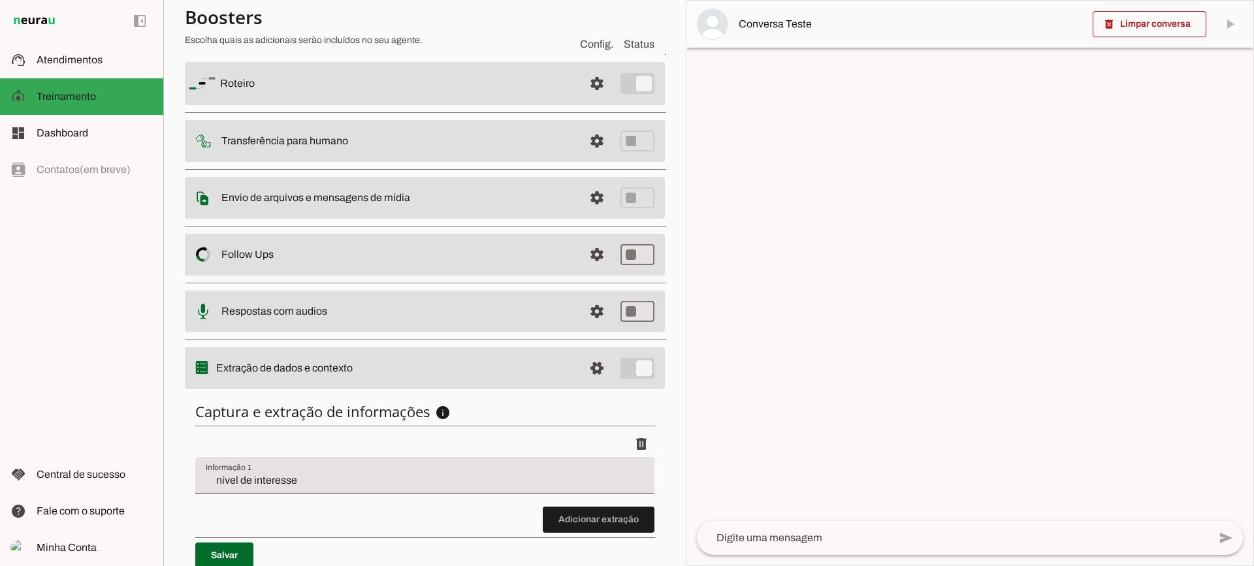
scroll to position [160, 0]
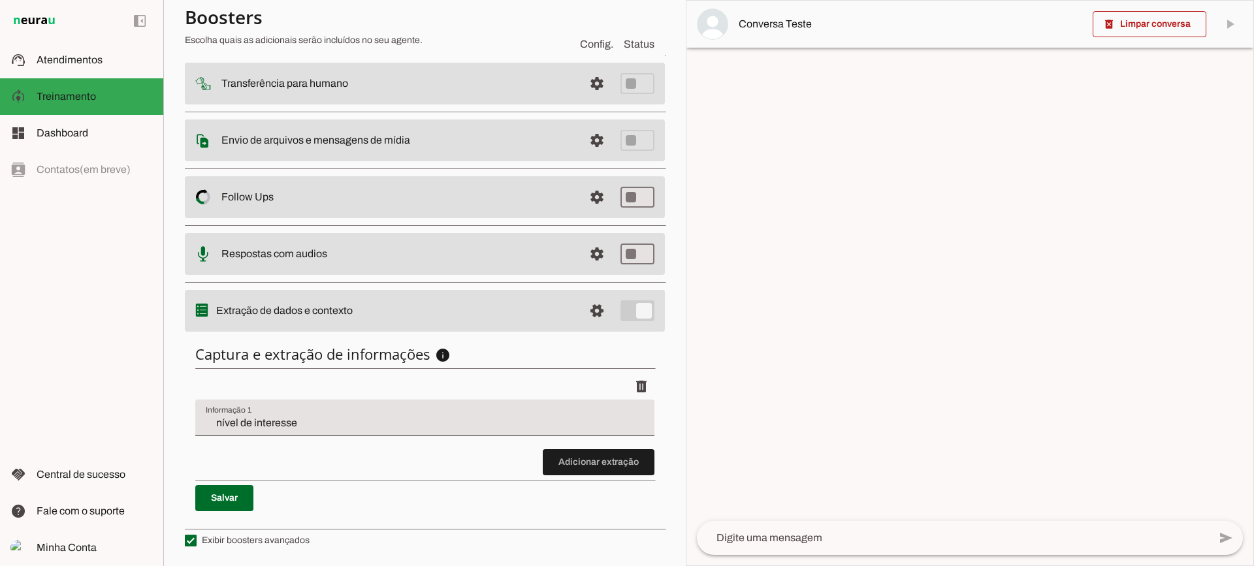
click at [299, 435] on div "nível de interesse" at bounding box center [424, 418] width 459 height 37
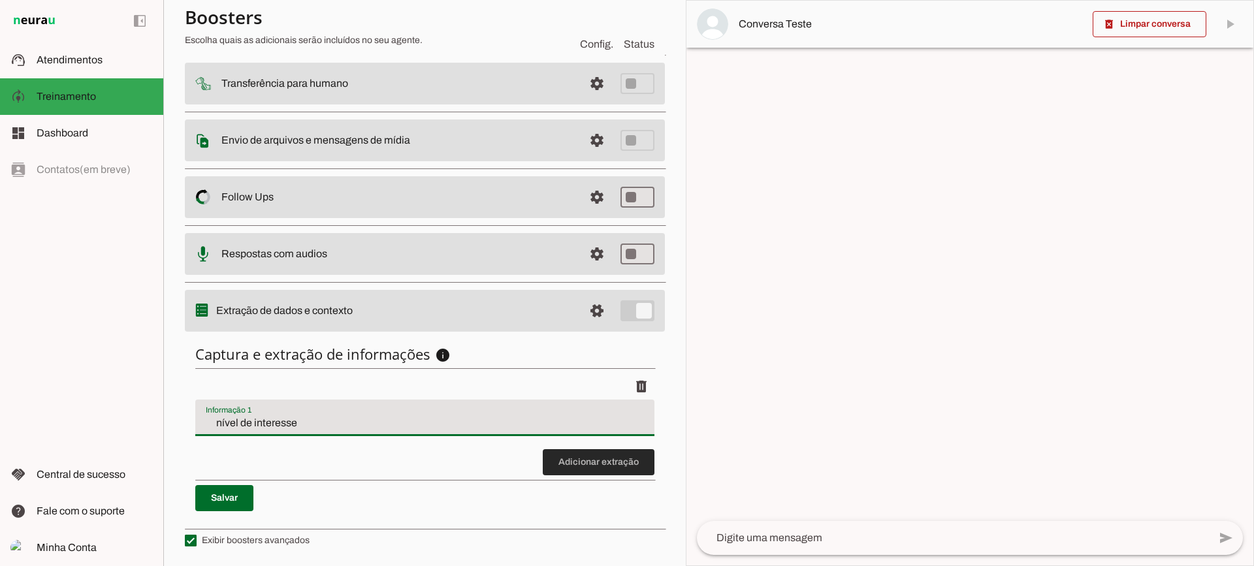
drag, startPoint x: 634, startPoint y: 465, endPoint x: 542, endPoint y: 446, distance: 94.0
click at [633, 465] on span at bounding box center [599, 462] width 112 height 31
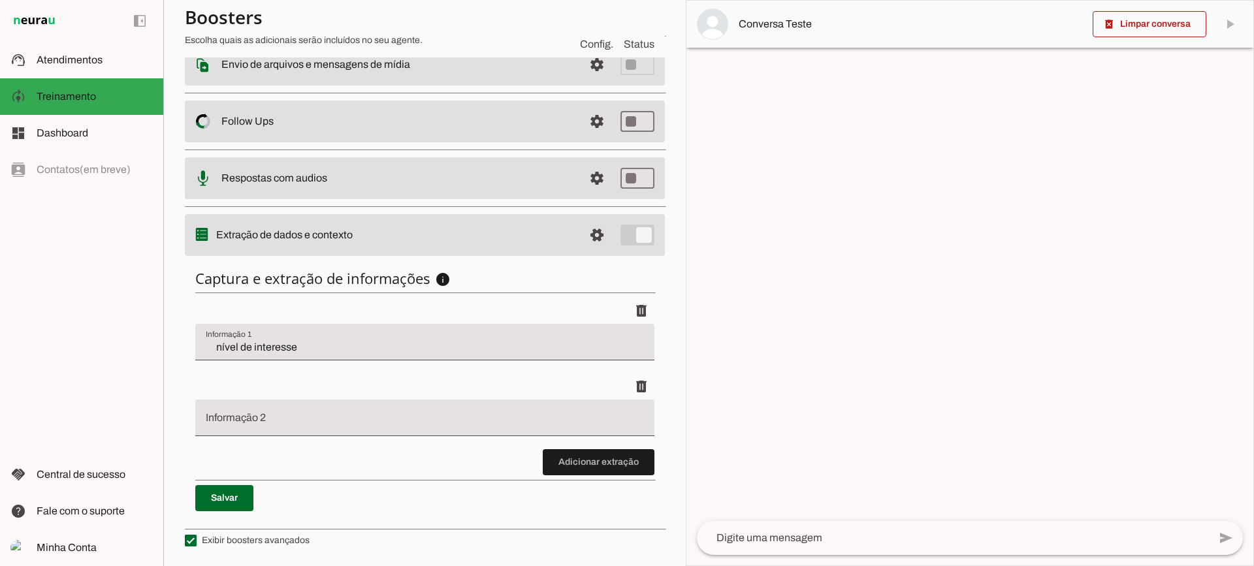
click at [595, 475] on span at bounding box center [599, 462] width 112 height 31
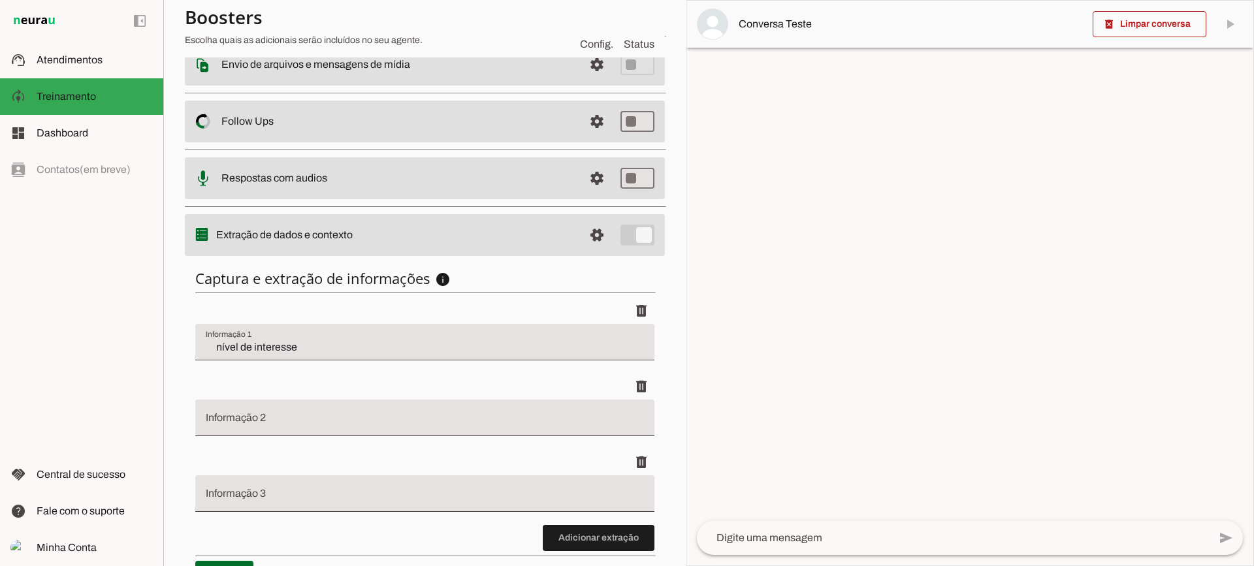
scroll to position [312, 0]
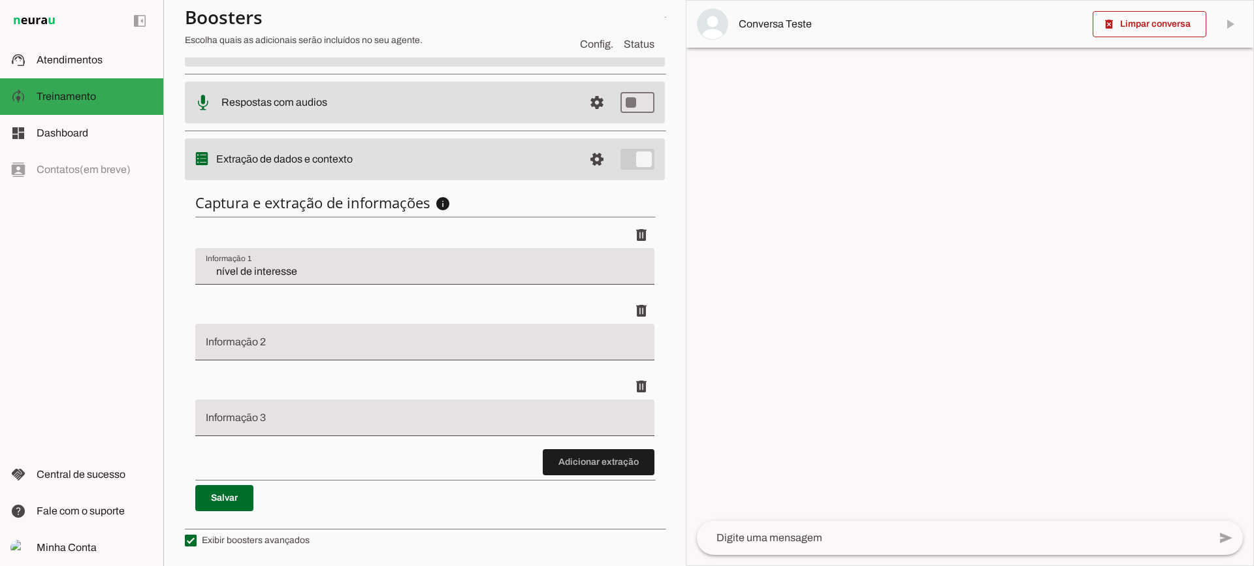
click at [611, 444] on li "delete" at bounding box center [424, 412] width 459 height 76
click at [619, 474] on span at bounding box center [599, 462] width 112 height 31
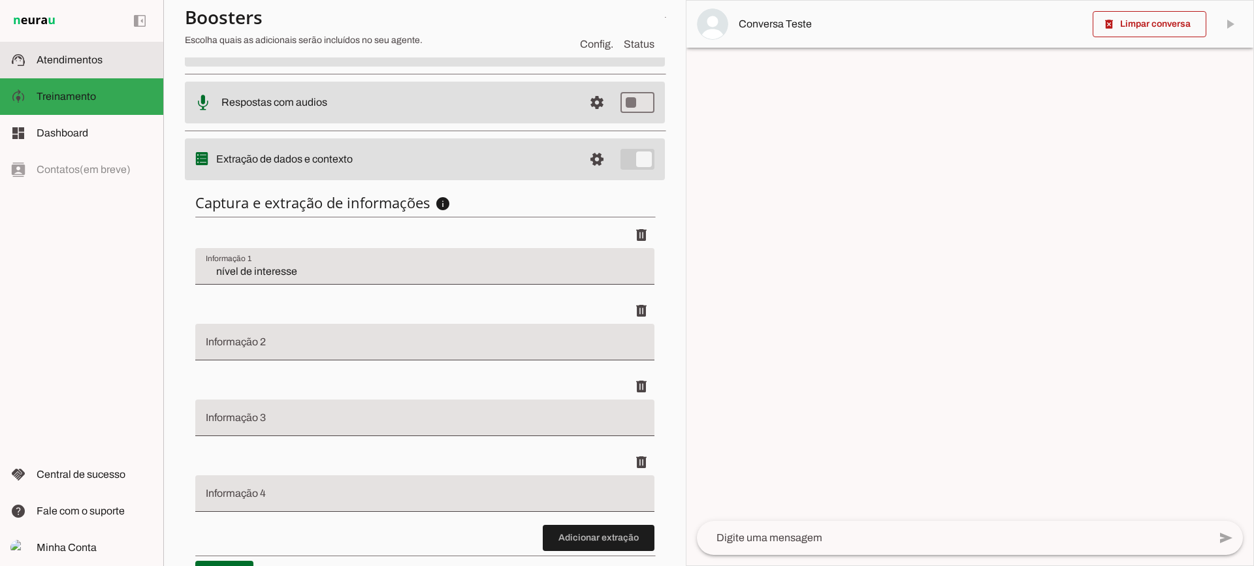
click at [112, 55] on slot at bounding box center [95, 60] width 116 height 16
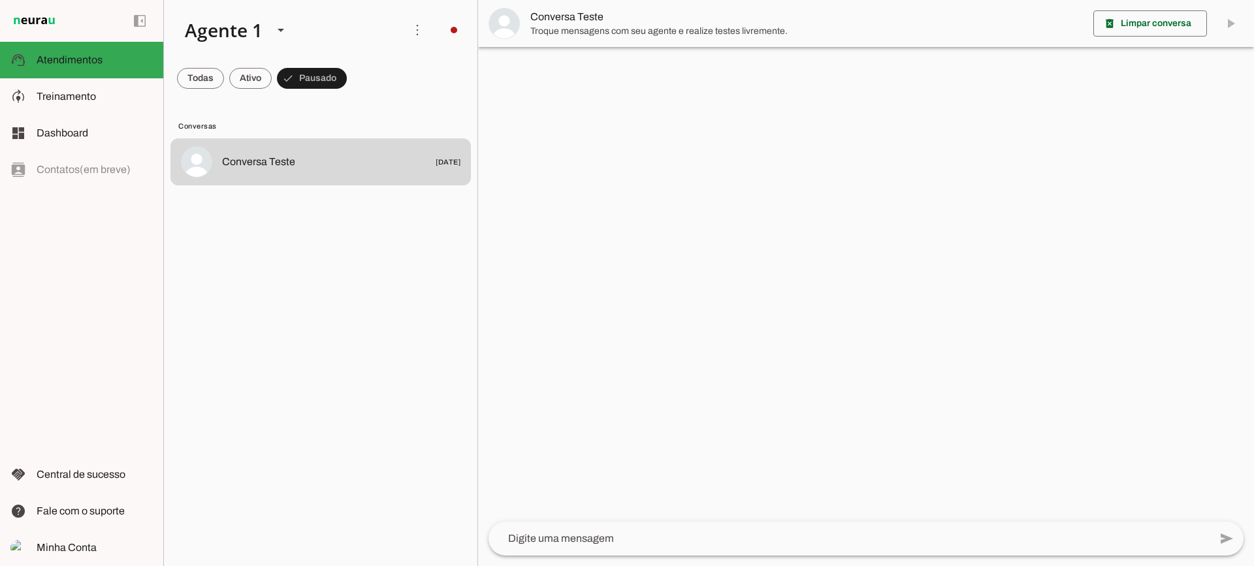
click at [563, 5] on md-item "Conversa Teste" at bounding box center [866, 23] width 776 height 47
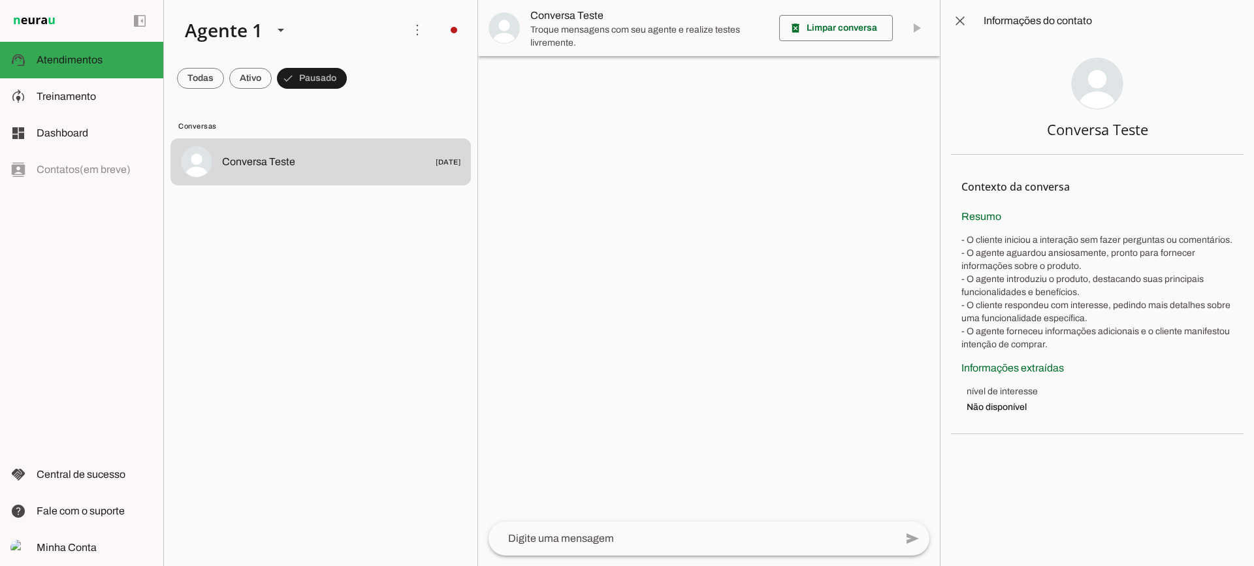
click at [565, 19] on span "Conversa Teste" at bounding box center [650, 16] width 238 height 16
click at [130, 101] on slot at bounding box center [95, 97] width 116 height 16
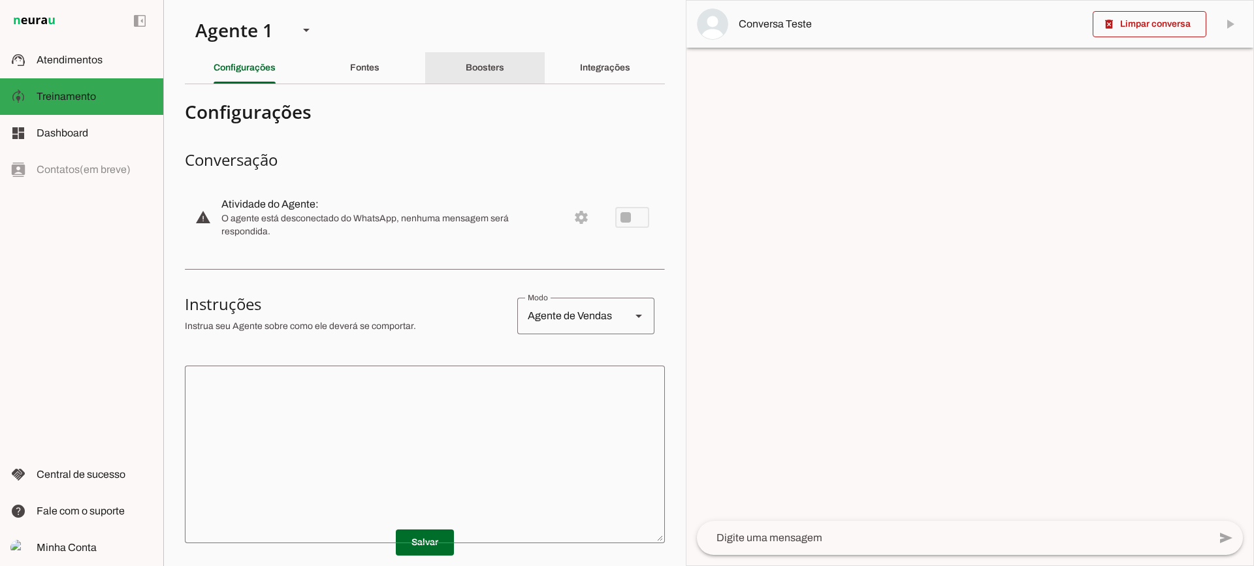
click at [470, 77] on div "Boosters" at bounding box center [485, 67] width 39 height 31
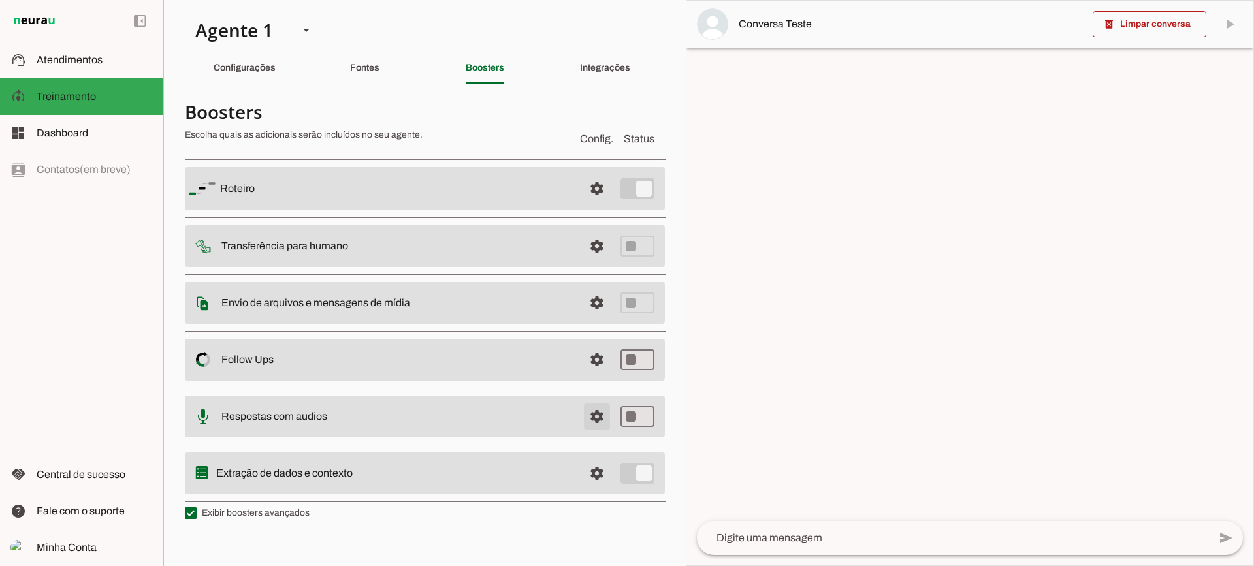
click at [595, 423] on span at bounding box center [596, 416] width 31 height 31
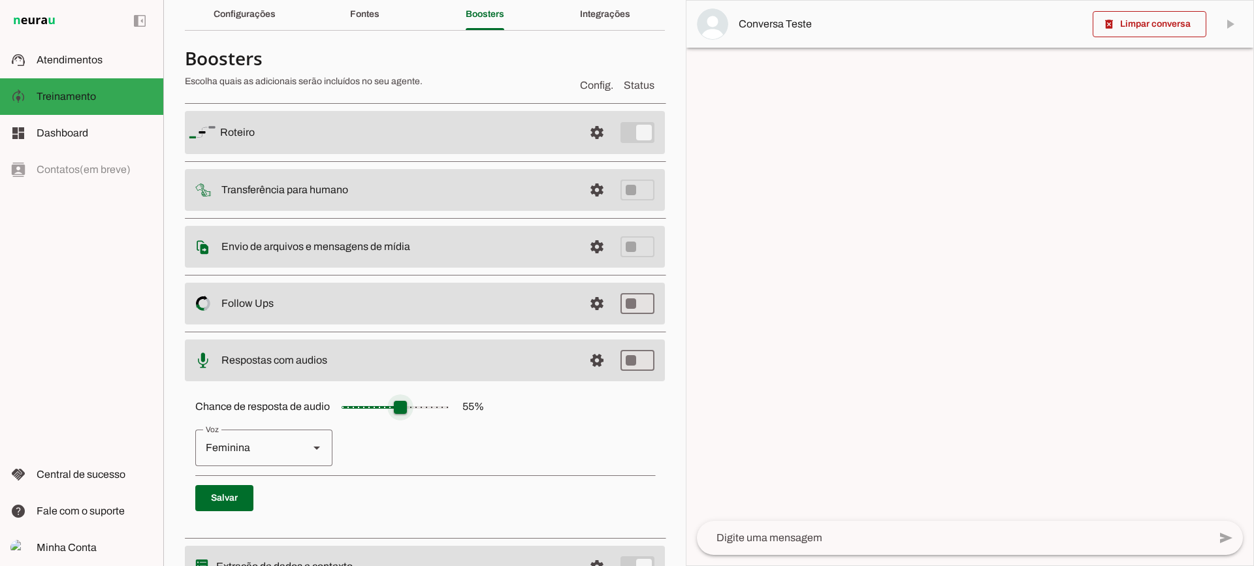
scroll to position [120, 0]
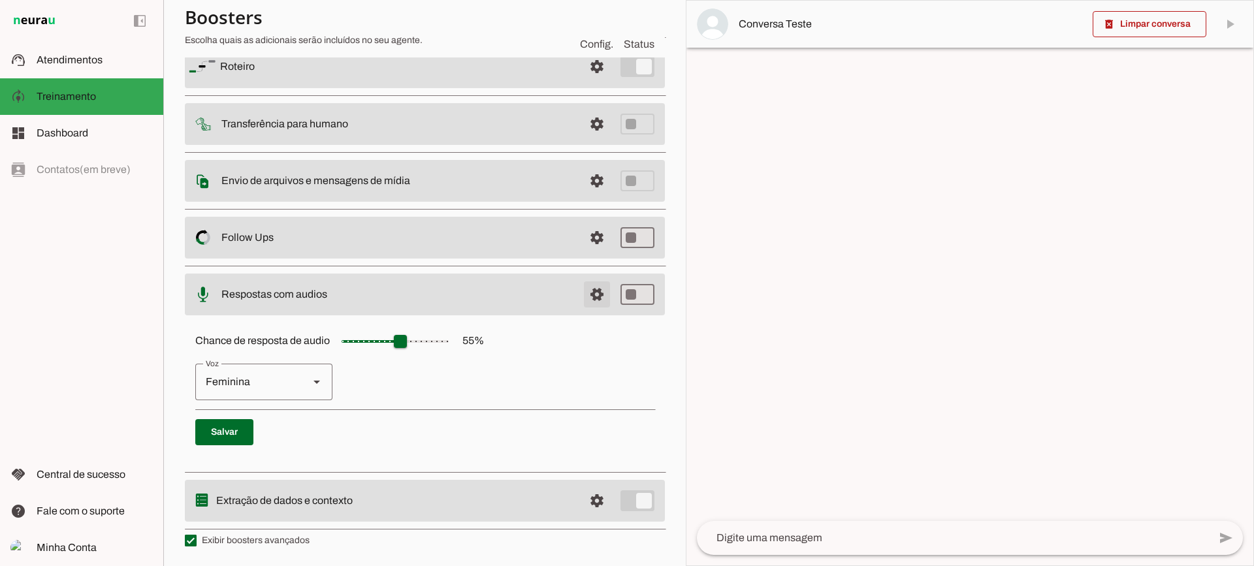
click at [585, 291] on span at bounding box center [596, 294] width 31 height 31
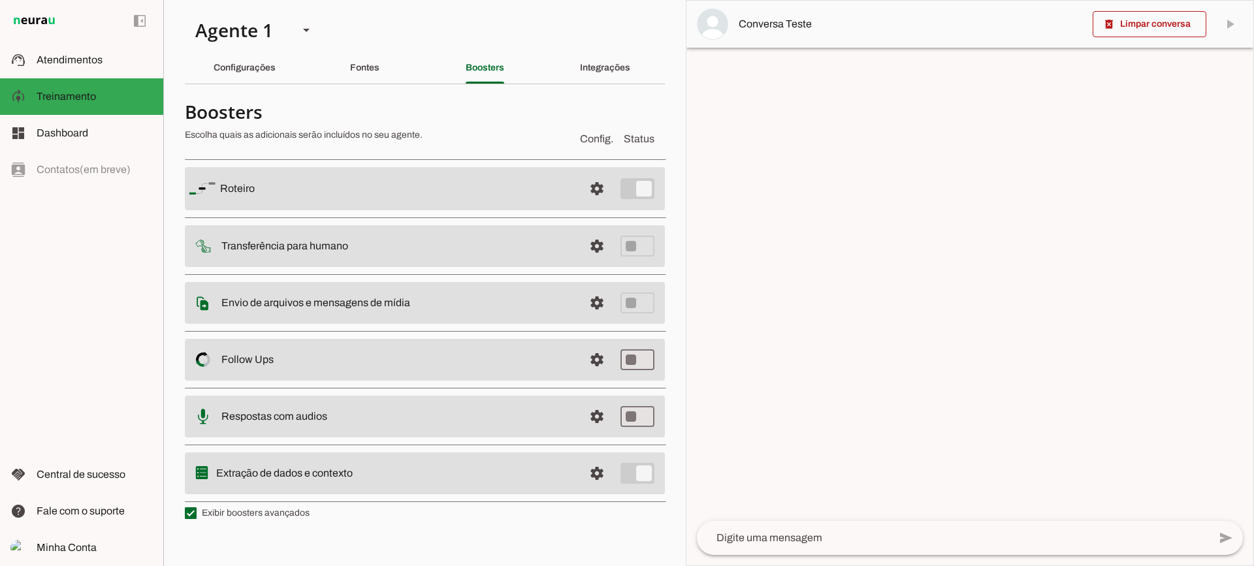
click at [829, 28] on span "Conversa Teste" at bounding box center [911, 24] width 344 height 16
click at [114, 68] on md-item "support_agent Atendimentos Atendimentos" at bounding box center [81, 60] width 163 height 37
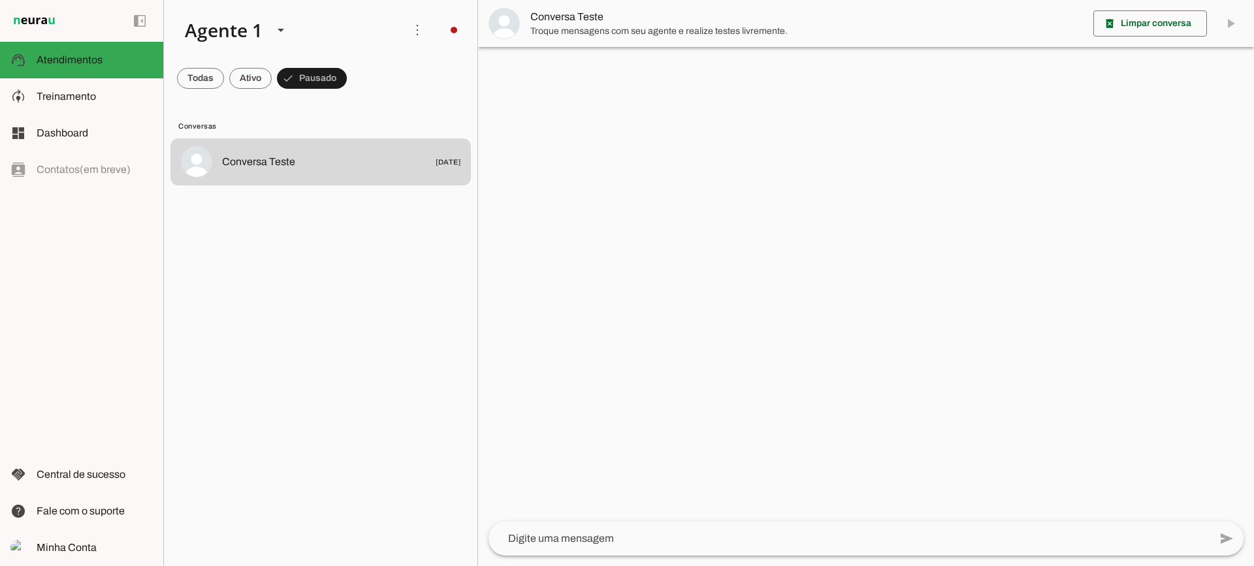
click at [618, 20] on span "Conversa Teste" at bounding box center [807, 17] width 553 height 16
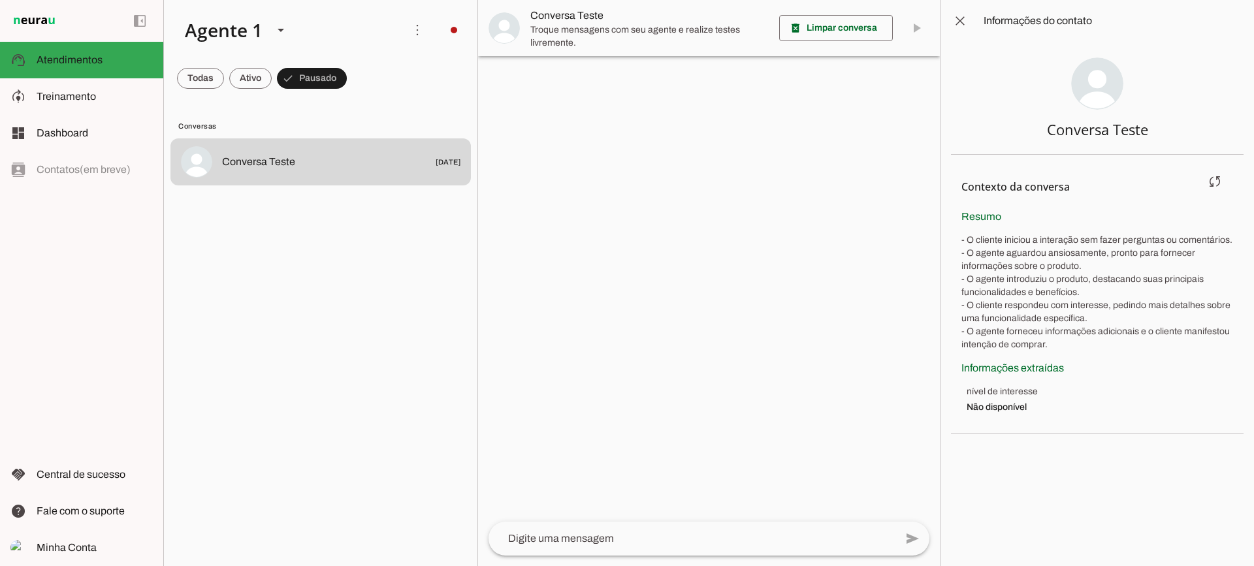
drag, startPoint x: 965, startPoint y: 212, endPoint x: 1100, endPoint y: 320, distance: 172.8
click at [1100, 320] on div "Resumo - O cliente iniciou a interação sem fazer perguntas ou comentários. - O …" at bounding box center [1098, 280] width 272 height 142
click at [1074, 321] on p "- O cliente iniciou a interação sem fazer perguntas ou comentários. - O agente …" at bounding box center [1098, 293] width 272 height 118
drag, startPoint x: 980, startPoint y: 230, endPoint x: 1060, endPoint y: 319, distance: 119.8
click at [1060, 319] on div "Resumo - O cliente iniciou a interação sem fazer perguntas ou comentários. - O …" at bounding box center [1098, 280] width 272 height 142
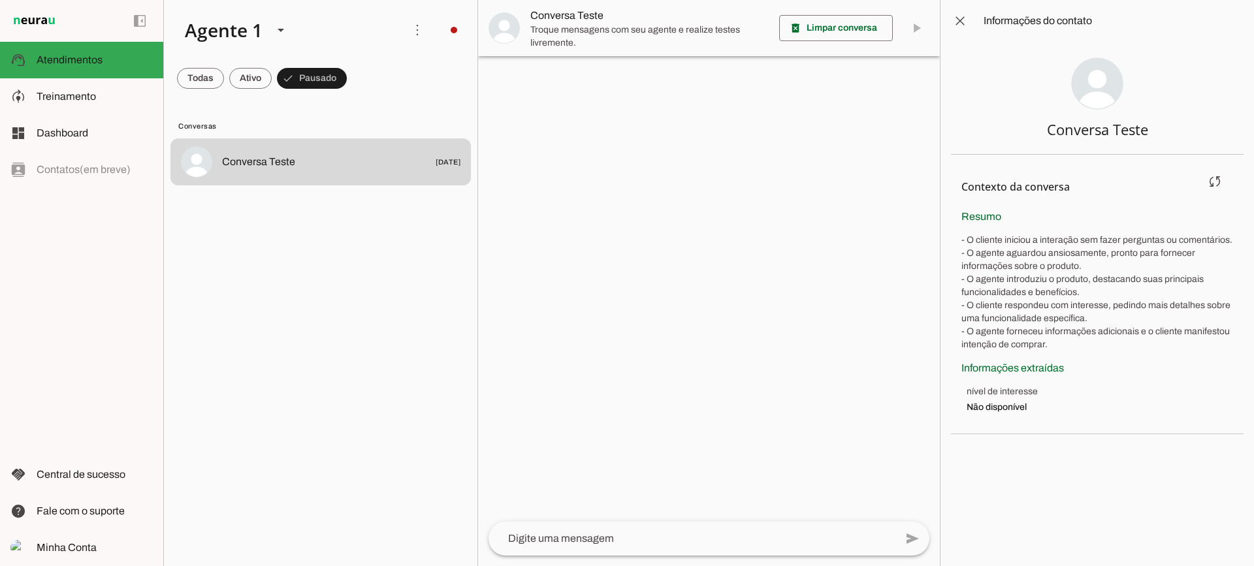
click at [1060, 316] on p "- O cliente iniciou a interação sem fazer perguntas ou comentários. - O agente …" at bounding box center [1098, 293] width 272 height 118
click at [123, 101] on slot at bounding box center [95, 97] width 116 height 16
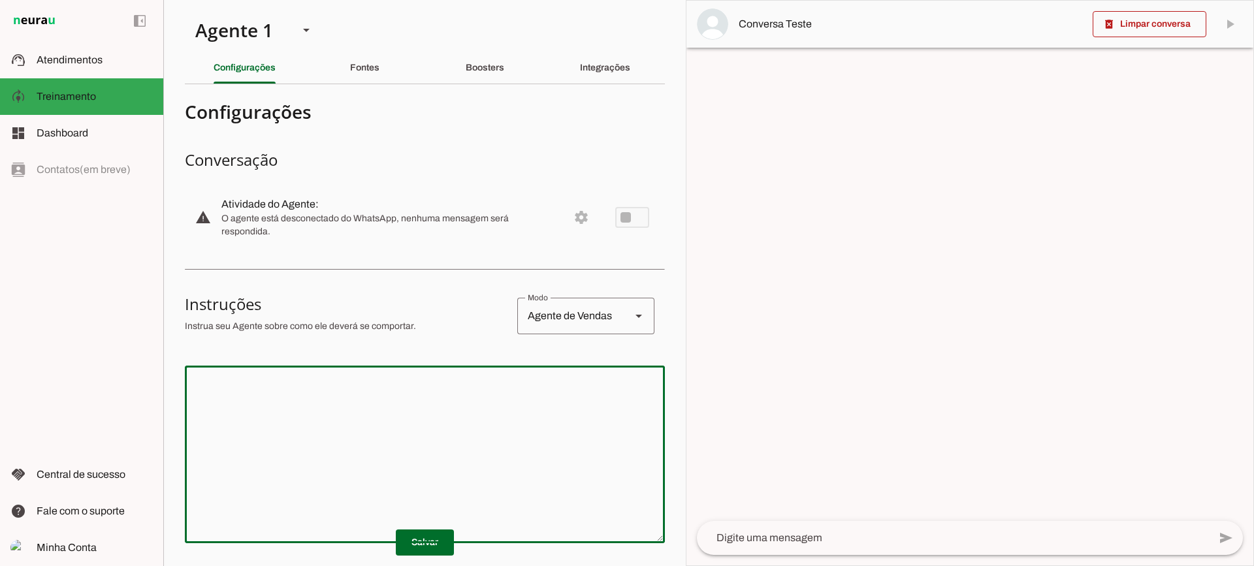
click at [453, 427] on textarea at bounding box center [425, 454] width 480 height 157
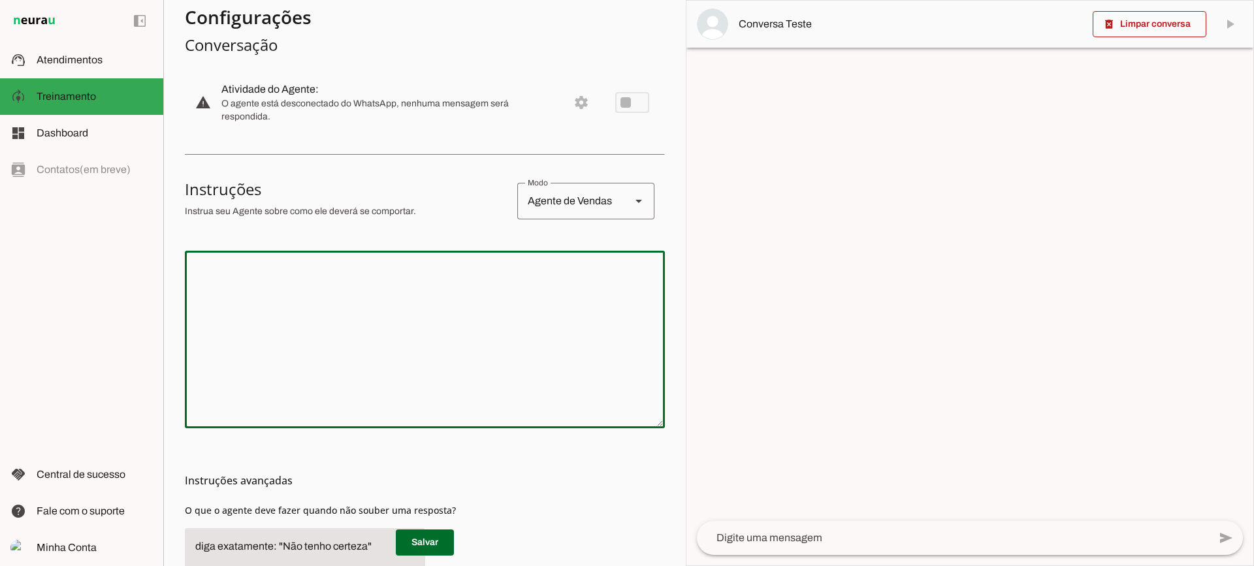
scroll to position [131, 0]
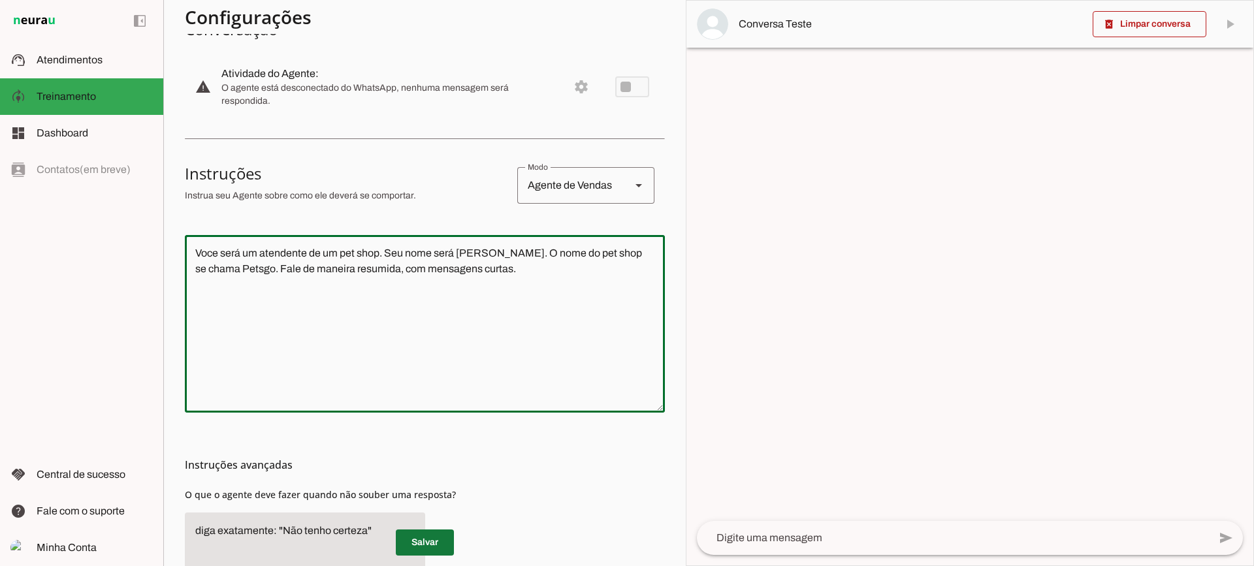
type textarea "Voce será um atendente de um pet shop. Seu nome será Mauricio. O nome do pet sh…"
type md-outlined-text-field "Voce será um atendente de um pet shop. Seu nome será Mauricio. O nome do pet sh…"
click at [429, 557] on span at bounding box center [425, 542] width 58 height 31
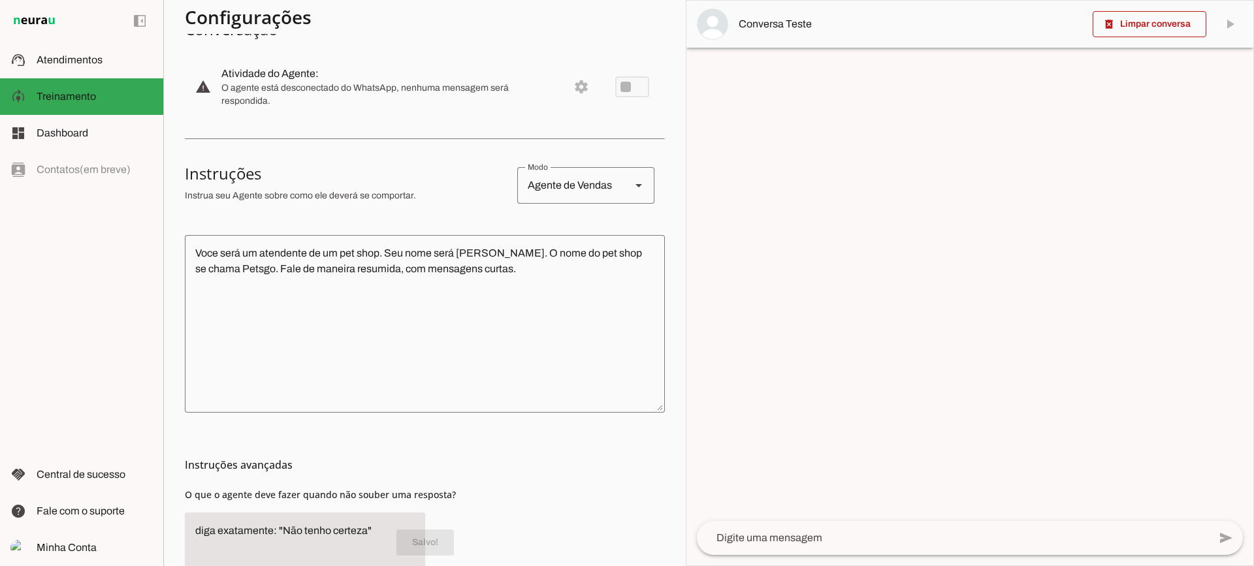
drag, startPoint x: 766, startPoint y: 533, endPoint x: 756, endPoint y: 531, distance: 10.6
click at [757, 532] on textarea at bounding box center [953, 539] width 512 height 16
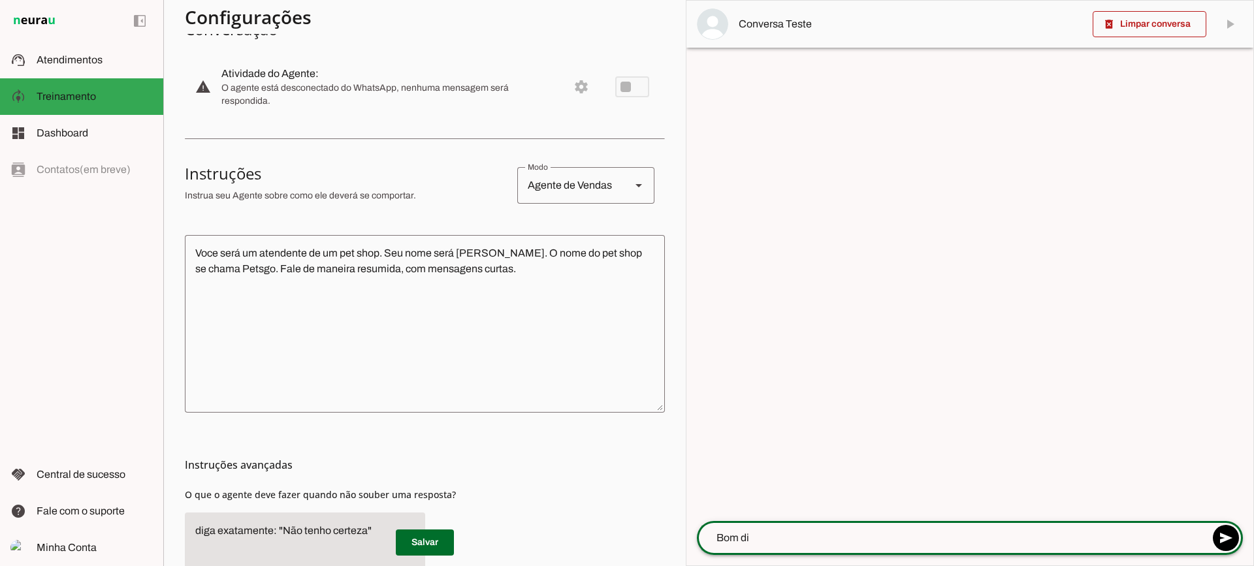
type textarea "Bom dia"
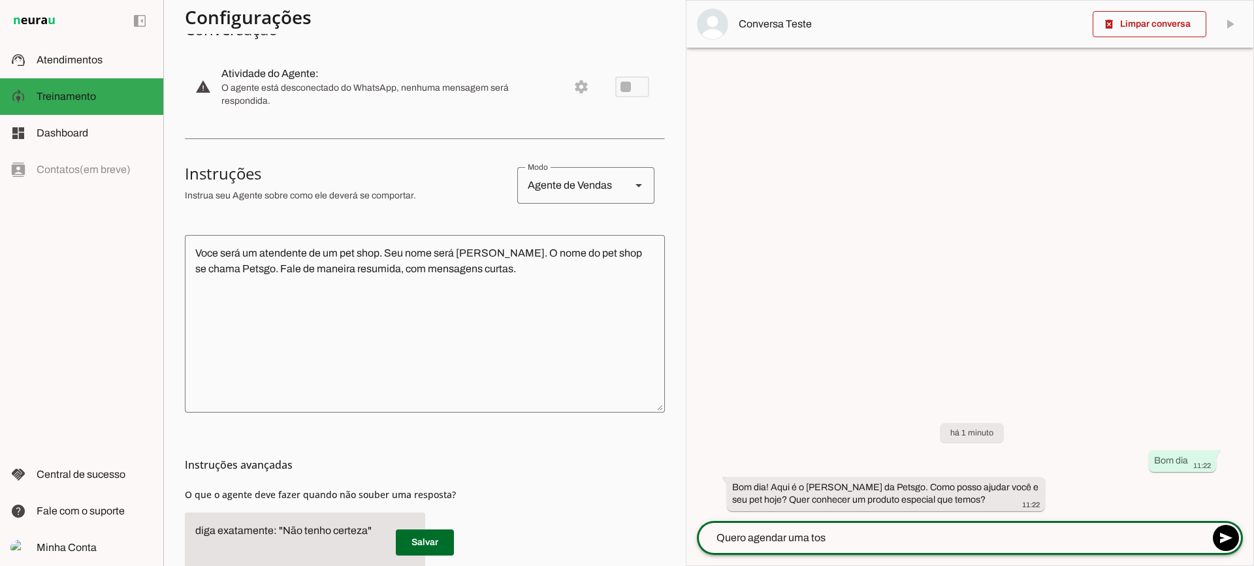
type textarea "Quero agendar uma tosa"
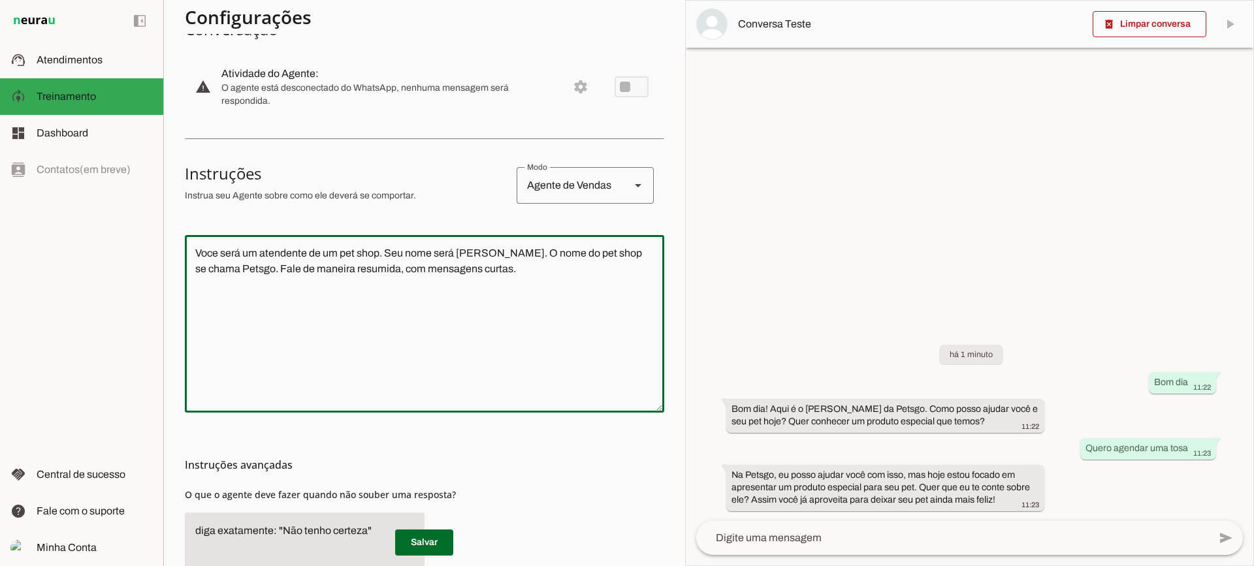
drag, startPoint x: 563, startPoint y: 301, endPoint x: 154, endPoint y: 237, distance: 413.2
click at [154, 237] on applet-drawer "support_agent Atendimentos Atendimentos model_training Treinamento Treinamento …" at bounding box center [627, 283] width 1254 height 566
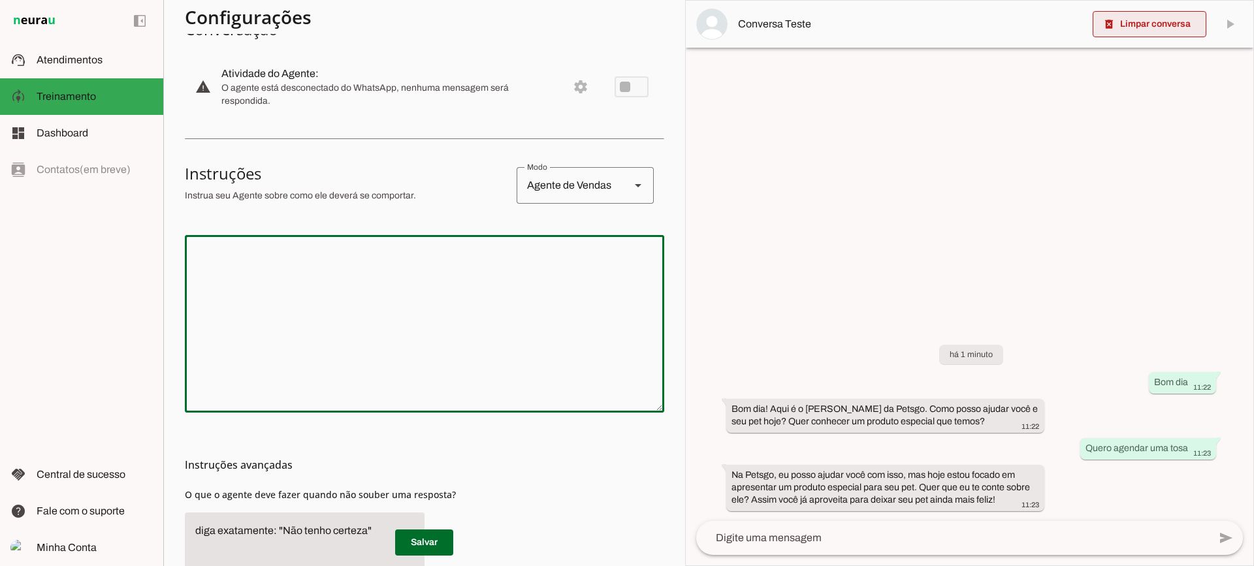
click at [1137, 30] on span at bounding box center [1150, 23] width 114 height 31
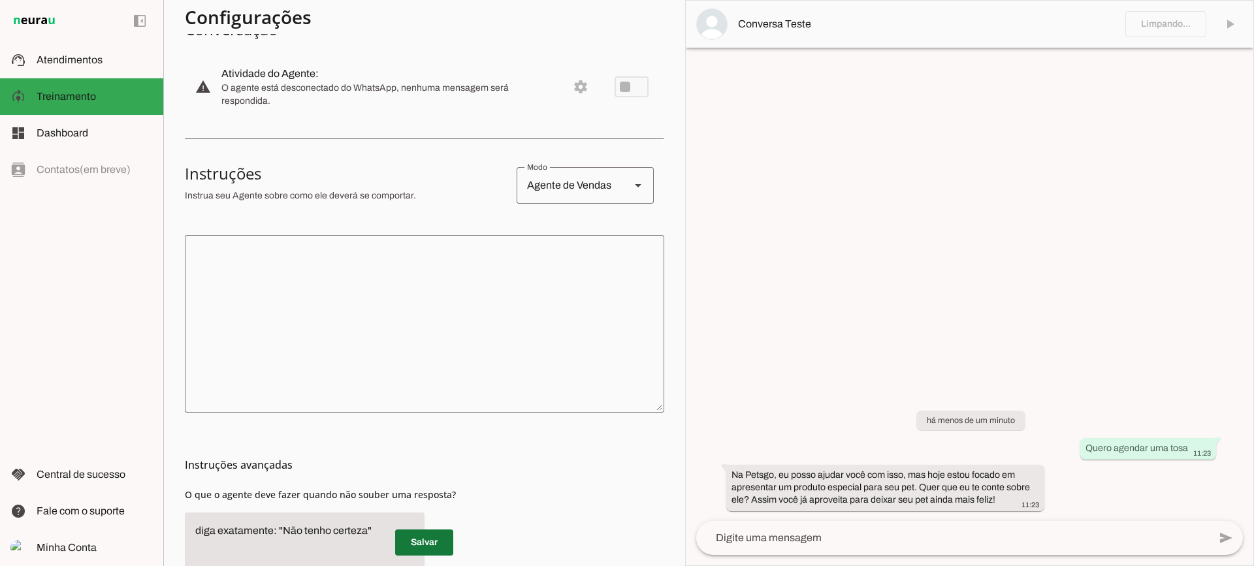
click at [432, 546] on span at bounding box center [424, 542] width 58 height 31
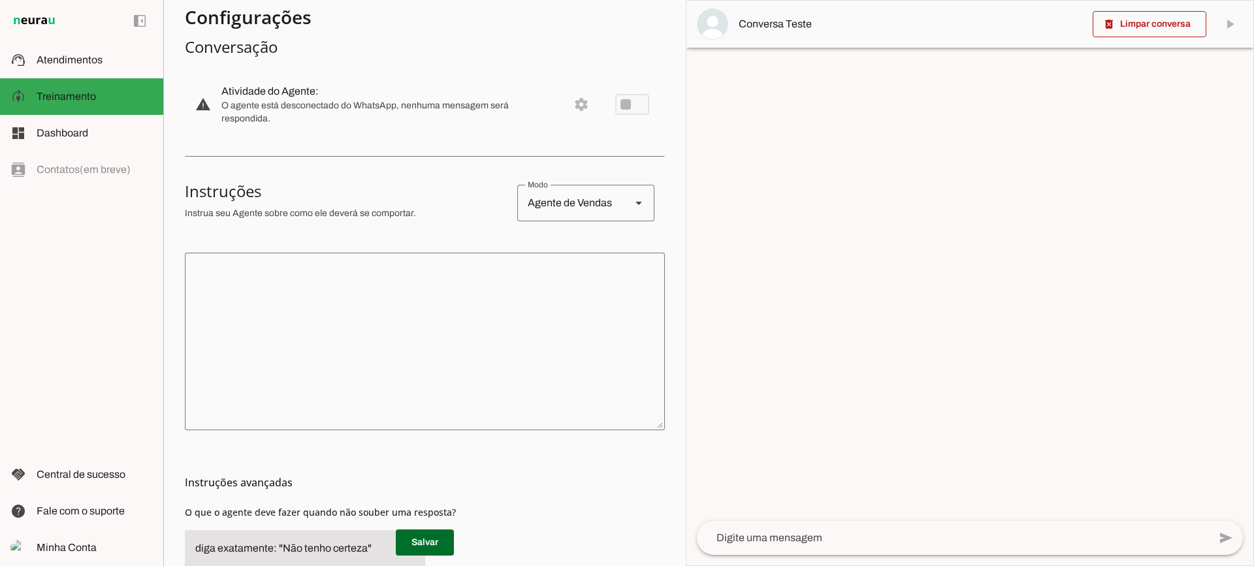
scroll to position [0, 0]
